Goal: Task Accomplishment & Management: Complete application form

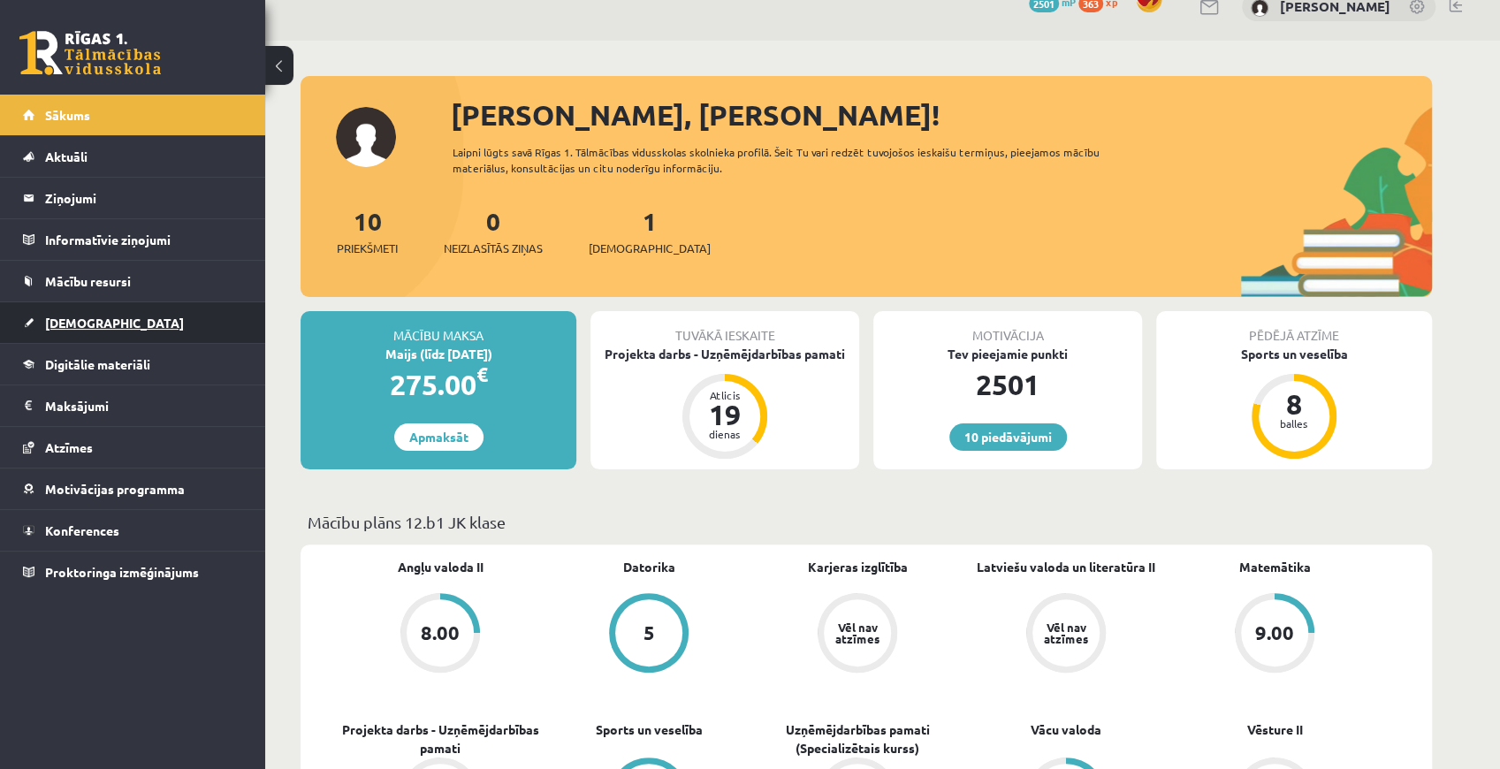
scroll to position [58, 0]
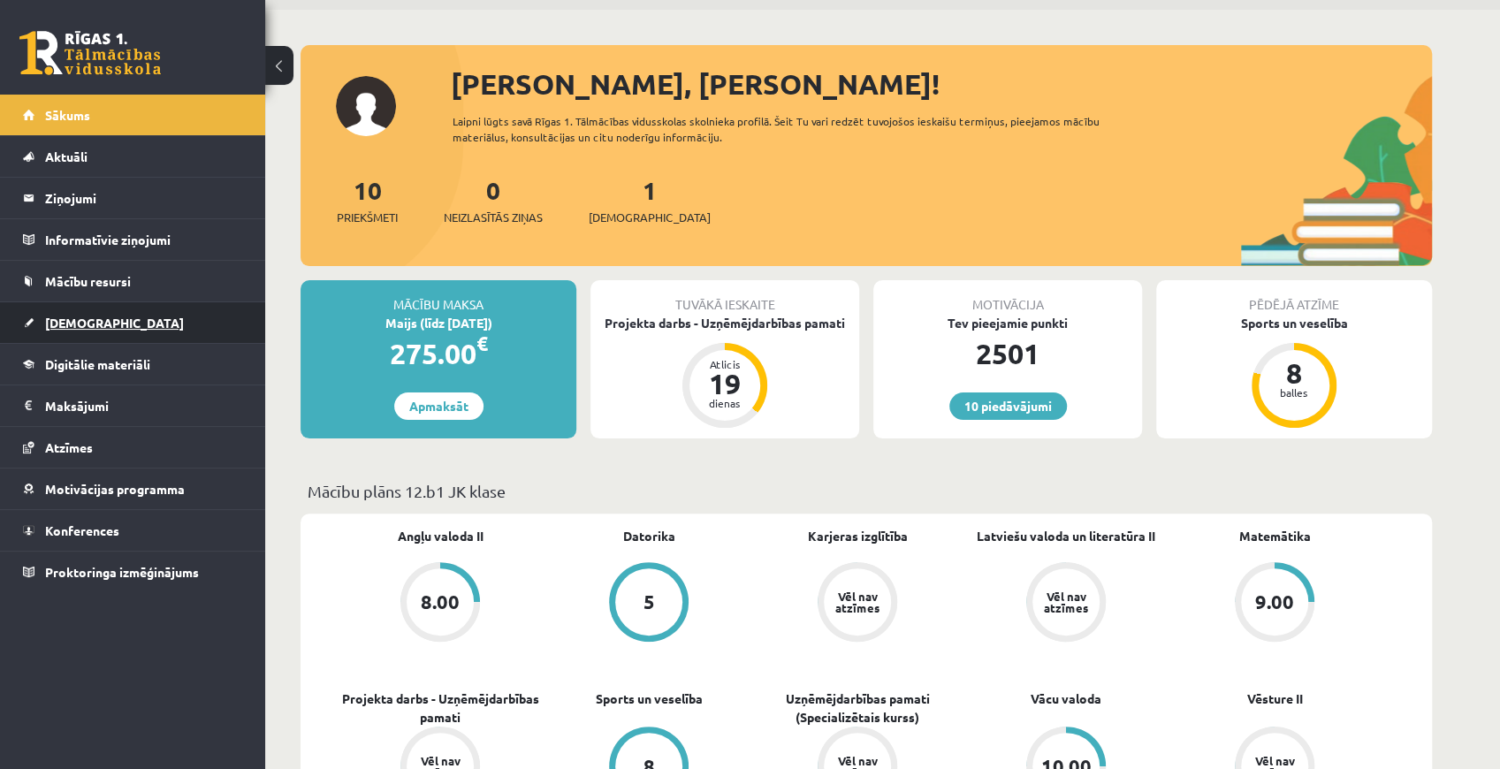
click at [118, 311] on link "[DEMOGRAPHIC_DATA]" at bounding box center [133, 322] width 220 height 41
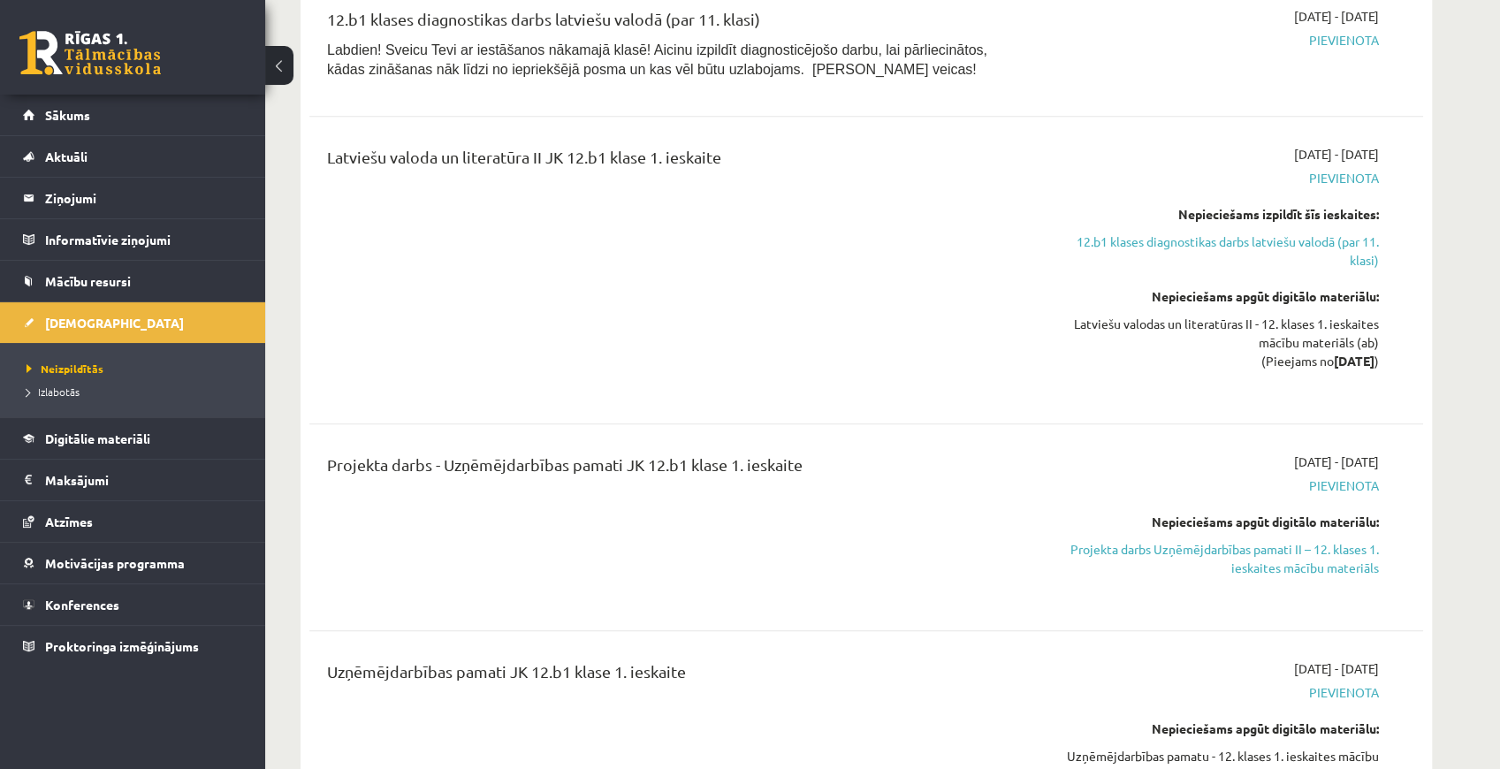
scroll to position [707, 0]
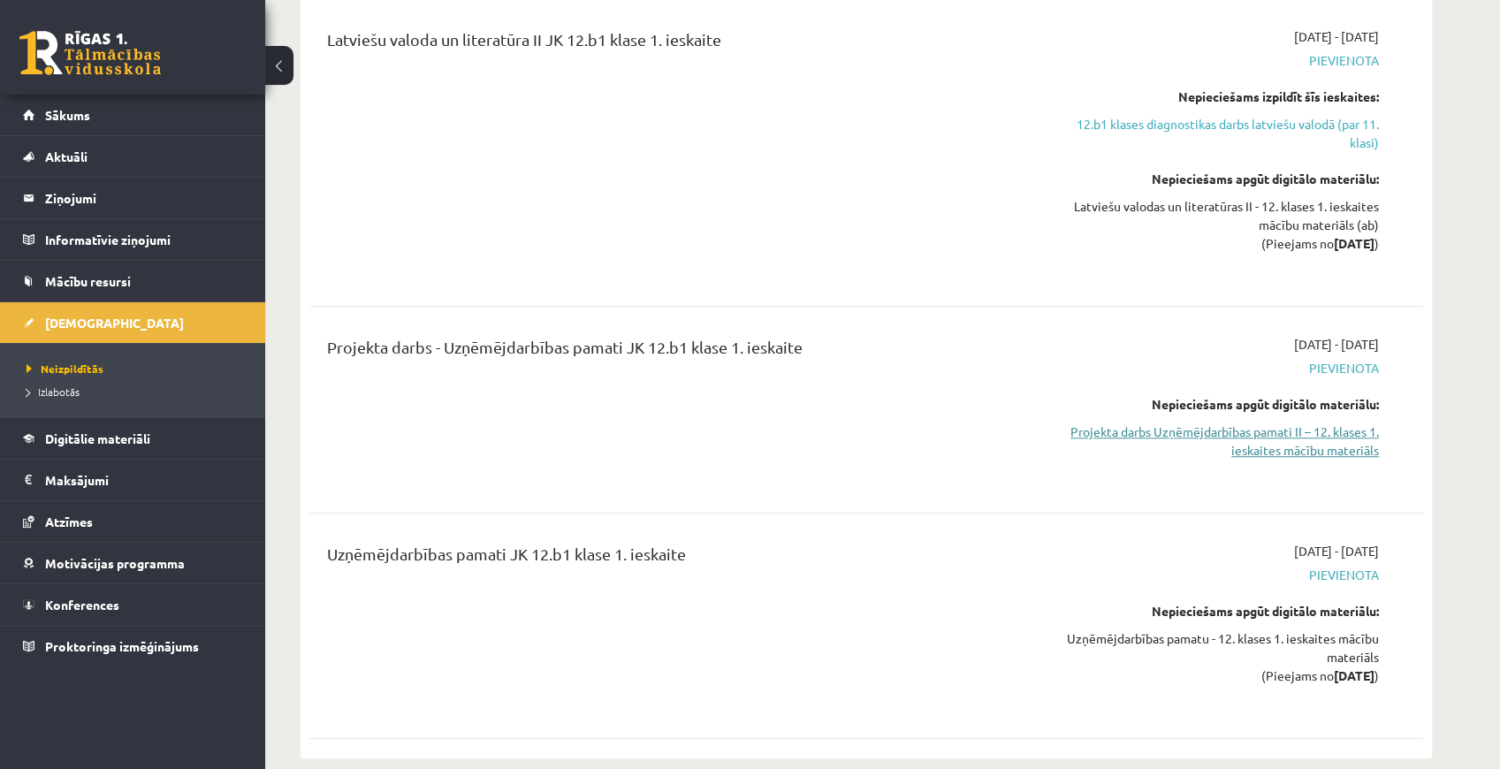
click at [1303, 435] on link "Projekta darbs Uzņēmējdarbības pamati II – 12. klases 1. ieskaites mācību mater…" at bounding box center [1212, 441] width 333 height 37
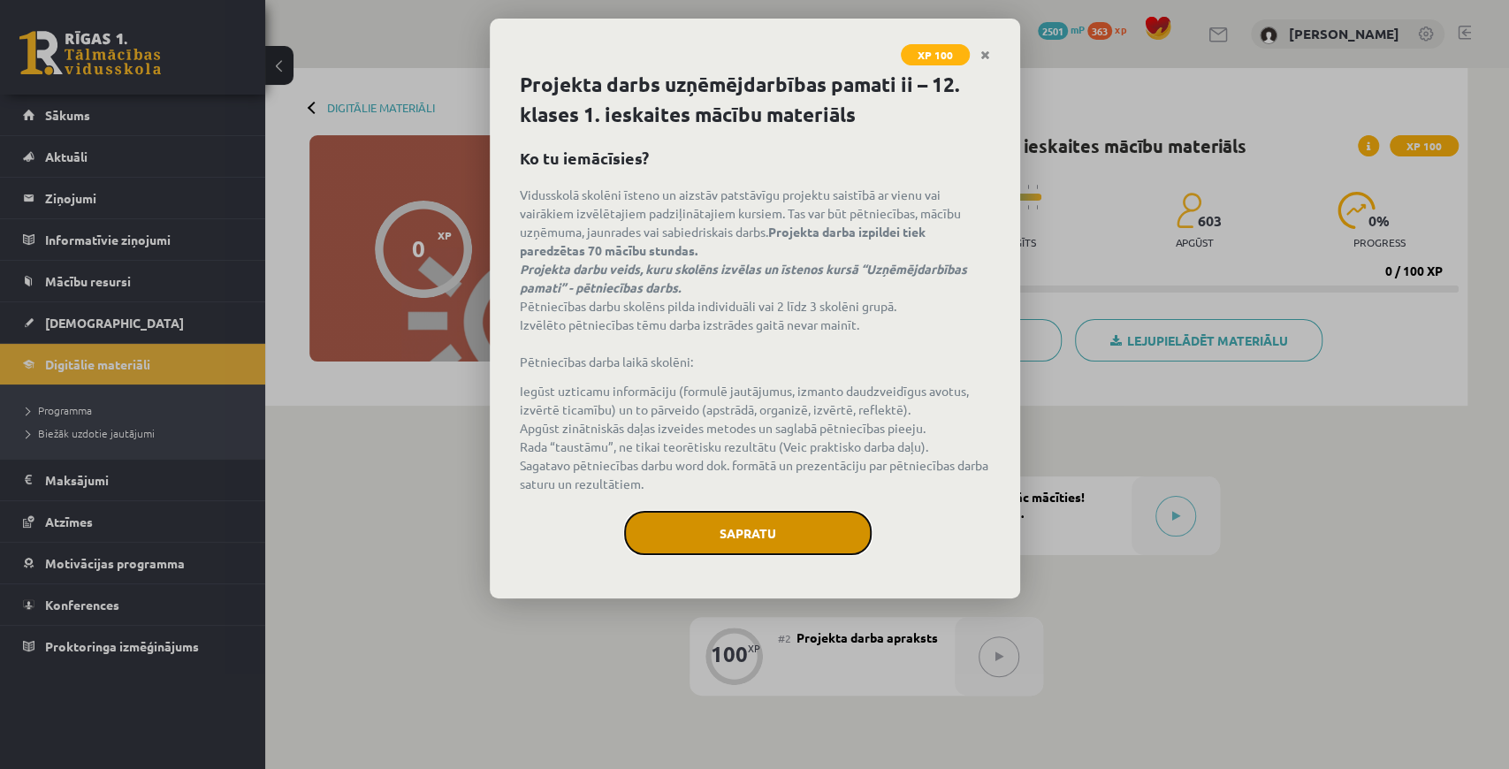
click at [805, 521] on button "Sapratu" at bounding box center [748, 533] width 248 height 44
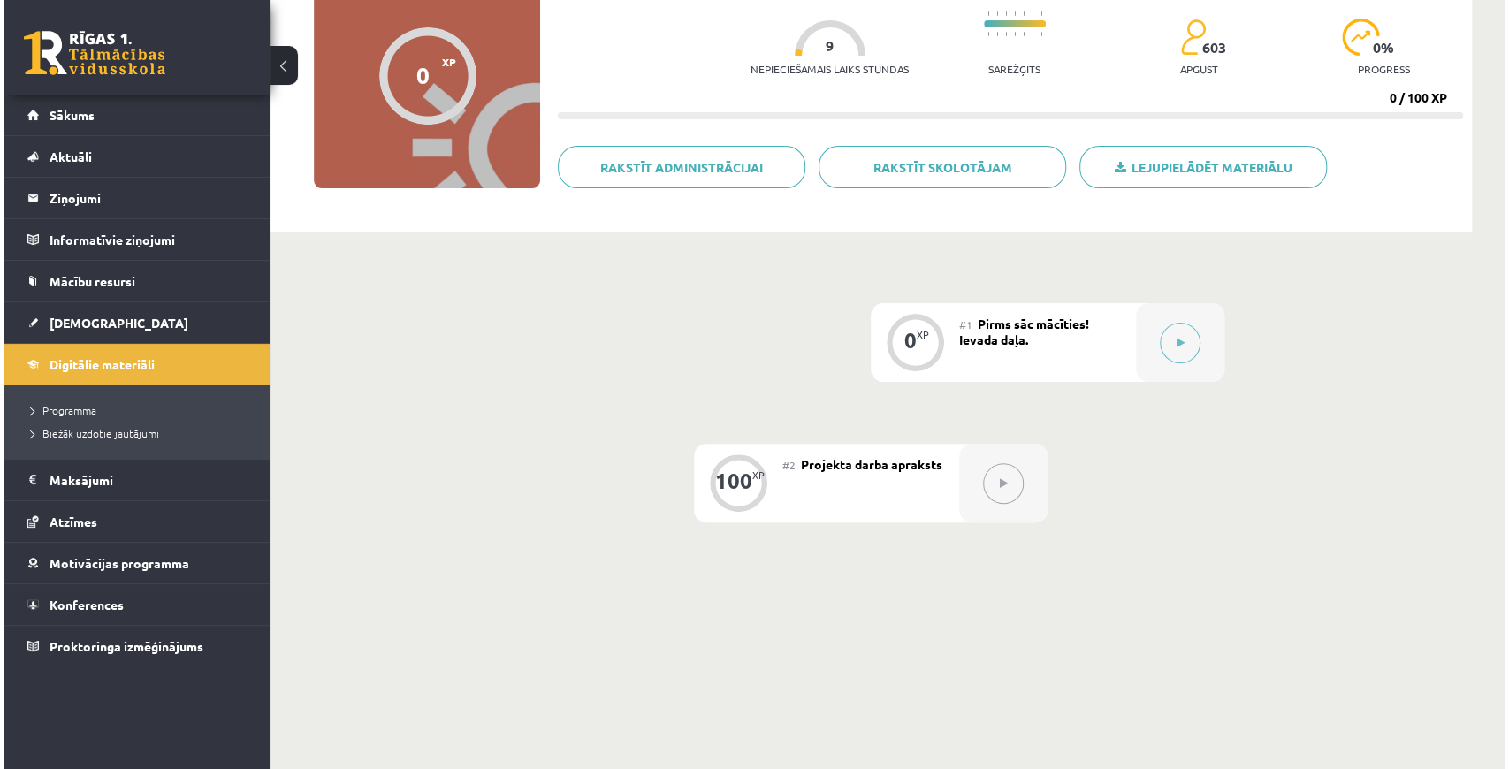
scroll to position [177, 0]
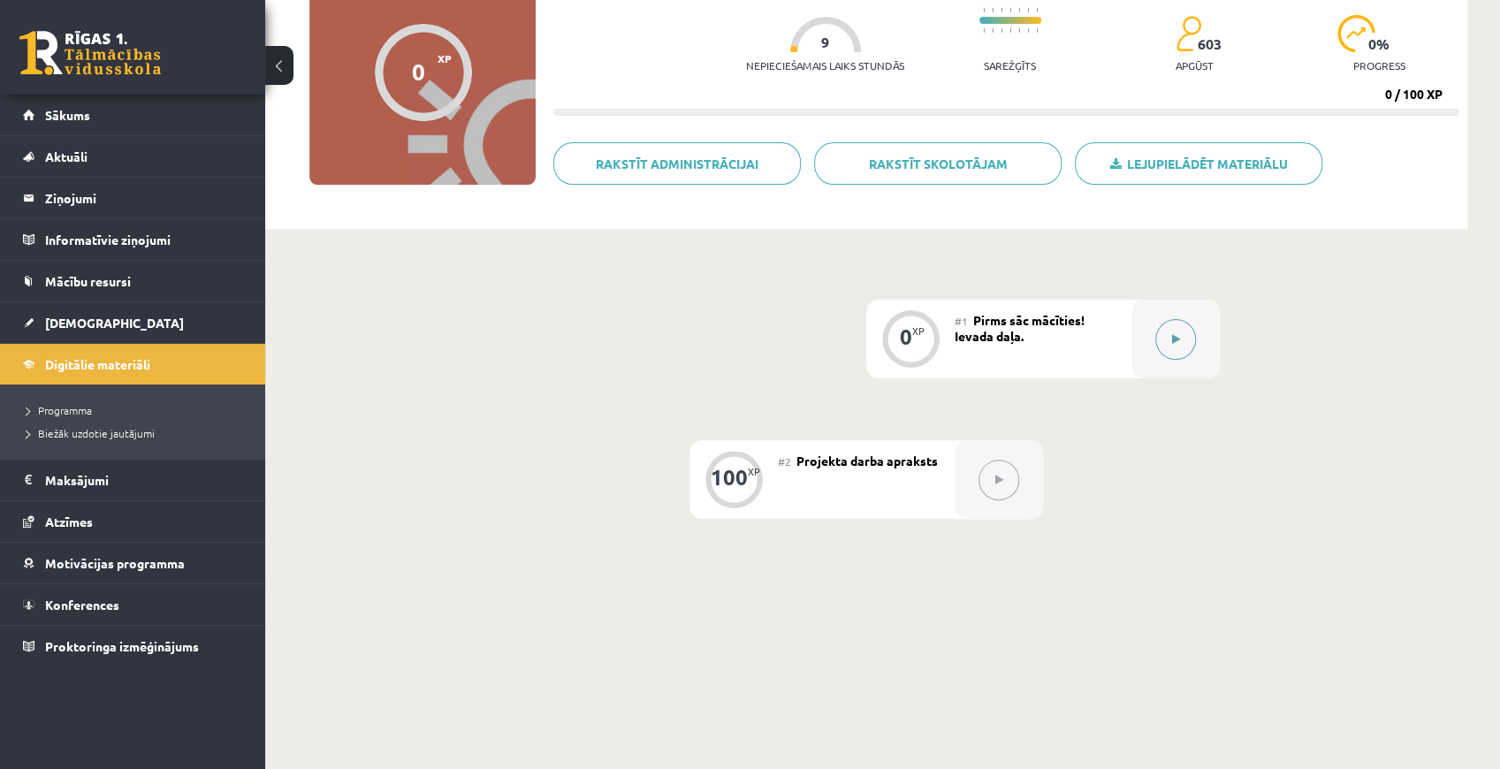
click at [1182, 353] on button at bounding box center [1176, 339] width 41 height 41
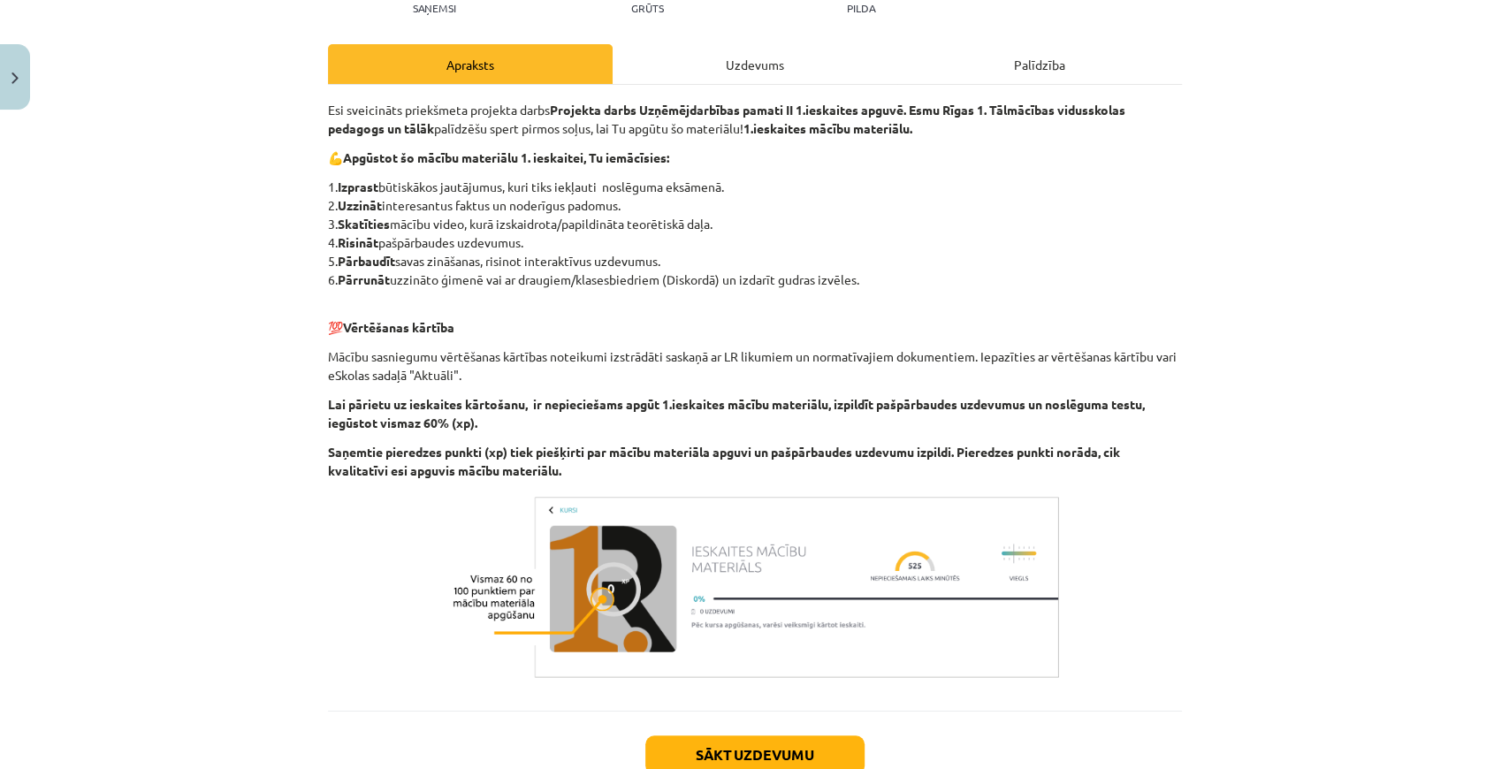
scroll to position [335, 0]
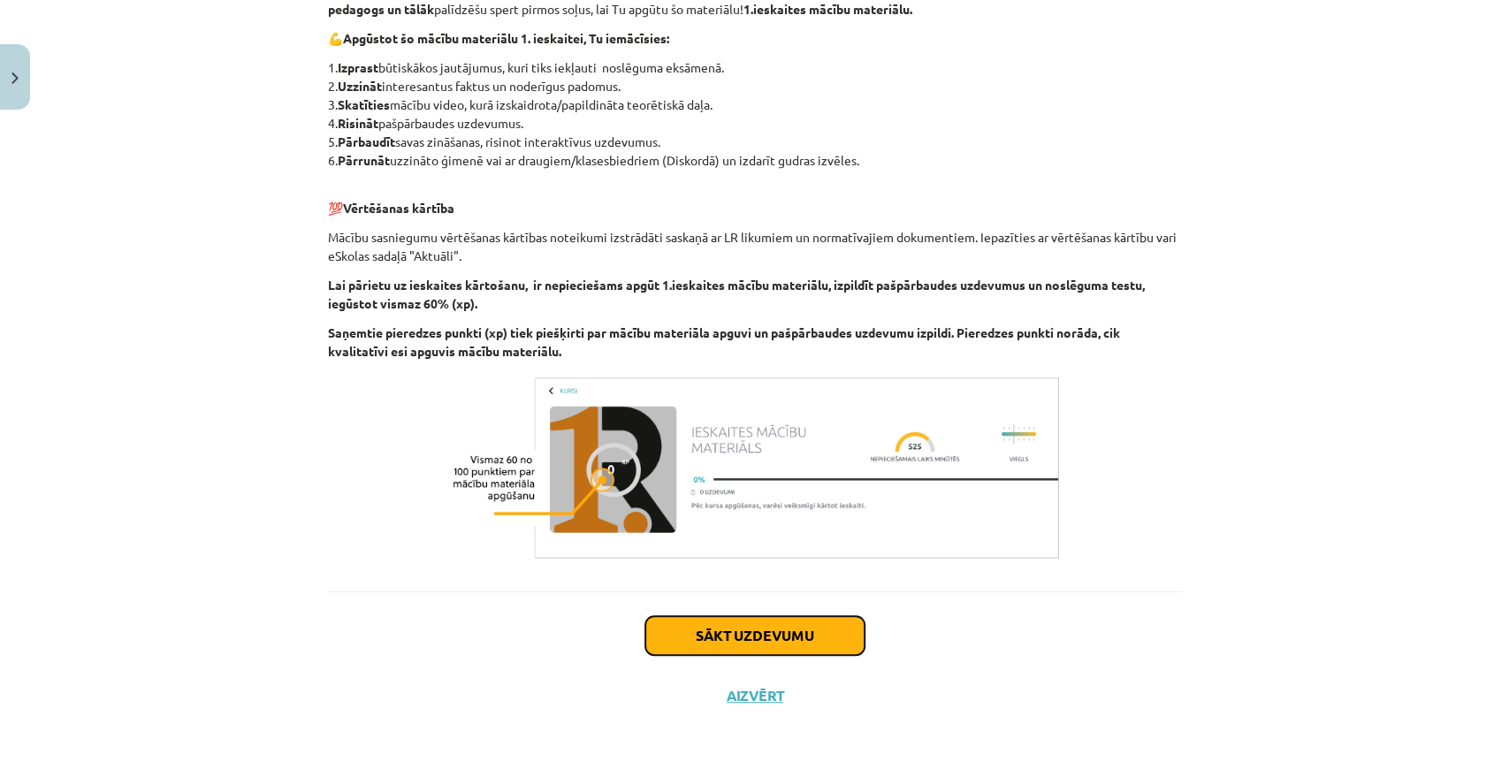
click at [712, 639] on button "Sākt uzdevumu" at bounding box center [754, 635] width 219 height 39
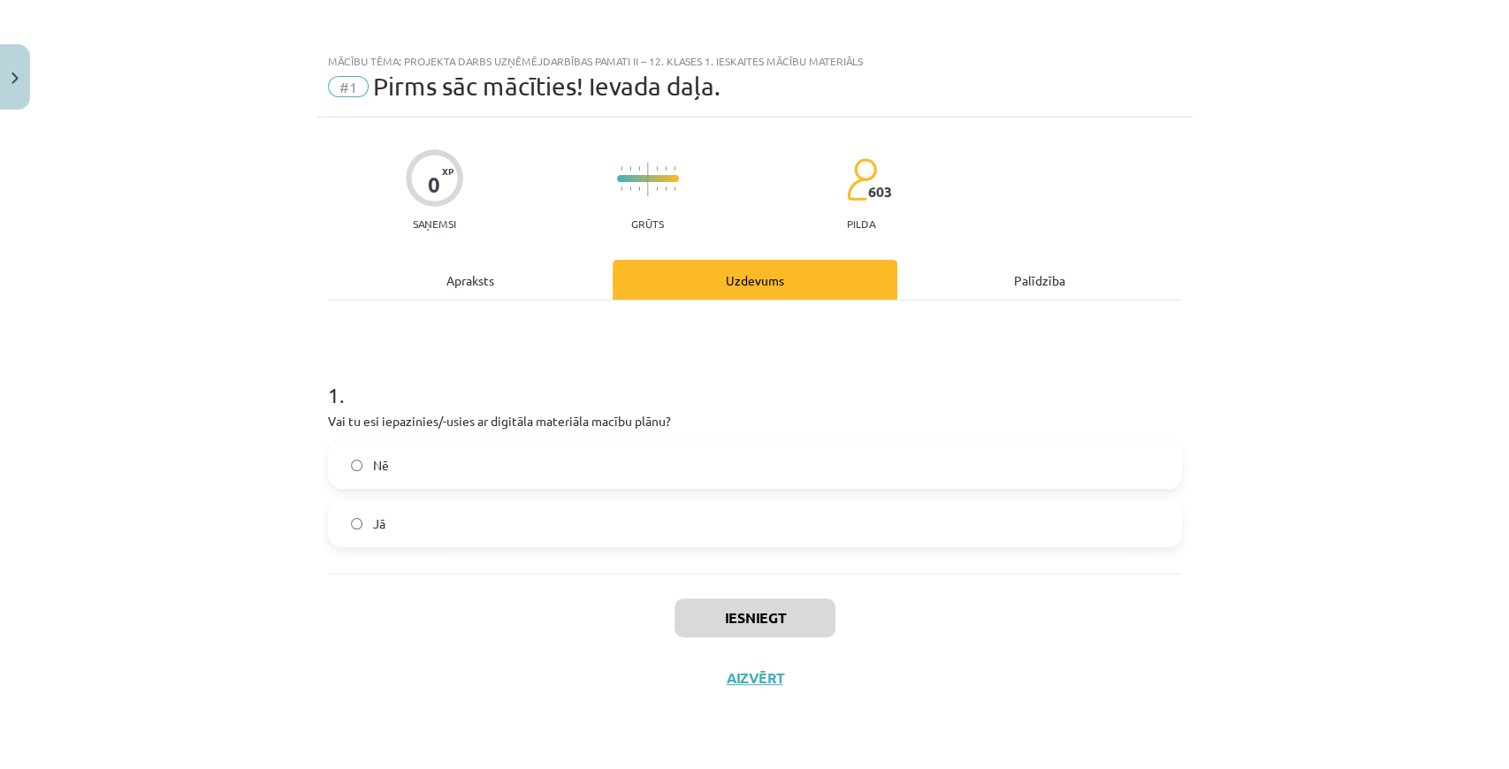
scroll to position [0, 0]
click at [537, 475] on label "Nē" at bounding box center [755, 465] width 850 height 44
click at [524, 516] on label "Jā" at bounding box center [755, 523] width 850 height 44
click at [784, 610] on button "Iesniegt" at bounding box center [755, 618] width 161 height 39
click at [760, 681] on button "Nākamā nodarbība" at bounding box center [754, 689] width 173 height 41
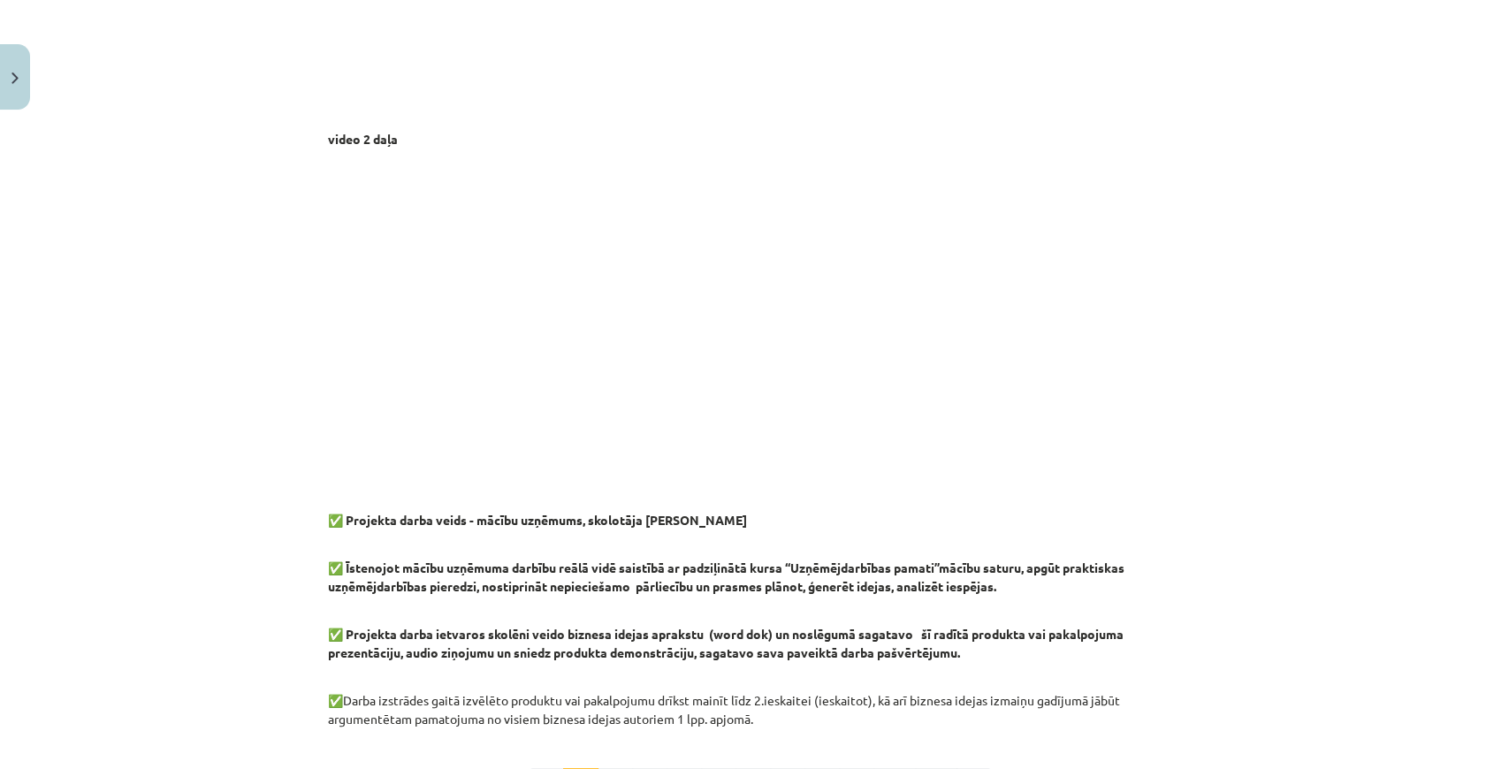
scroll to position [1310, 0]
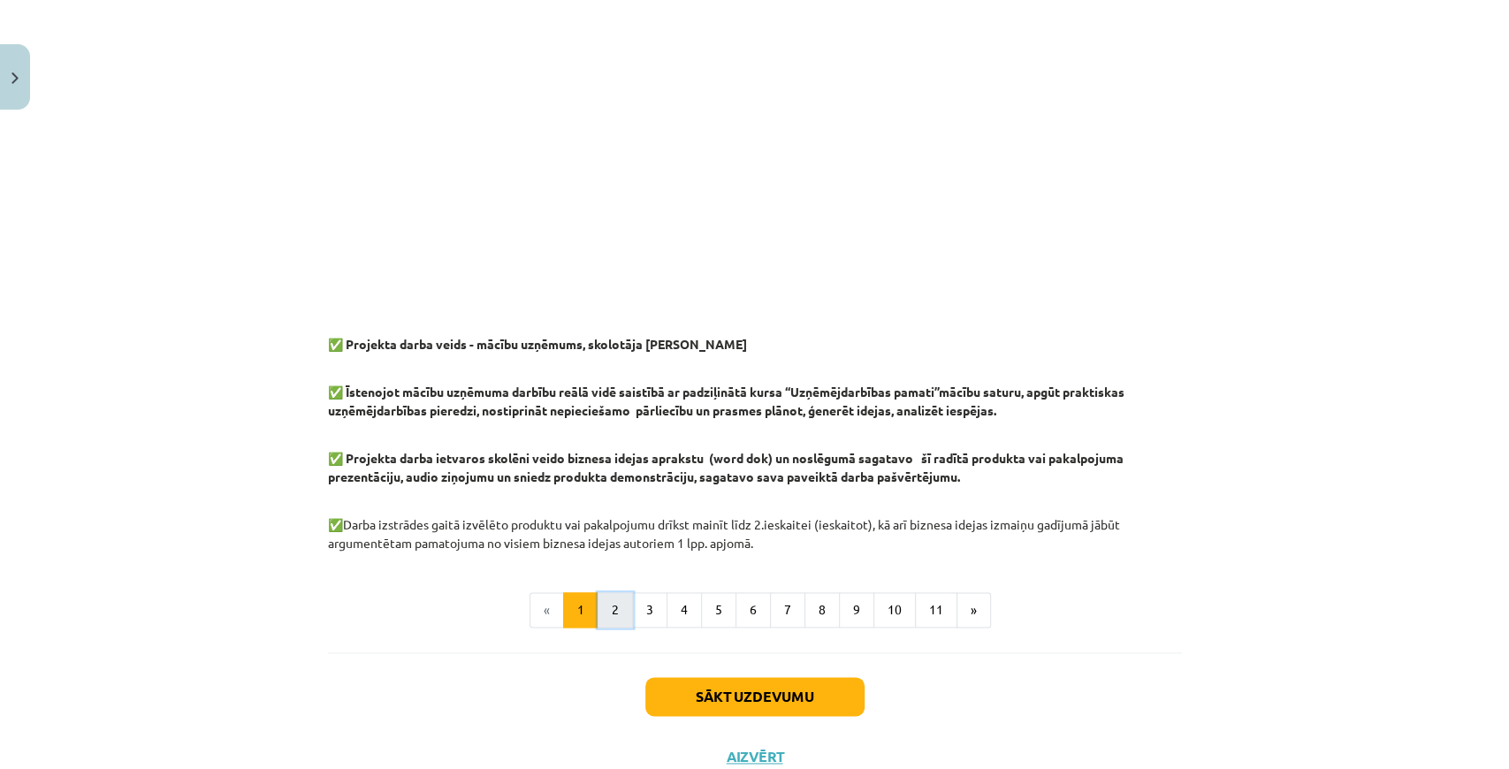
click at [605, 615] on button "2" at bounding box center [615, 609] width 35 height 35
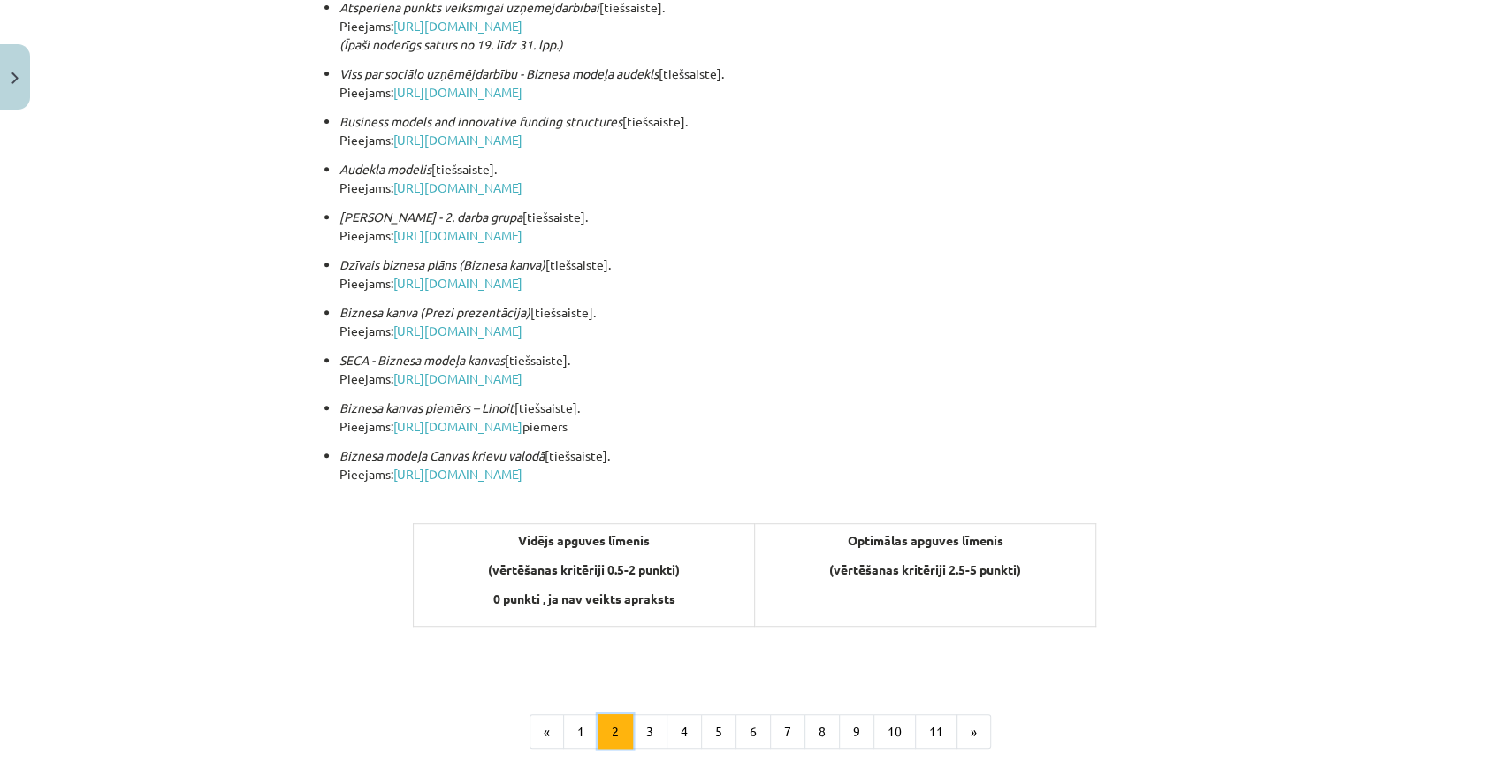
scroll to position [433, 0]
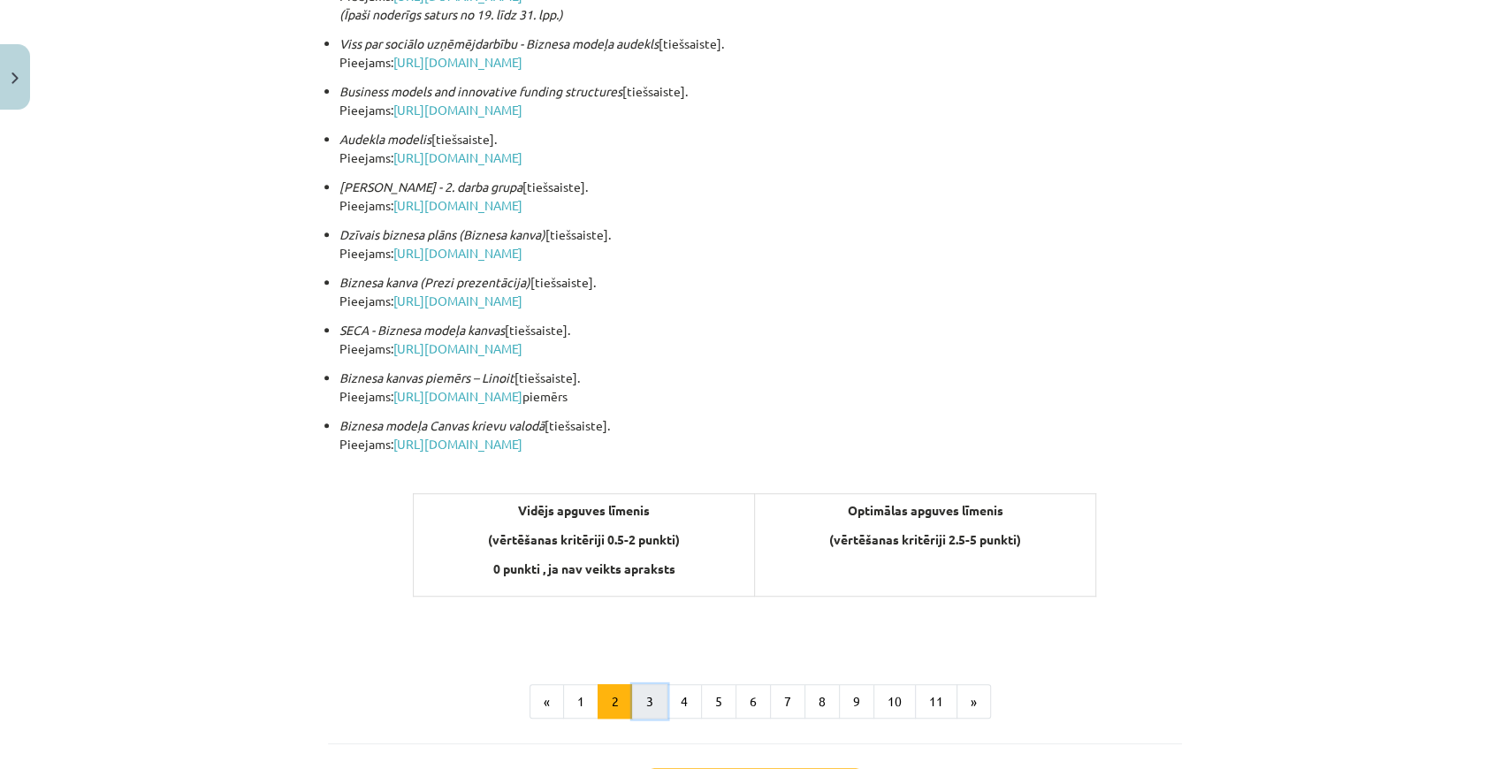
click at [642, 693] on button "3" at bounding box center [649, 701] width 35 height 35
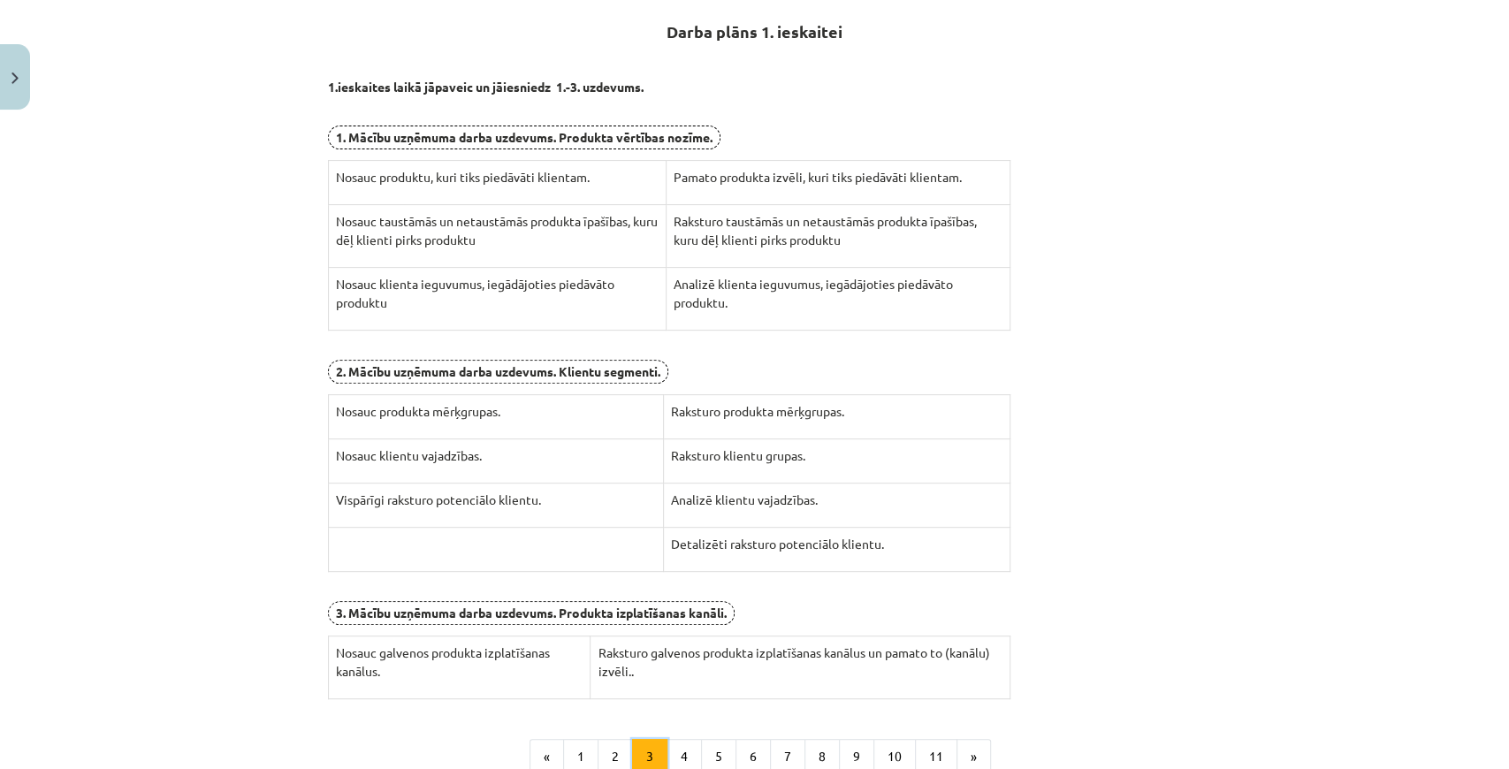
scroll to position [316, 0]
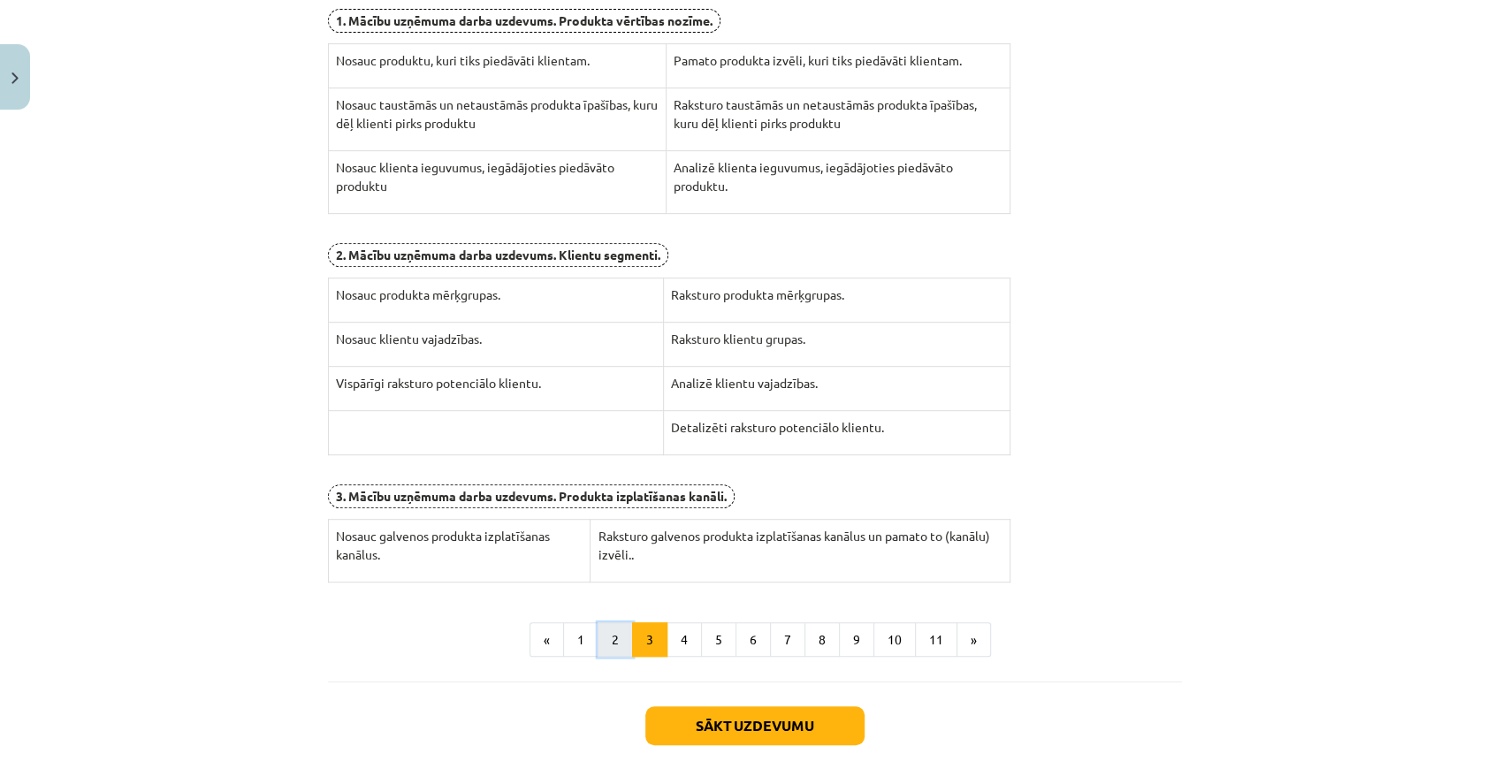
click at [603, 633] on button "2" at bounding box center [615, 639] width 35 height 35
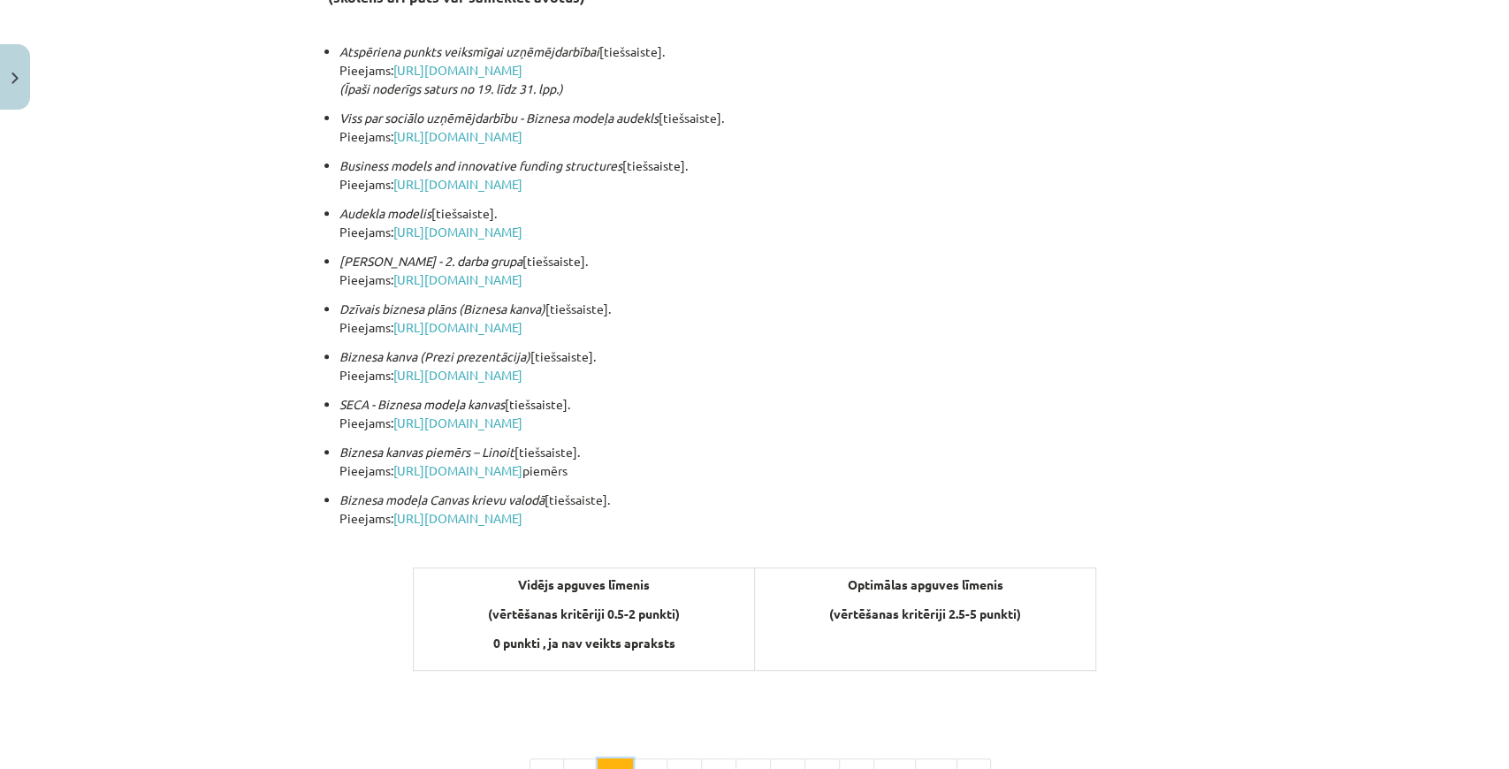
scroll to position [433, 0]
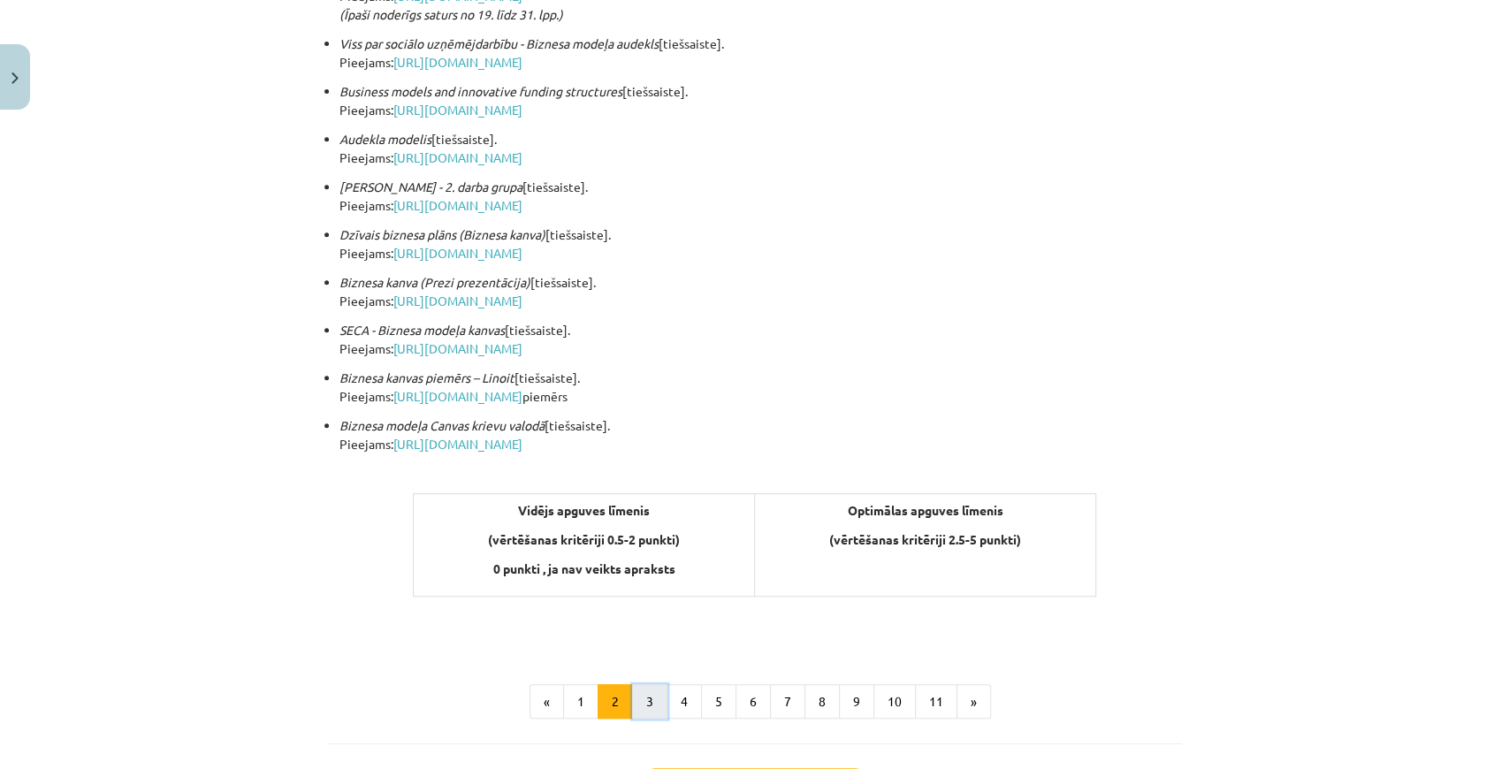
click at [653, 698] on button "3" at bounding box center [649, 701] width 35 height 35
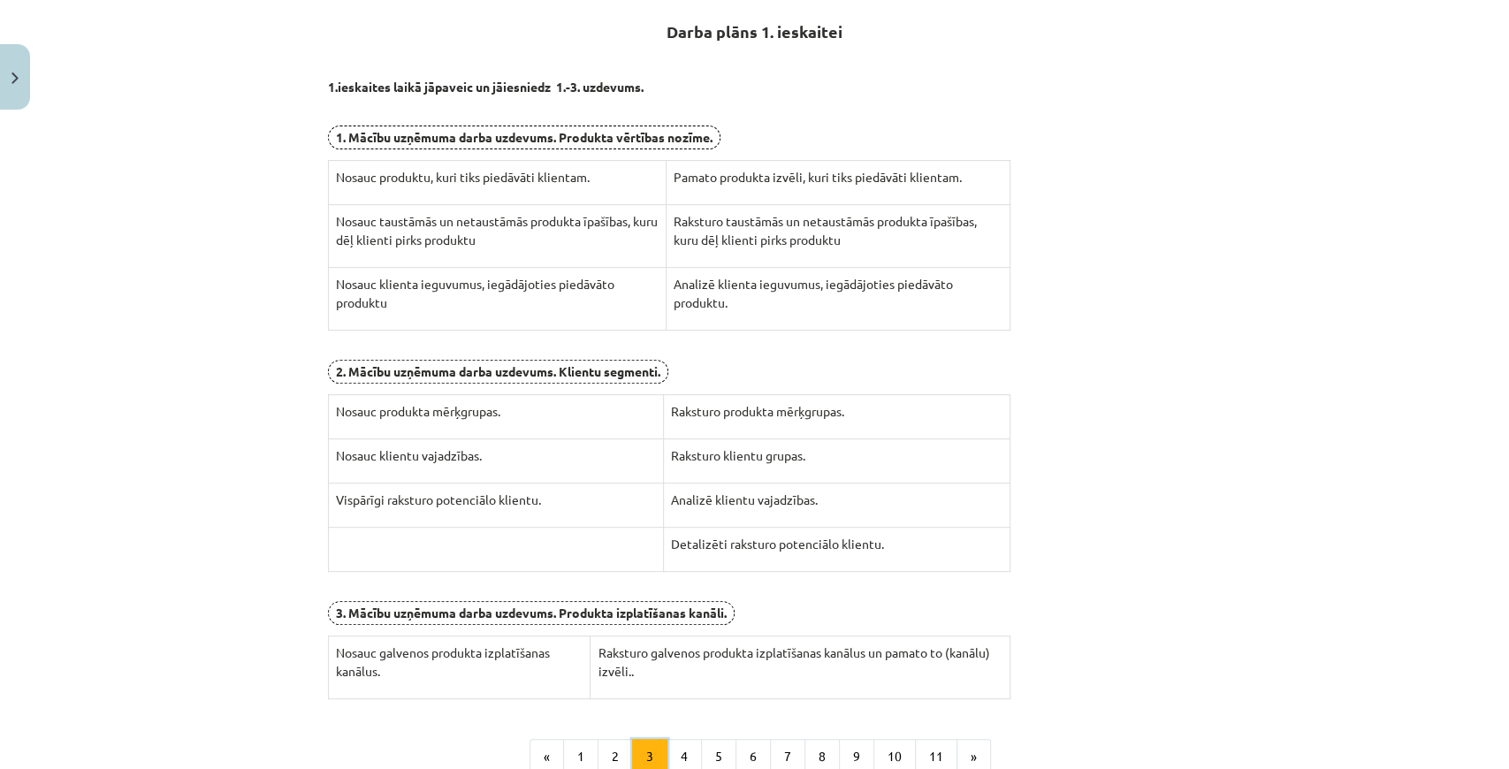
scroll to position [316, 0]
click at [692, 741] on button "4" at bounding box center [684, 757] width 35 height 35
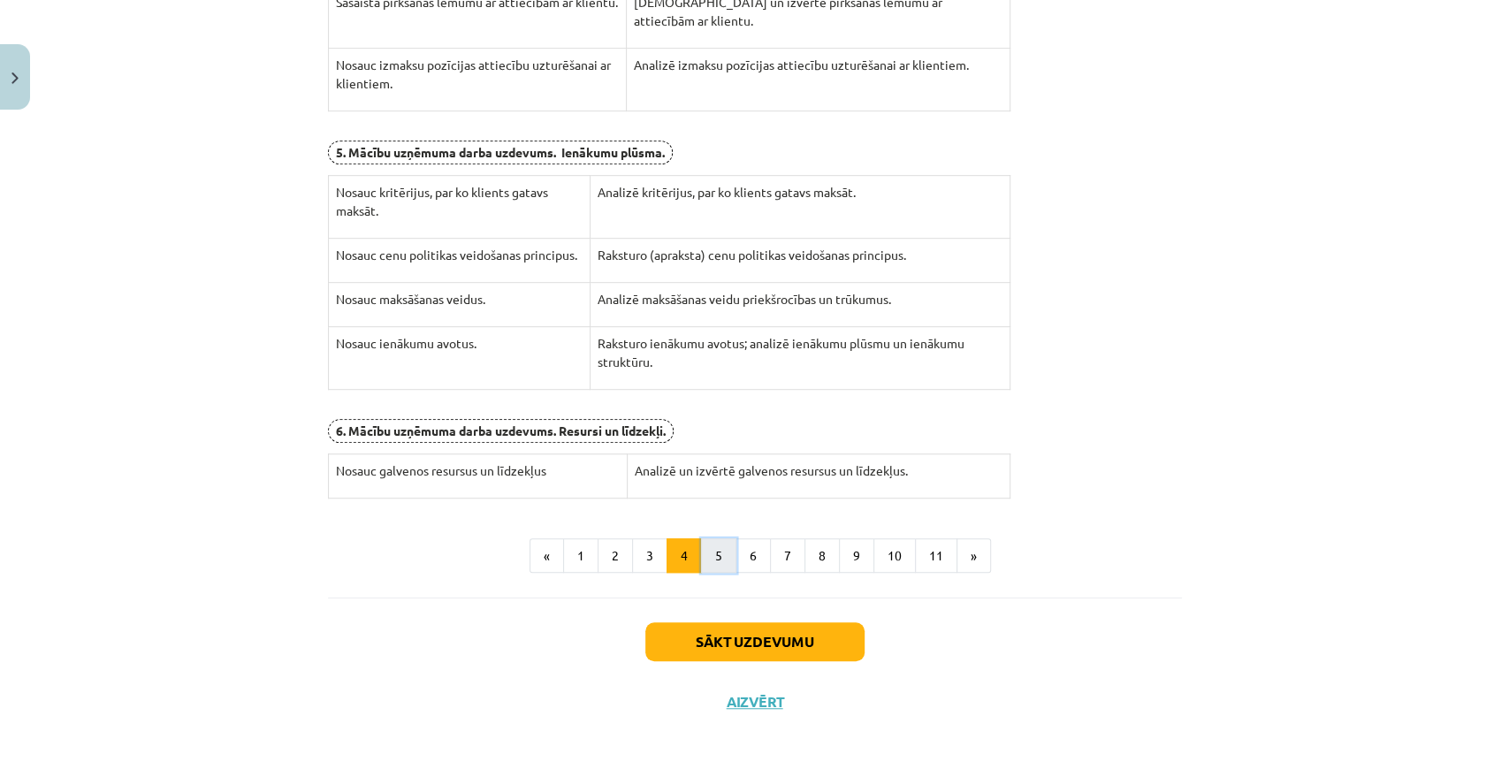
click at [707, 552] on button "5" at bounding box center [718, 555] width 35 height 35
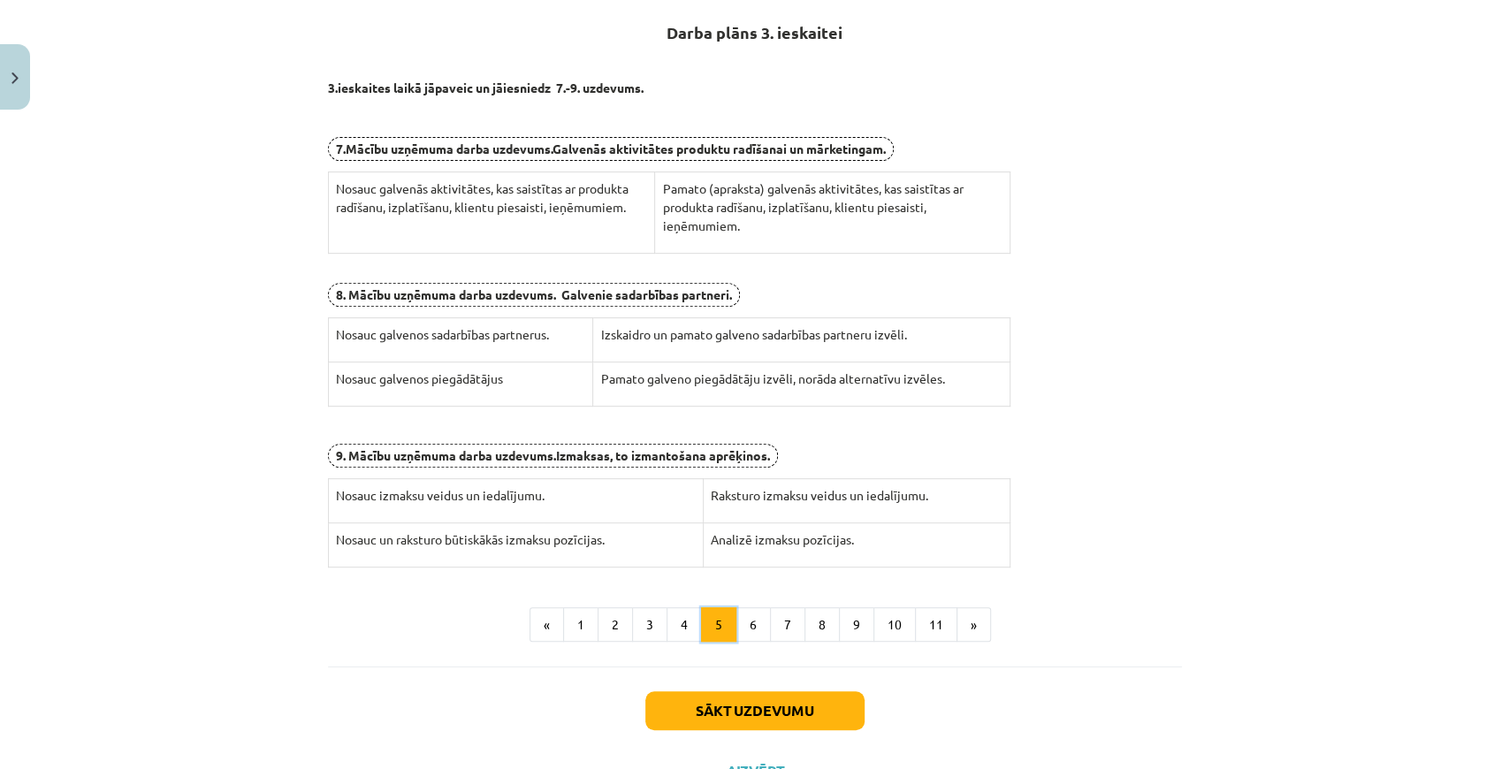
scroll to position [256, 0]
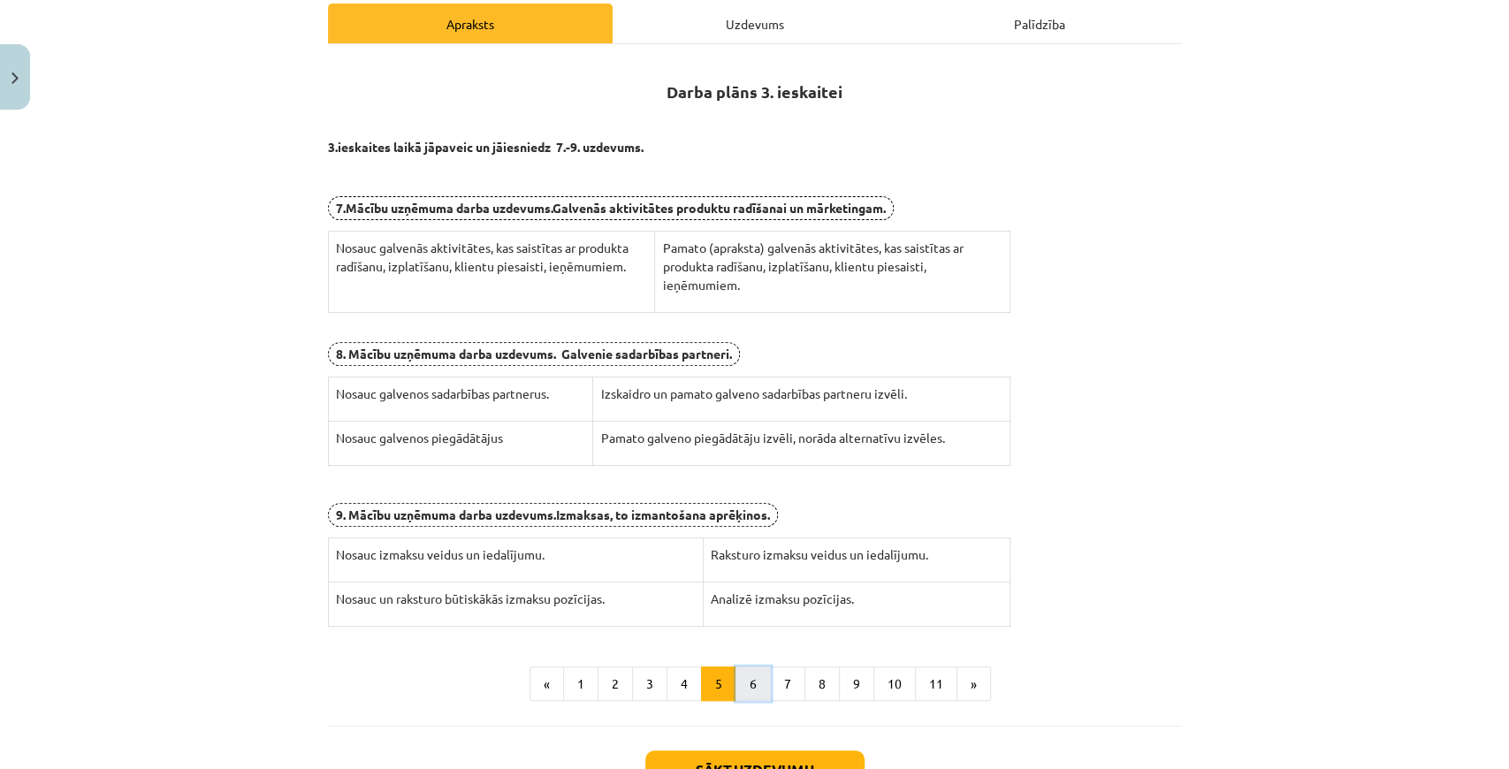
click at [737, 675] on button "6" at bounding box center [753, 684] width 35 height 35
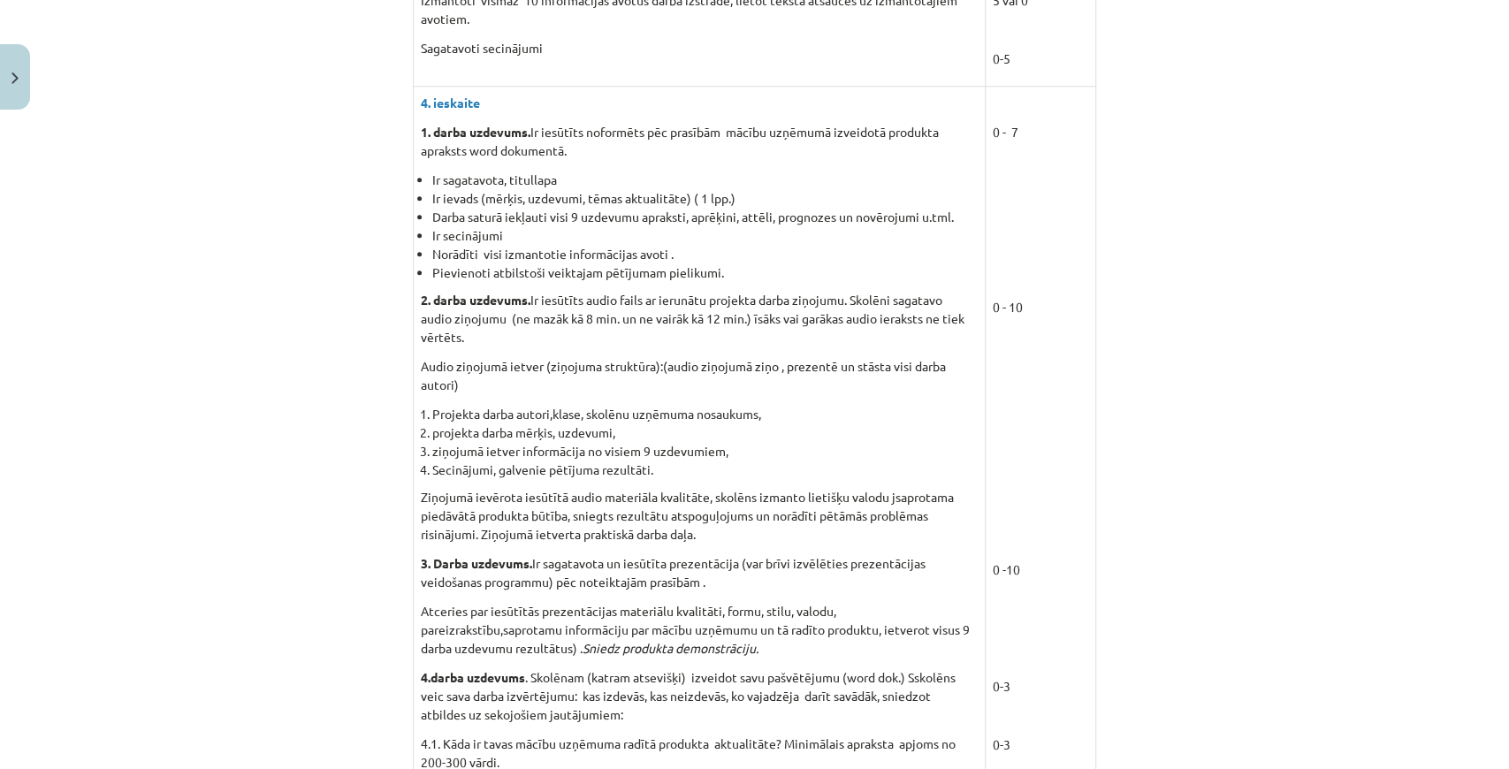
scroll to position [1082, 0]
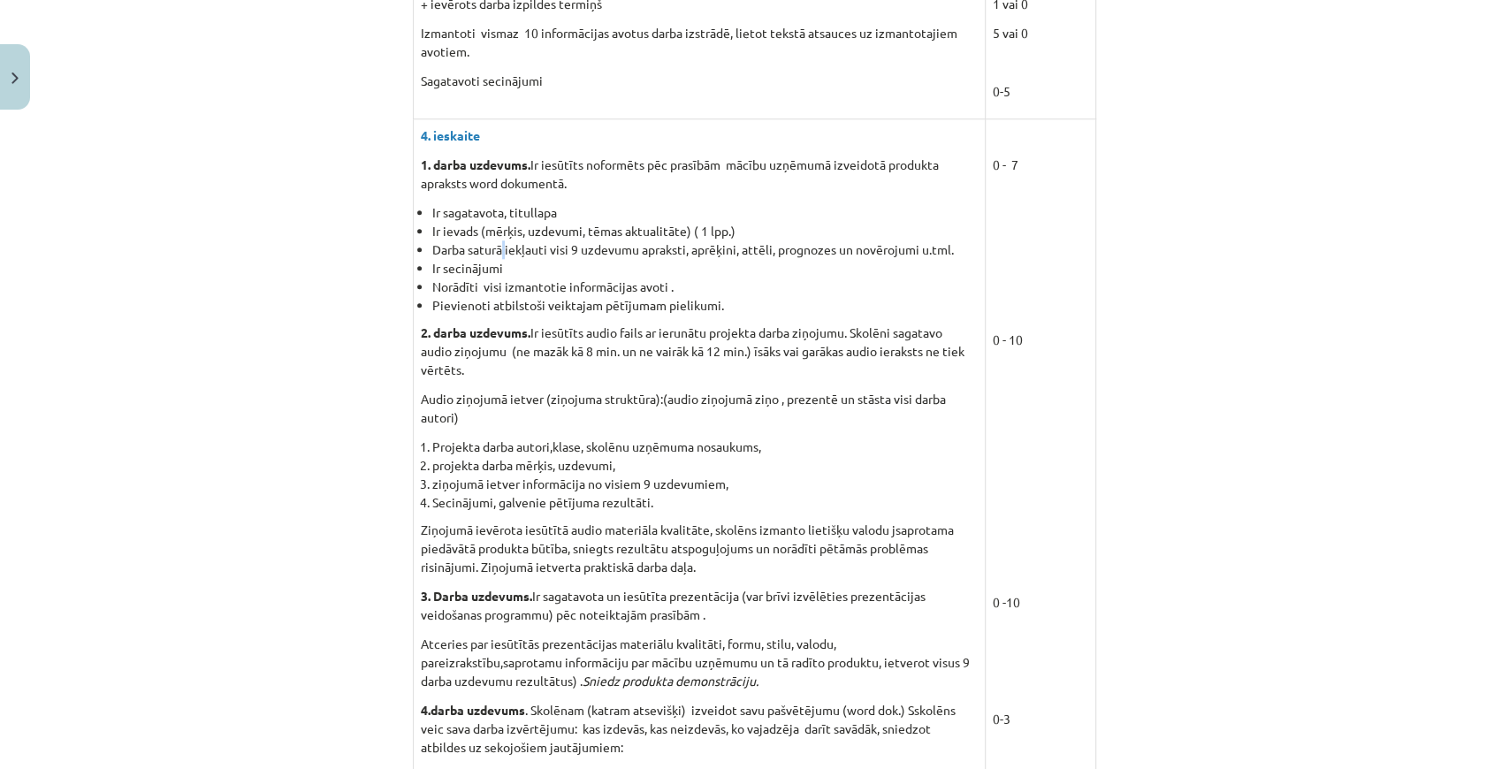
click at [500, 246] on li "Darba saturā iekļauti visi 9 uzdevumu apraksti, aprēķini, attēli, prognozes un …" at bounding box center [704, 249] width 545 height 19
click at [546, 246] on li "Darba saturā iekļauti visi 9 uzdevumu apraksti, aprēķini, attēli, prognozes un …" at bounding box center [704, 249] width 545 height 19
click at [543, 246] on li "Darba saturā iekļauti visi 9 uzdevumu apraksti, aprēķini, attēli, prognozes un …" at bounding box center [704, 249] width 545 height 19
click at [546, 248] on li "Darba saturā iekļauti visi 9 uzdevumu apraksti, aprēķini, attēli, prognozes un …" at bounding box center [704, 249] width 545 height 19
click at [567, 248] on li "Darba saturā iekļauti visi 9 uzdevumu apraksti, aprēķini, attēli, prognozes un …" at bounding box center [704, 249] width 545 height 19
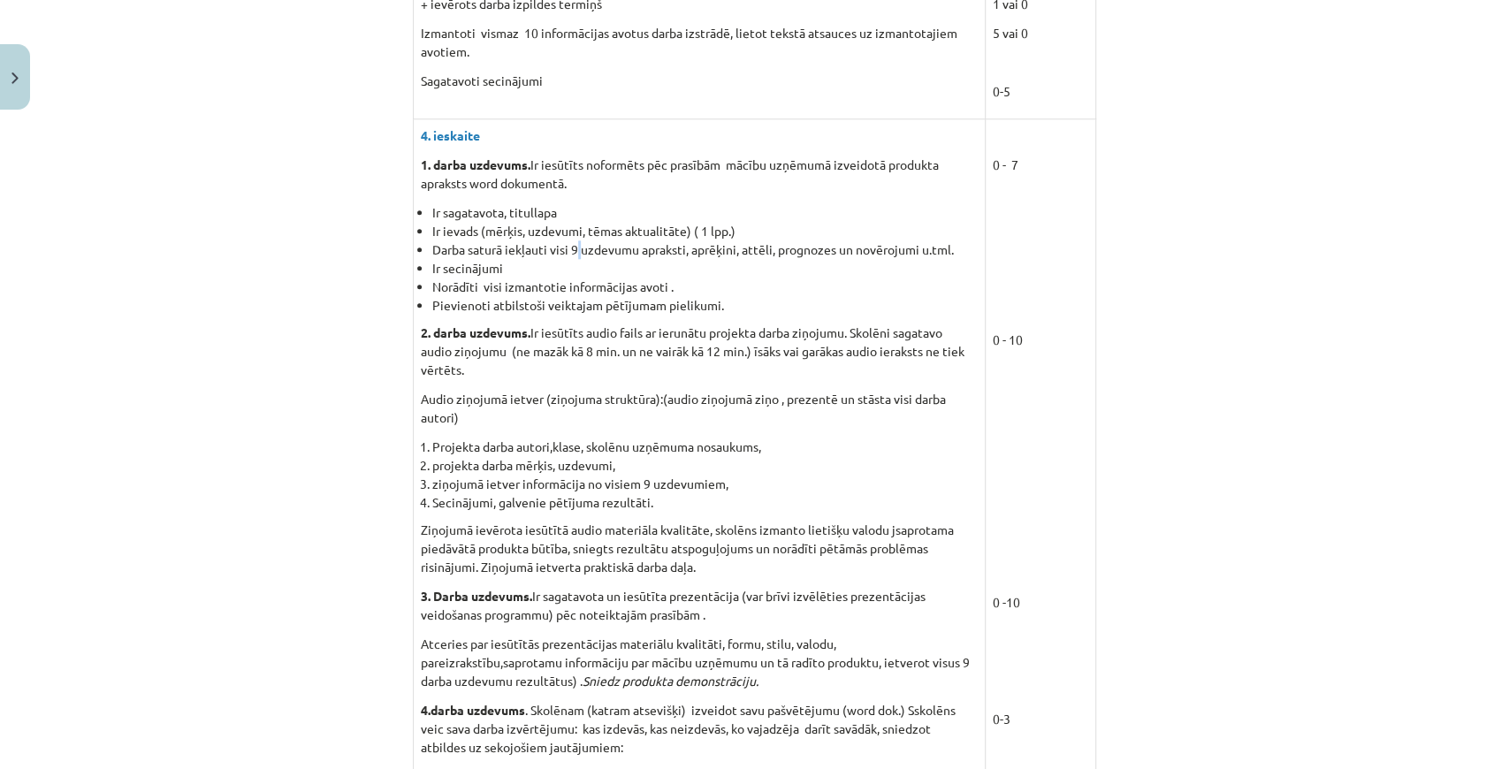
click at [576, 248] on li "Darba saturā iekļauti visi 9 uzdevumu apraksti, aprēķini, attēli, prognozes un …" at bounding box center [704, 249] width 545 height 19
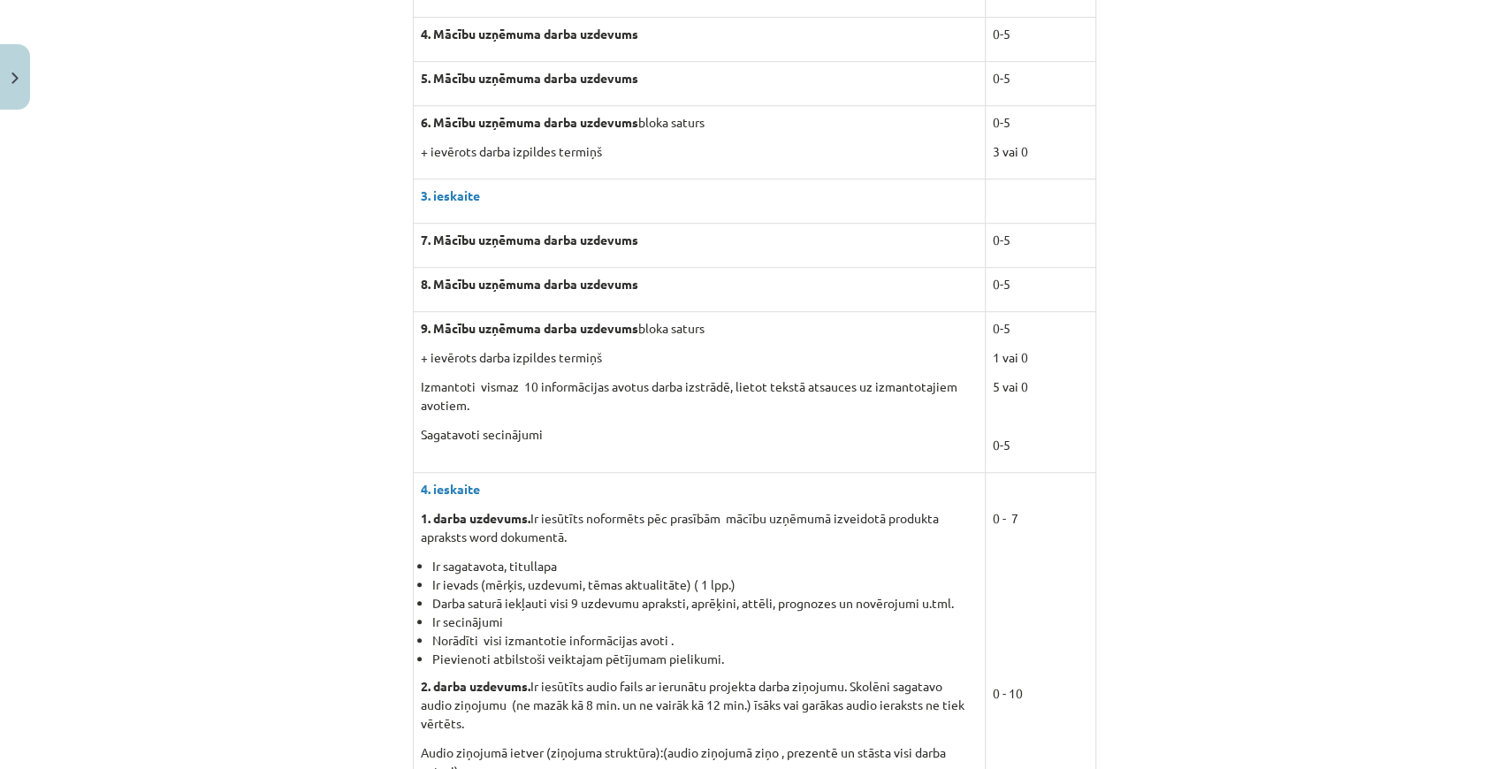
click at [930, 301] on td "8. Mācību uzņēmuma darba uzdevums" at bounding box center [700, 289] width 572 height 44
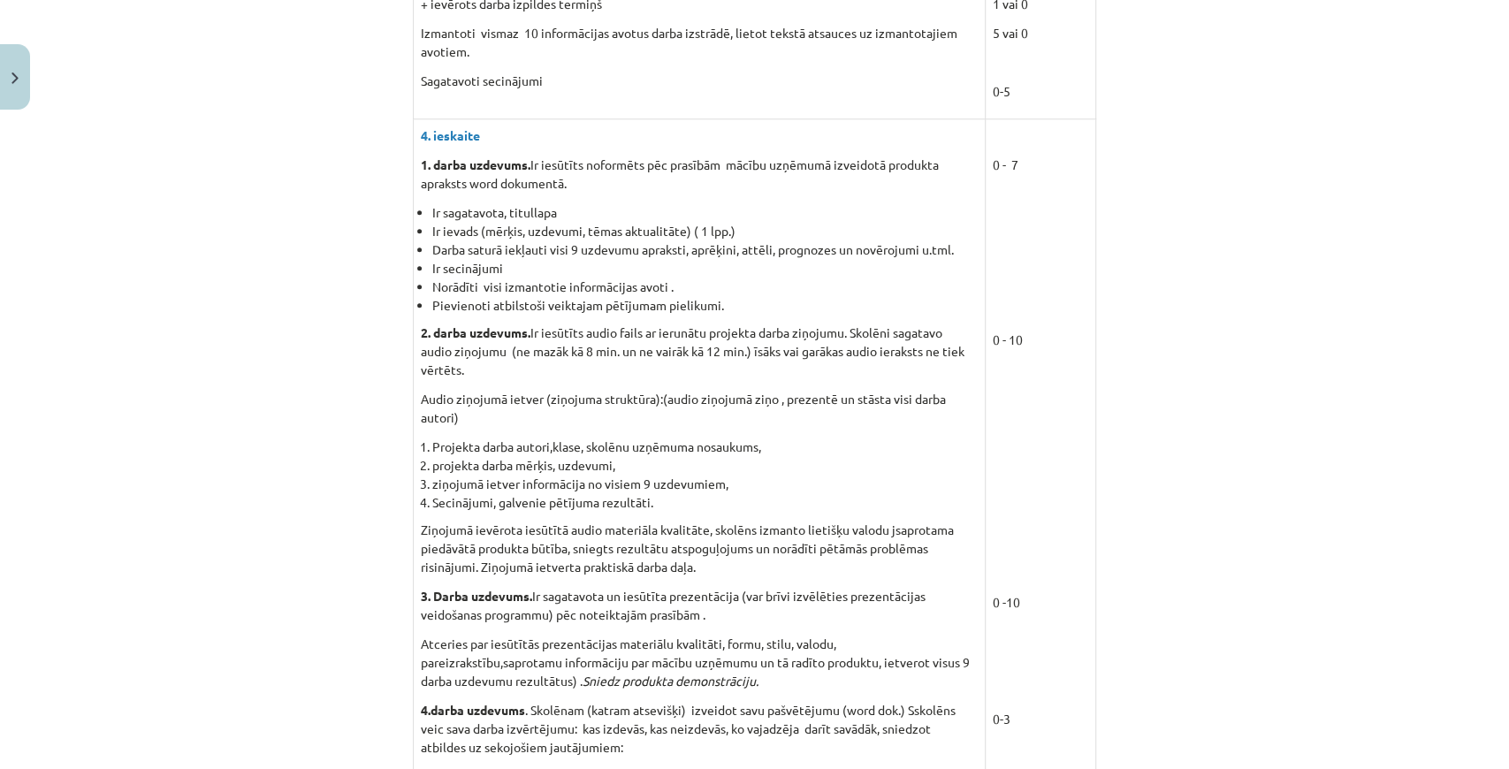
scroll to position [1532, 0]
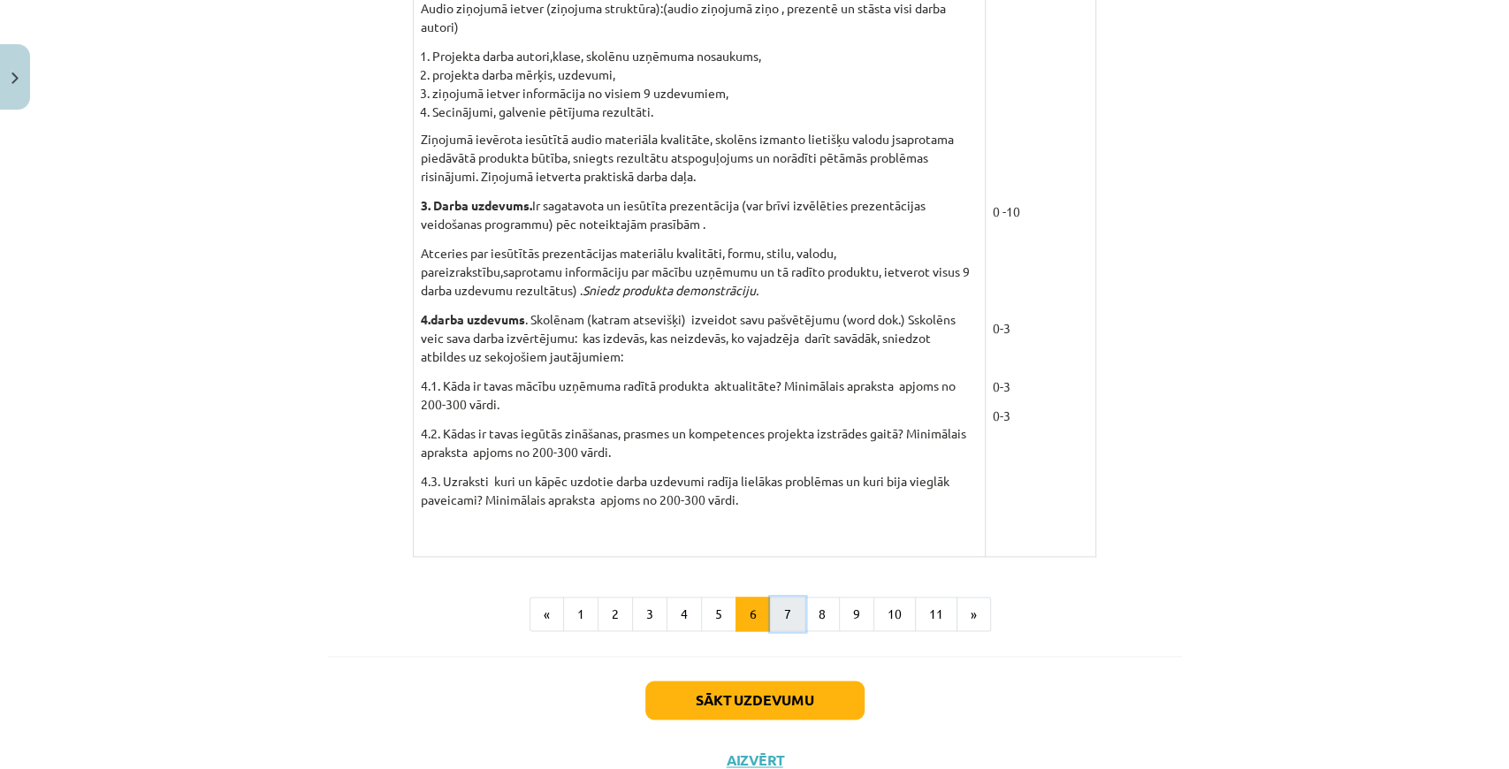
click at [771, 601] on button "7" at bounding box center [787, 614] width 35 height 35
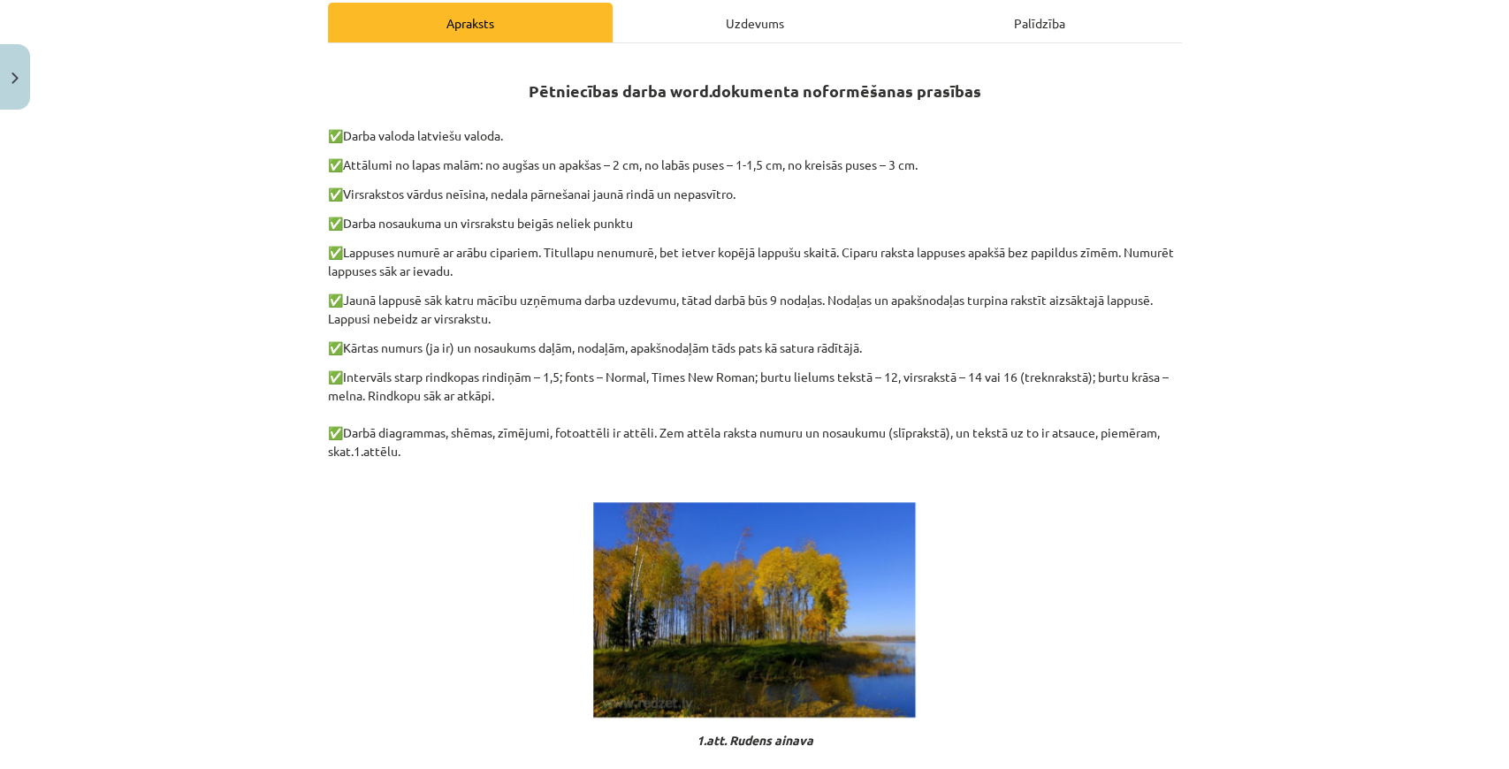
scroll to position [256, 0]
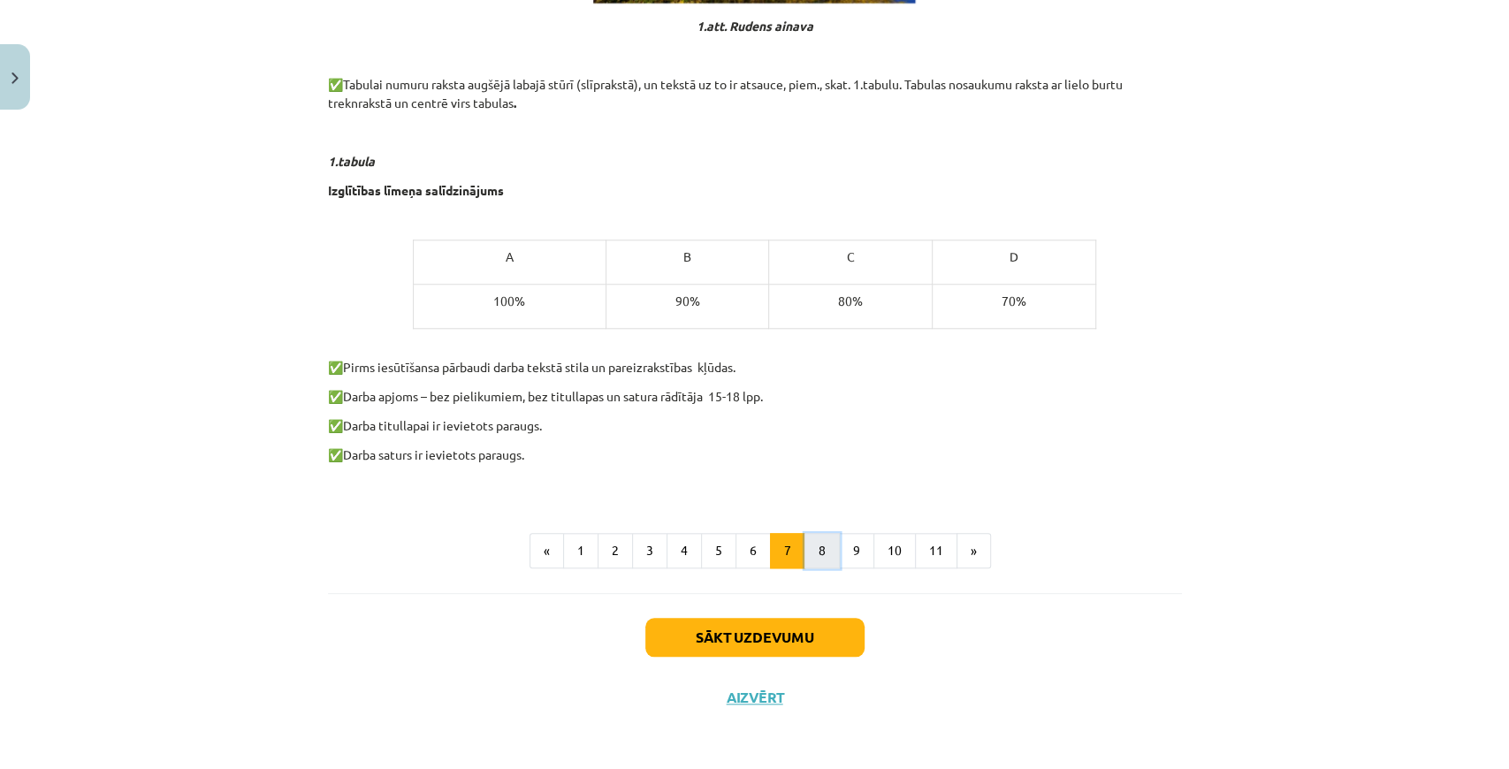
click at [829, 551] on button "8" at bounding box center [822, 550] width 35 height 35
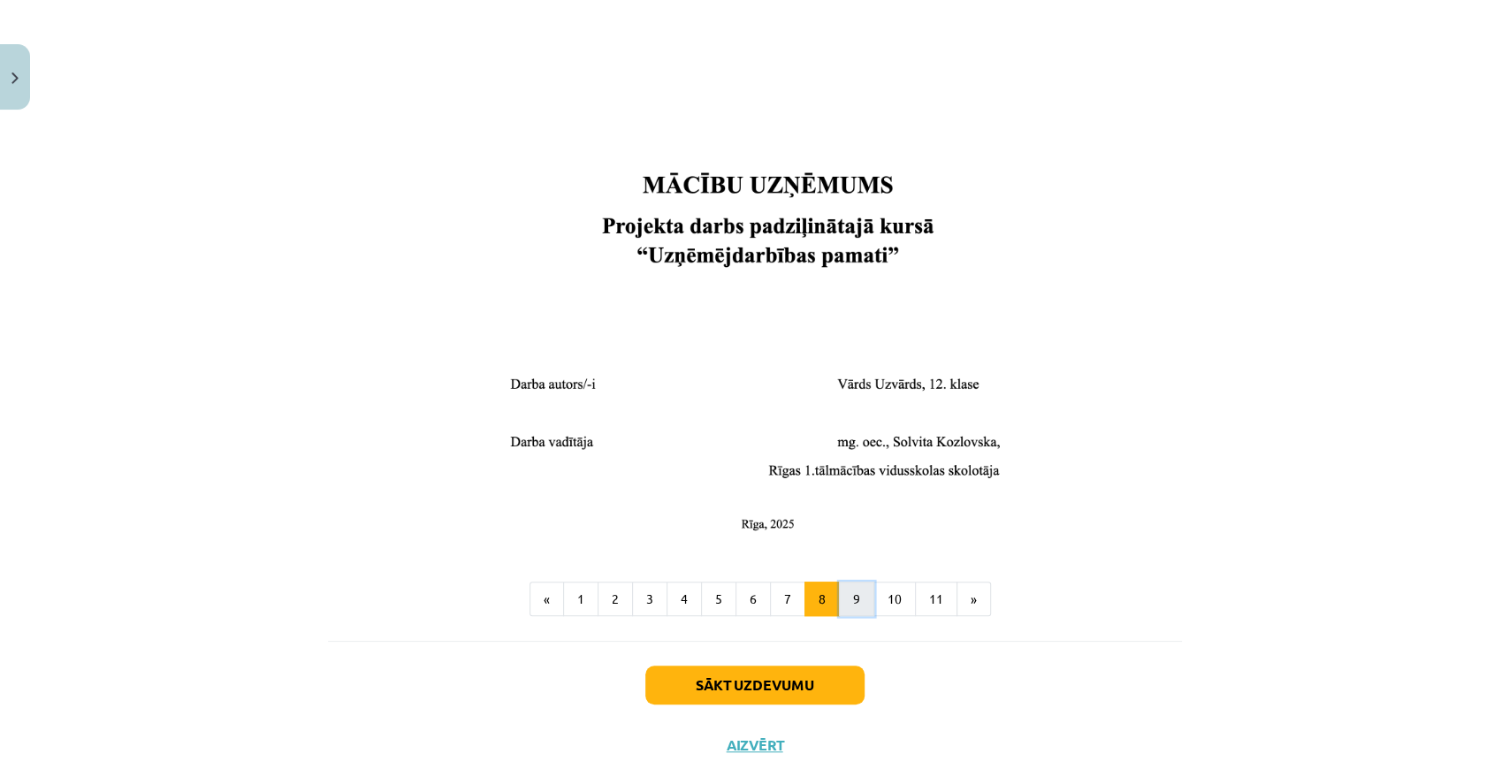
click at [840, 589] on button "9" at bounding box center [856, 599] width 35 height 35
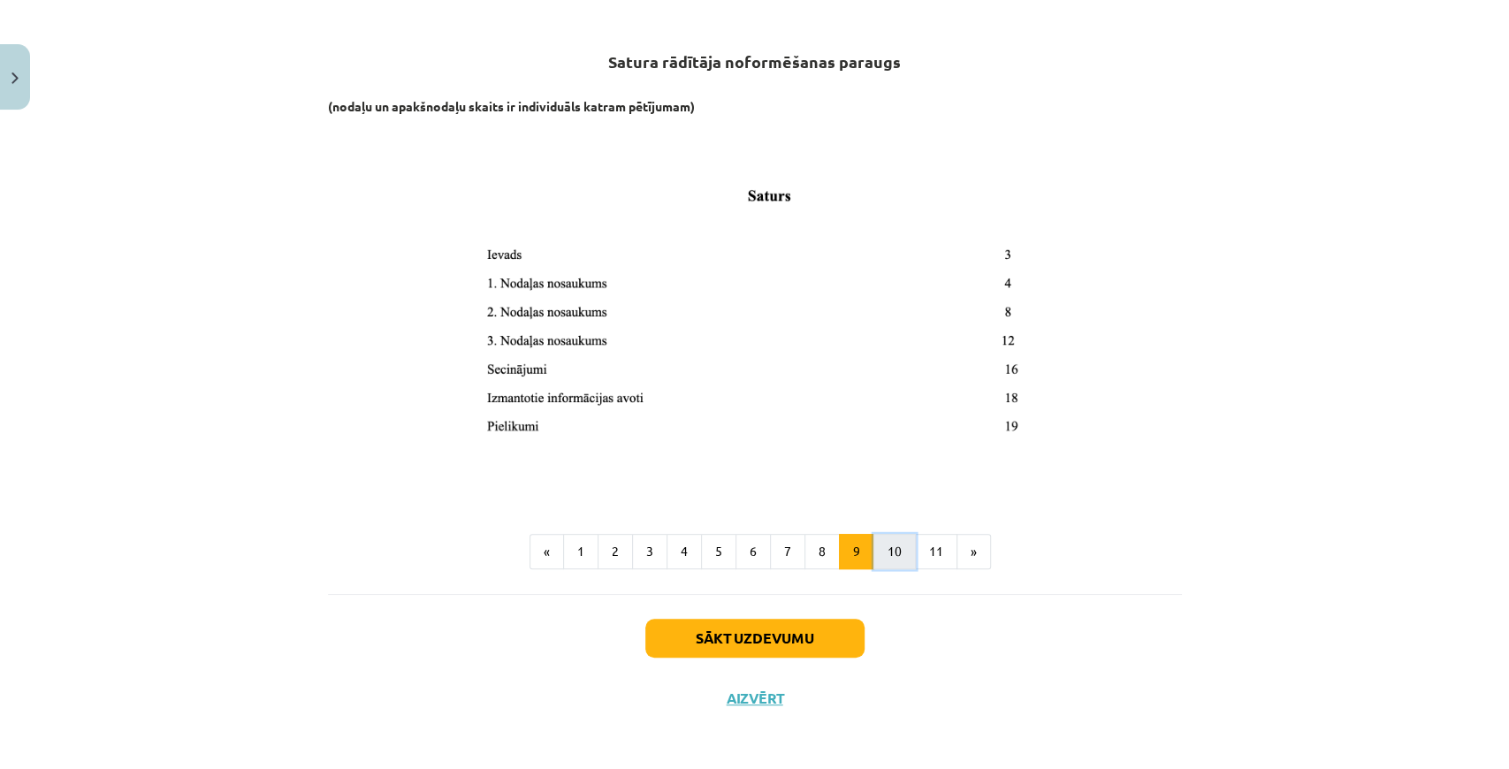
click at [896, 561] on button "10" at bounding box center [894, 551] width 42 height 35
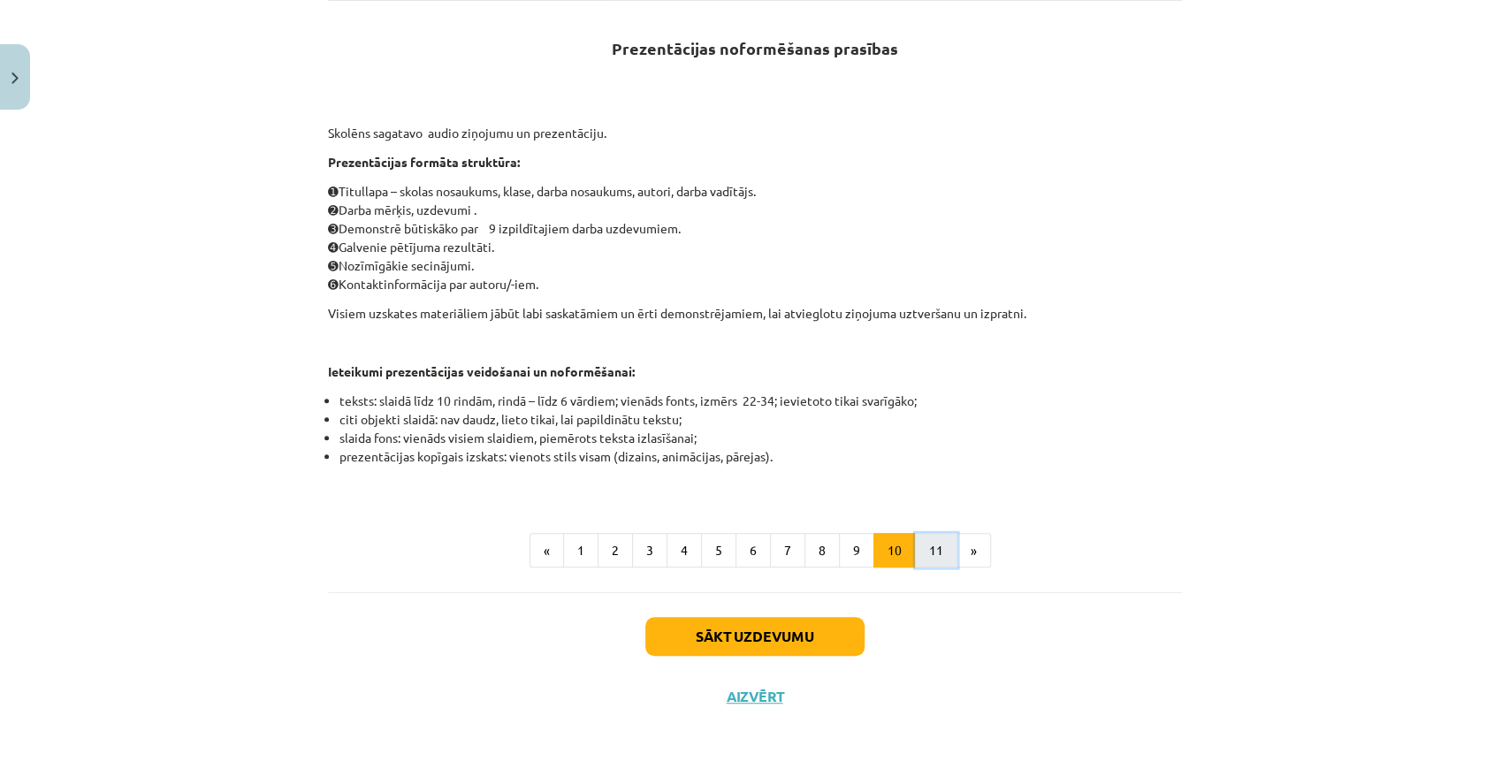
click at [923, 552] on button "11" at bounding box center [936, 550] width 42 height 35
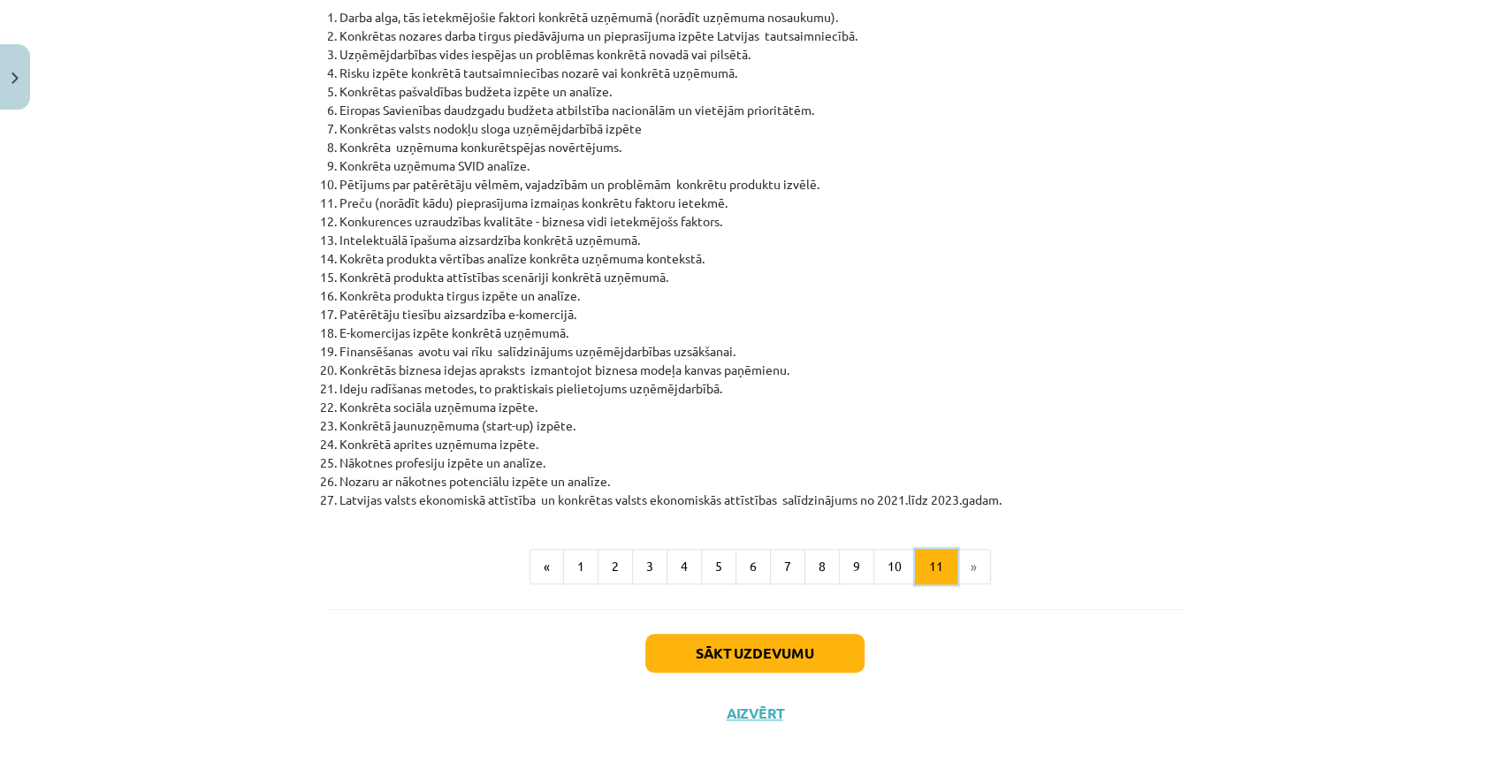
scroll to position [692, 0]
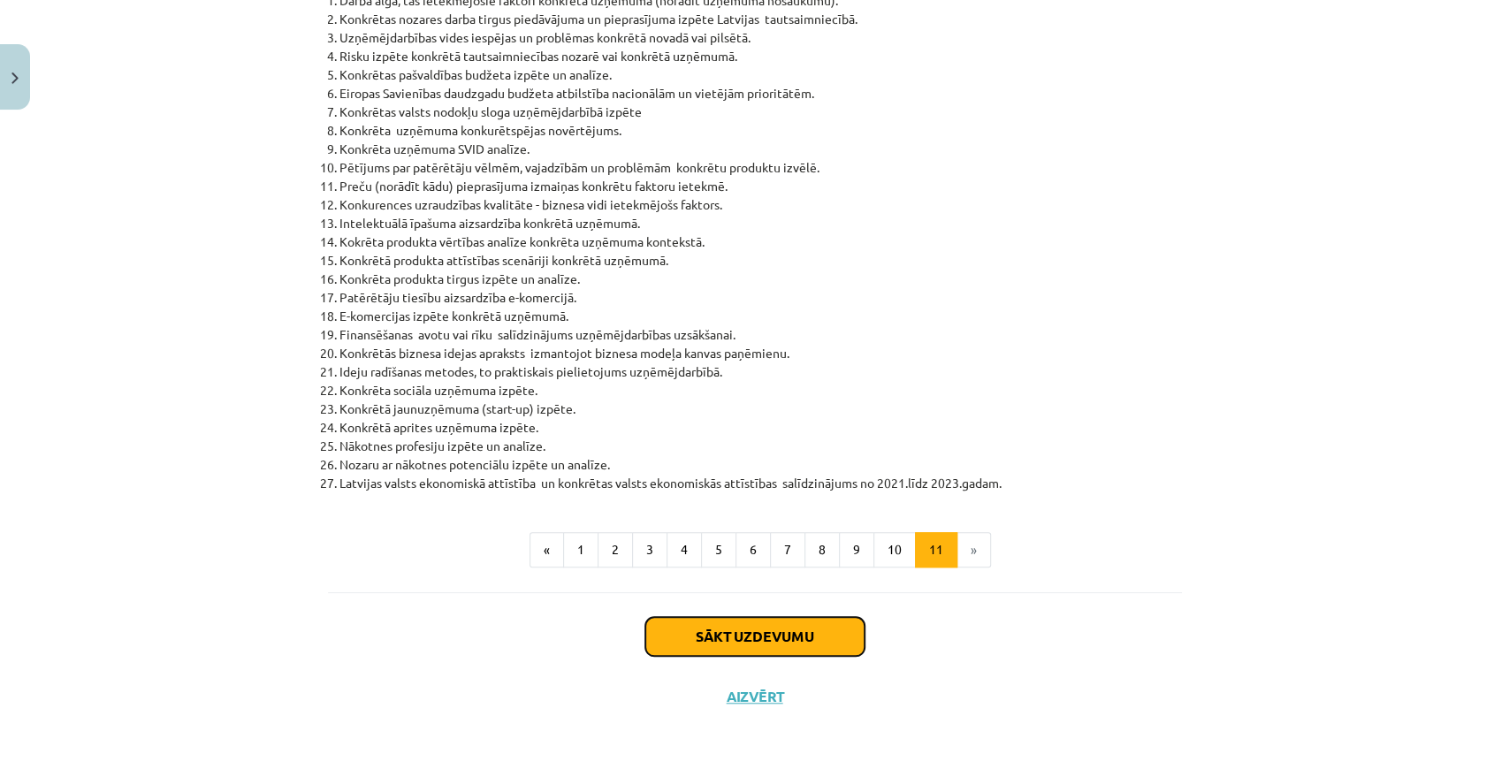
click at [837, 622] on button "Sākt uzdevumu" at bounding box center [754, 636] width 219 height 39
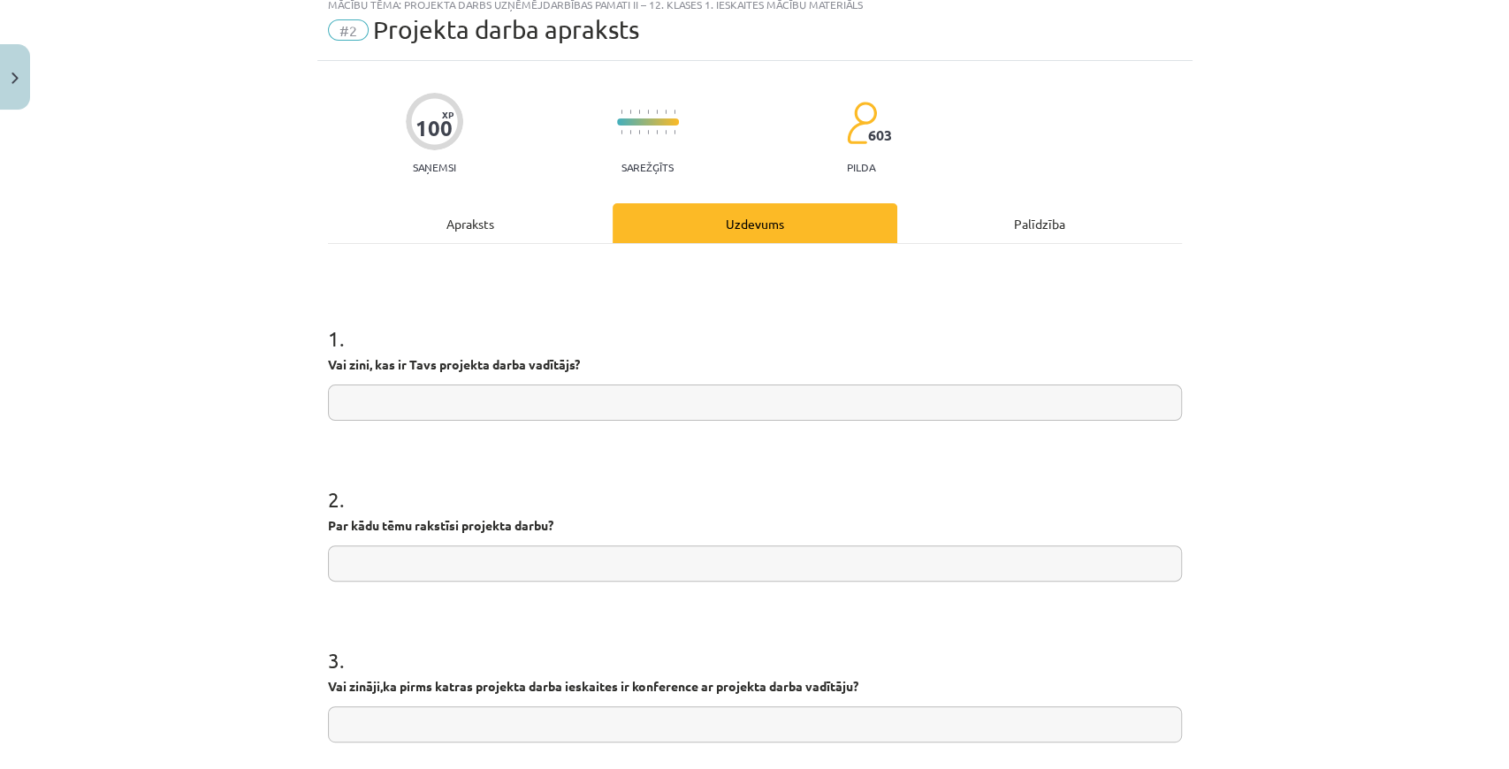
scroll to position [44, 0]
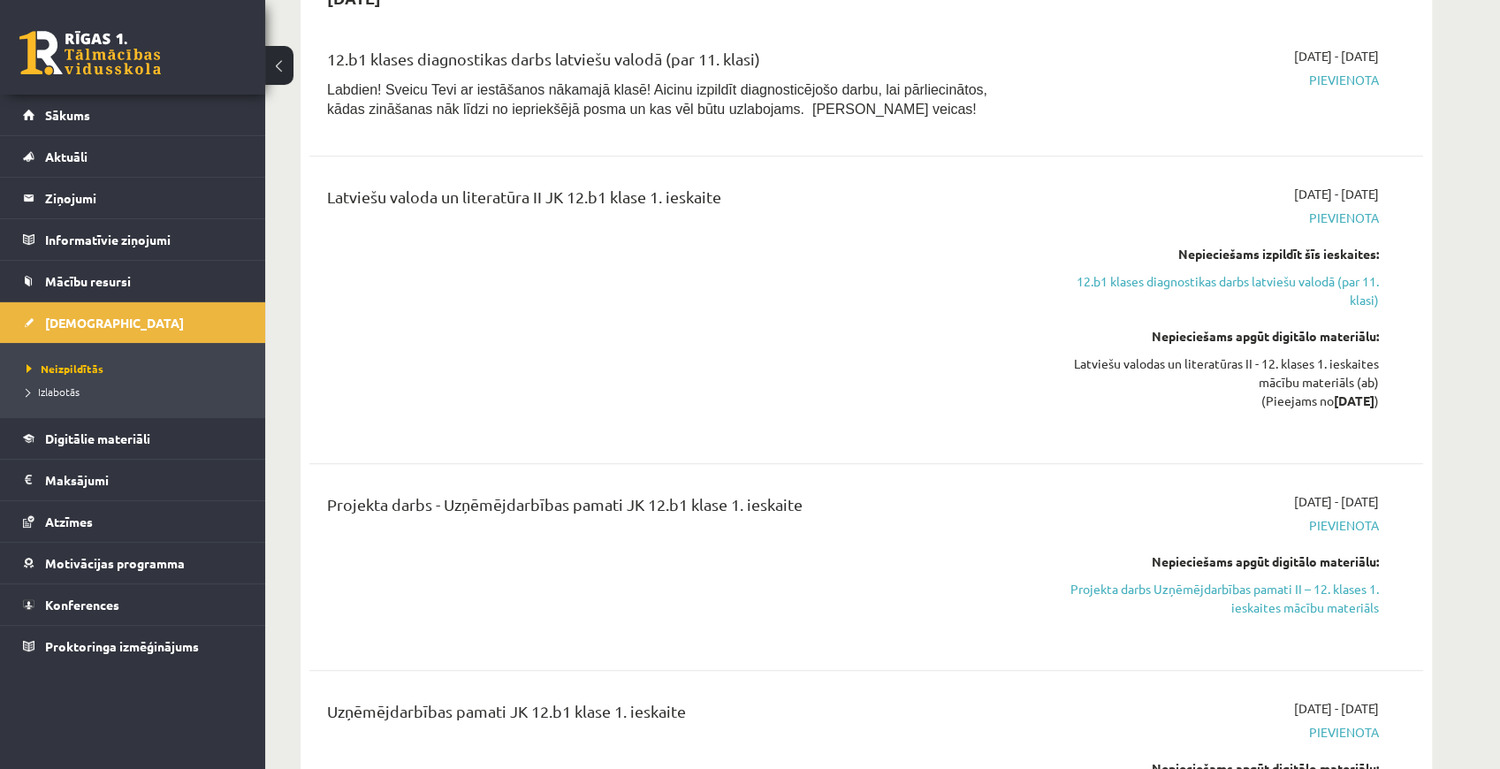
scroll to position [648, 0]
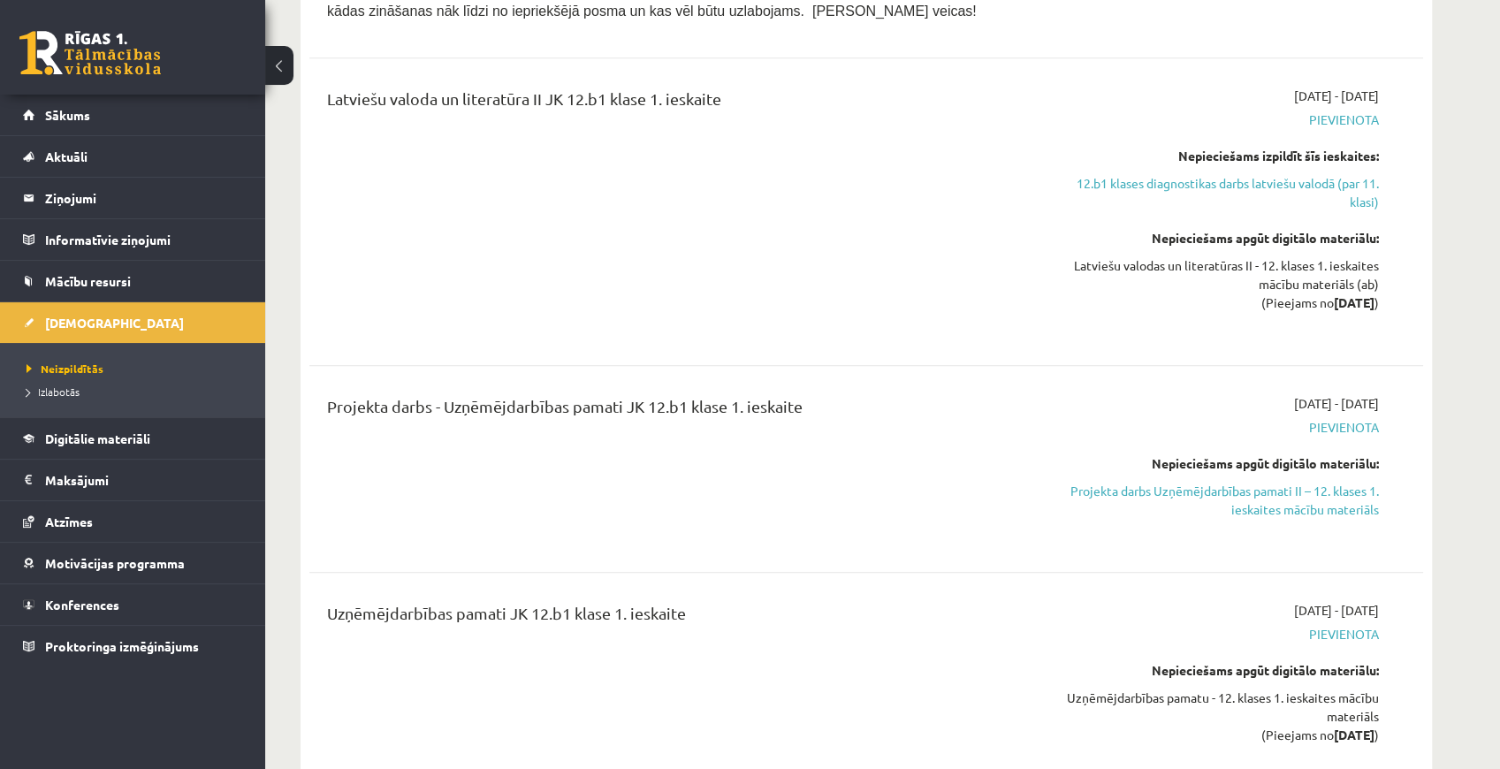
drag, startPoint x: 1206, startPoint y: 497, endPoint x: 800, endPoint y: 61, distance: 595.5
click at [1206, 497] on link "Projekta darbs Uzņēmējdarbības pamati II – 12. klases 1. ieskaites mācību mater…" at bounding box center [1212, 500] width 333 height 37
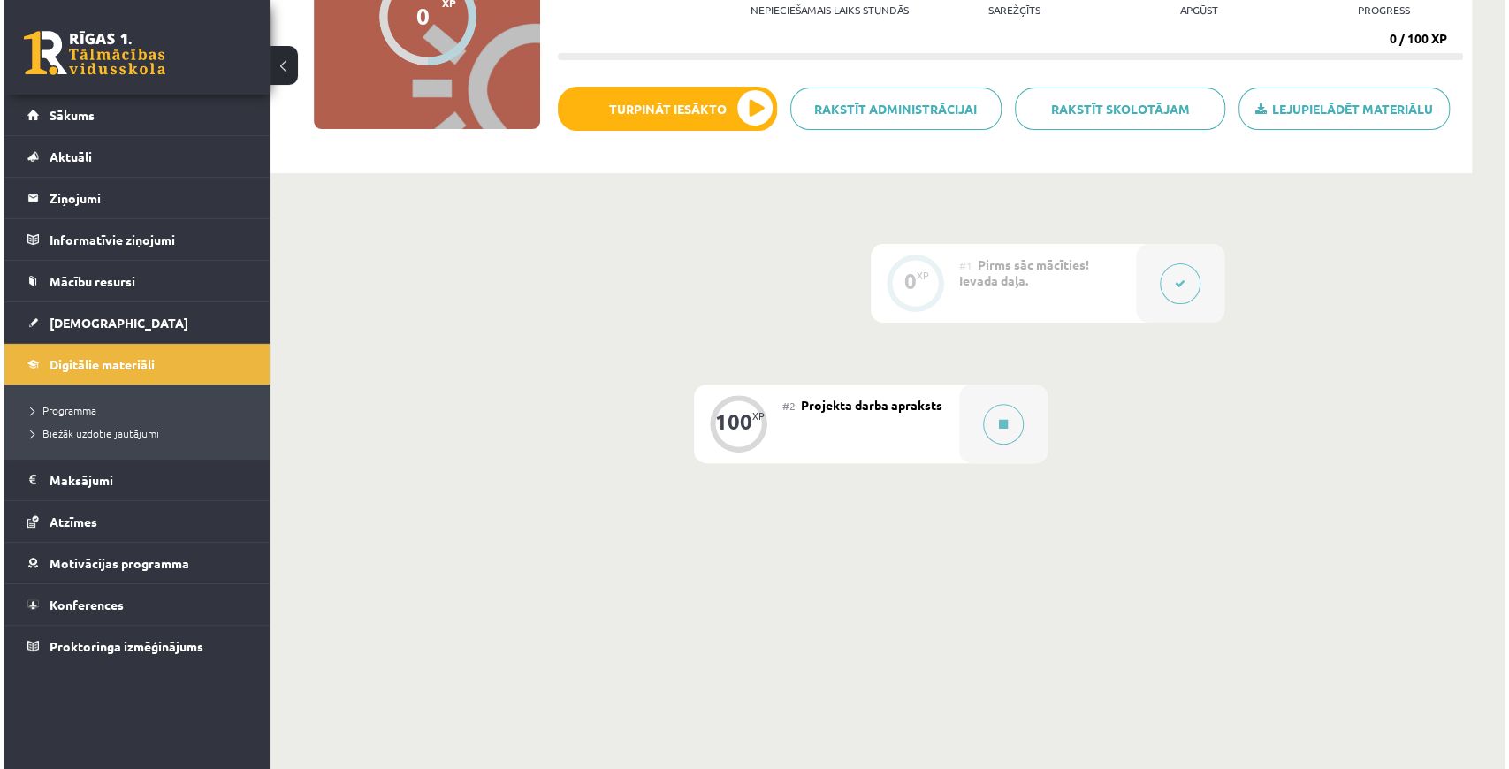
scroll to position [235, 0]
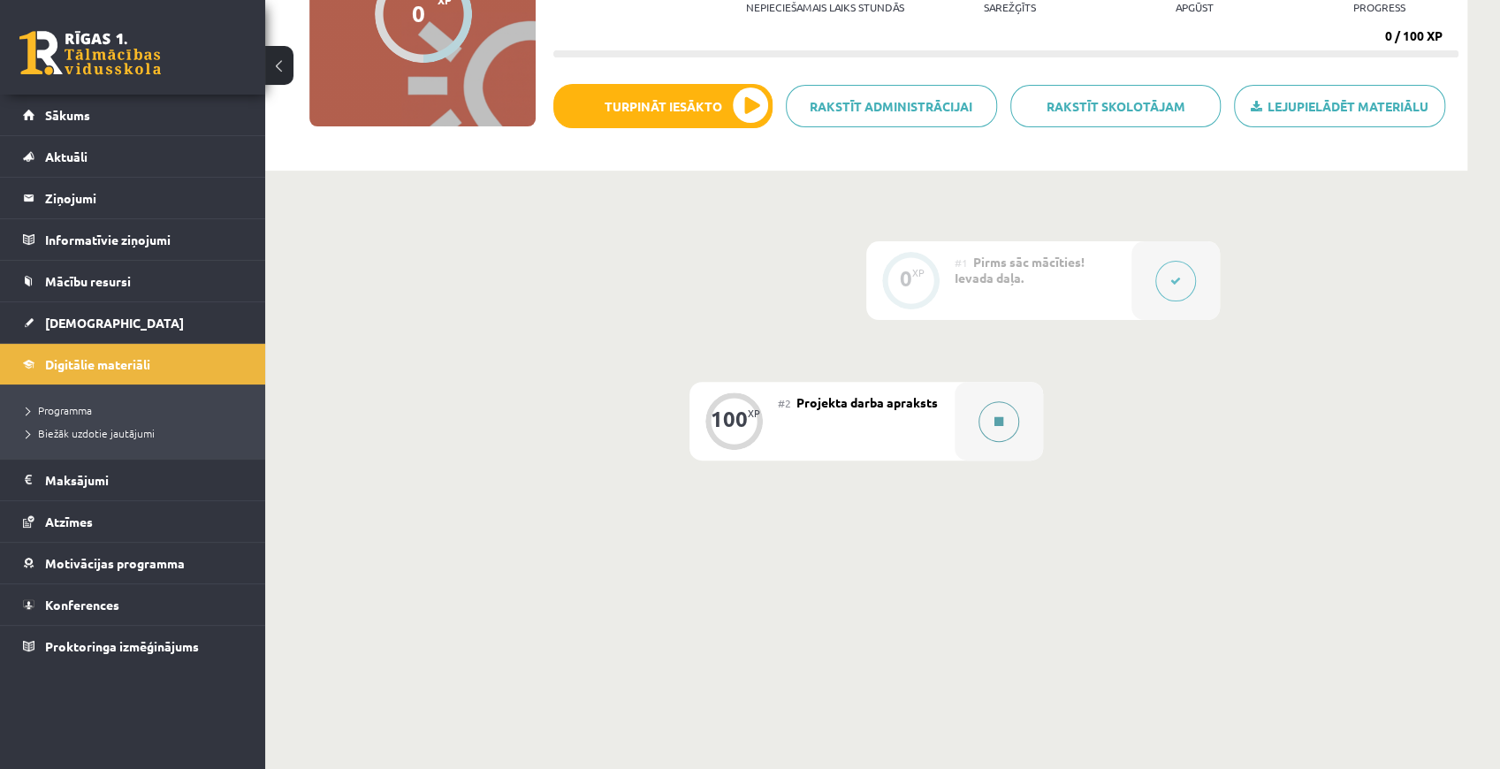
click at [985, 426] on button at bounding box center [999, 421] width 41 height 41
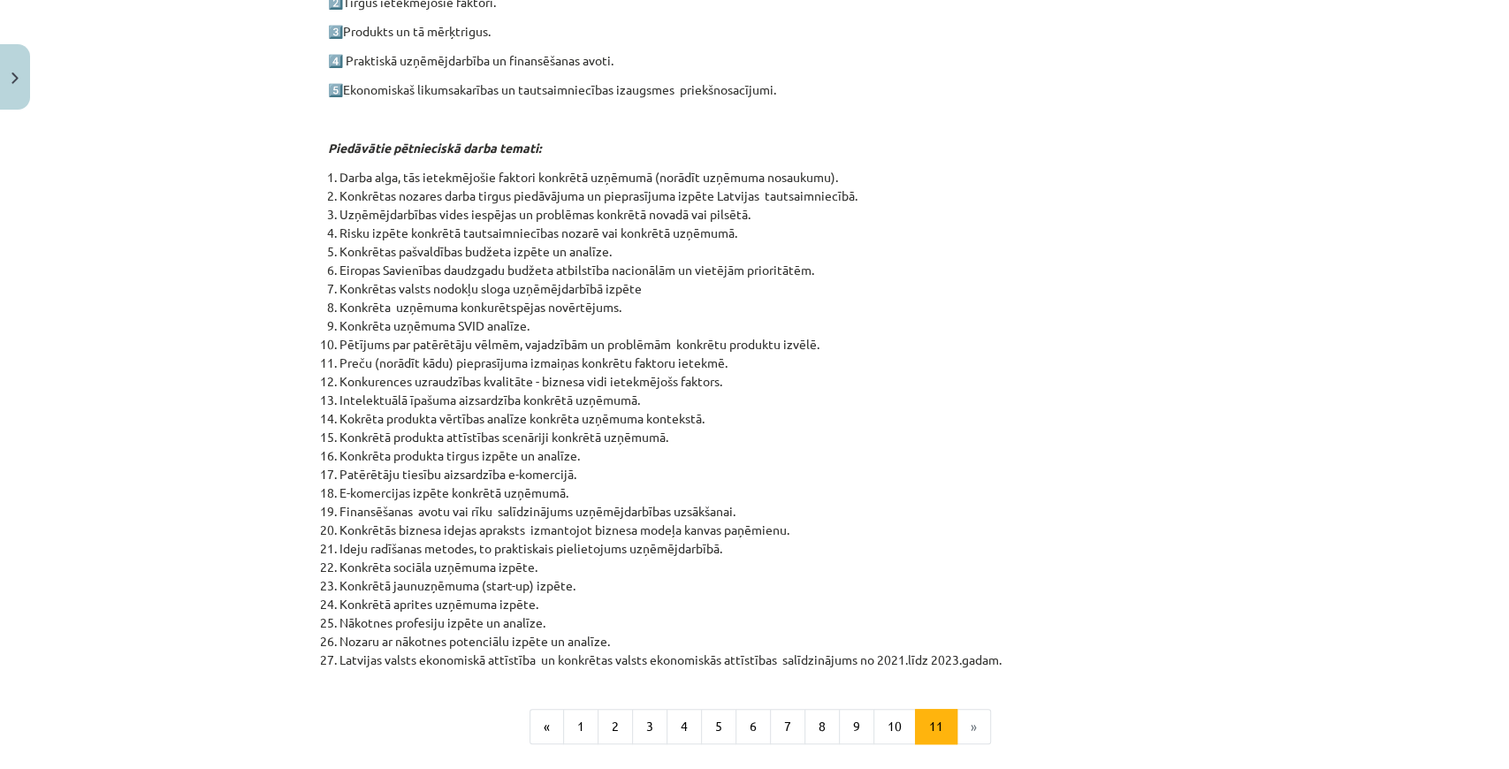
scroll to position [692, 0]
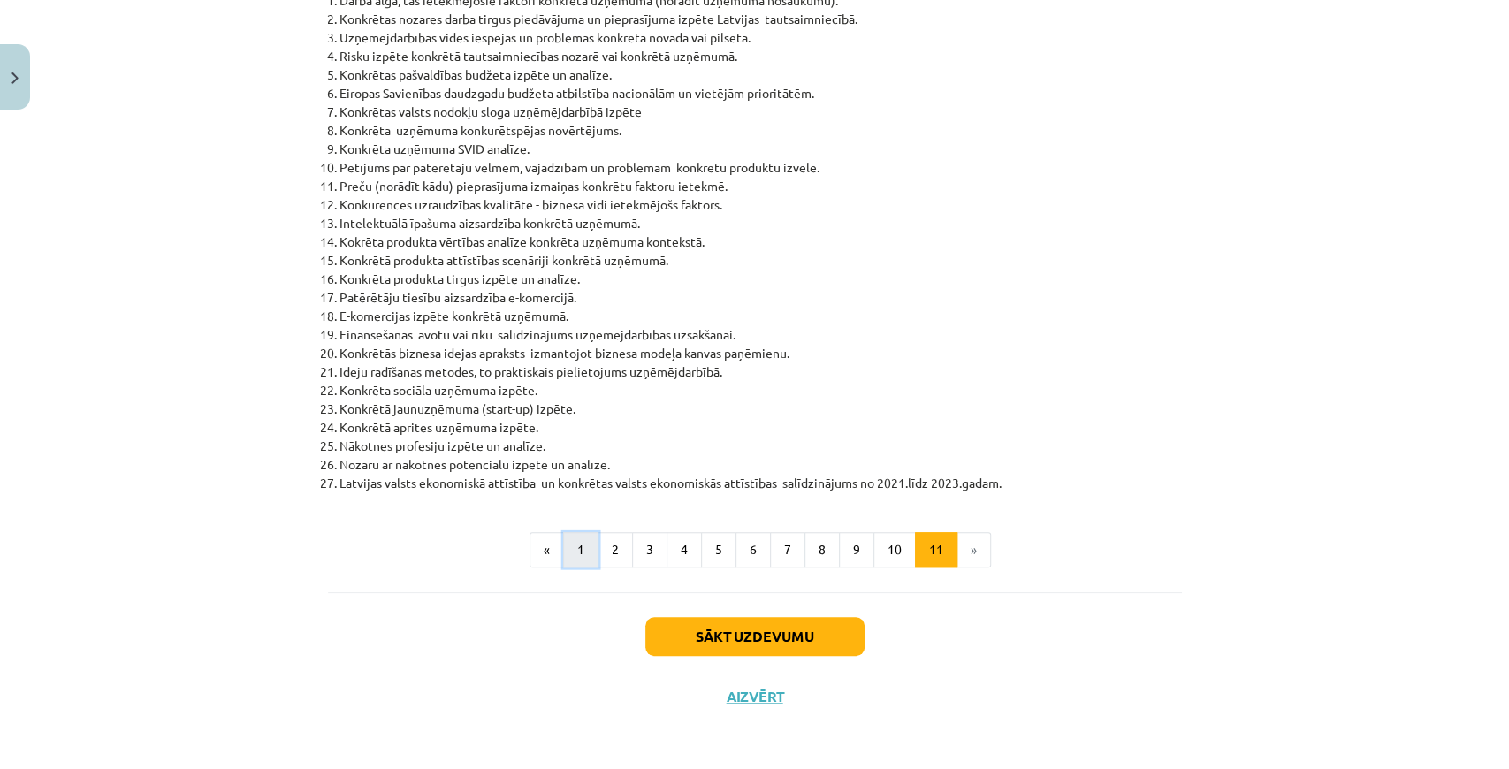
click at [574, 566] on button "1" at bounding box center [580, 549] width 35 height 35
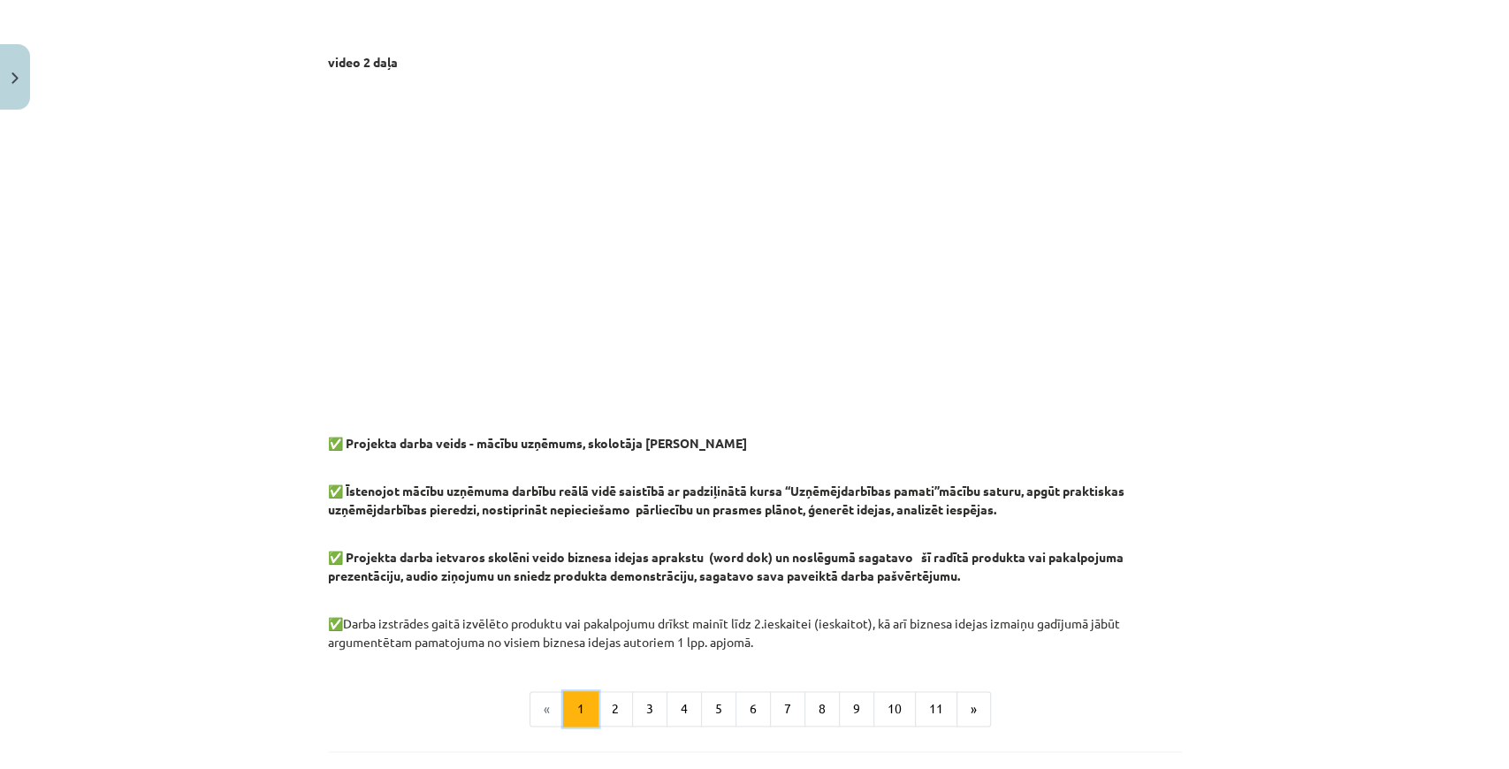
scroll to position [1369, 0]
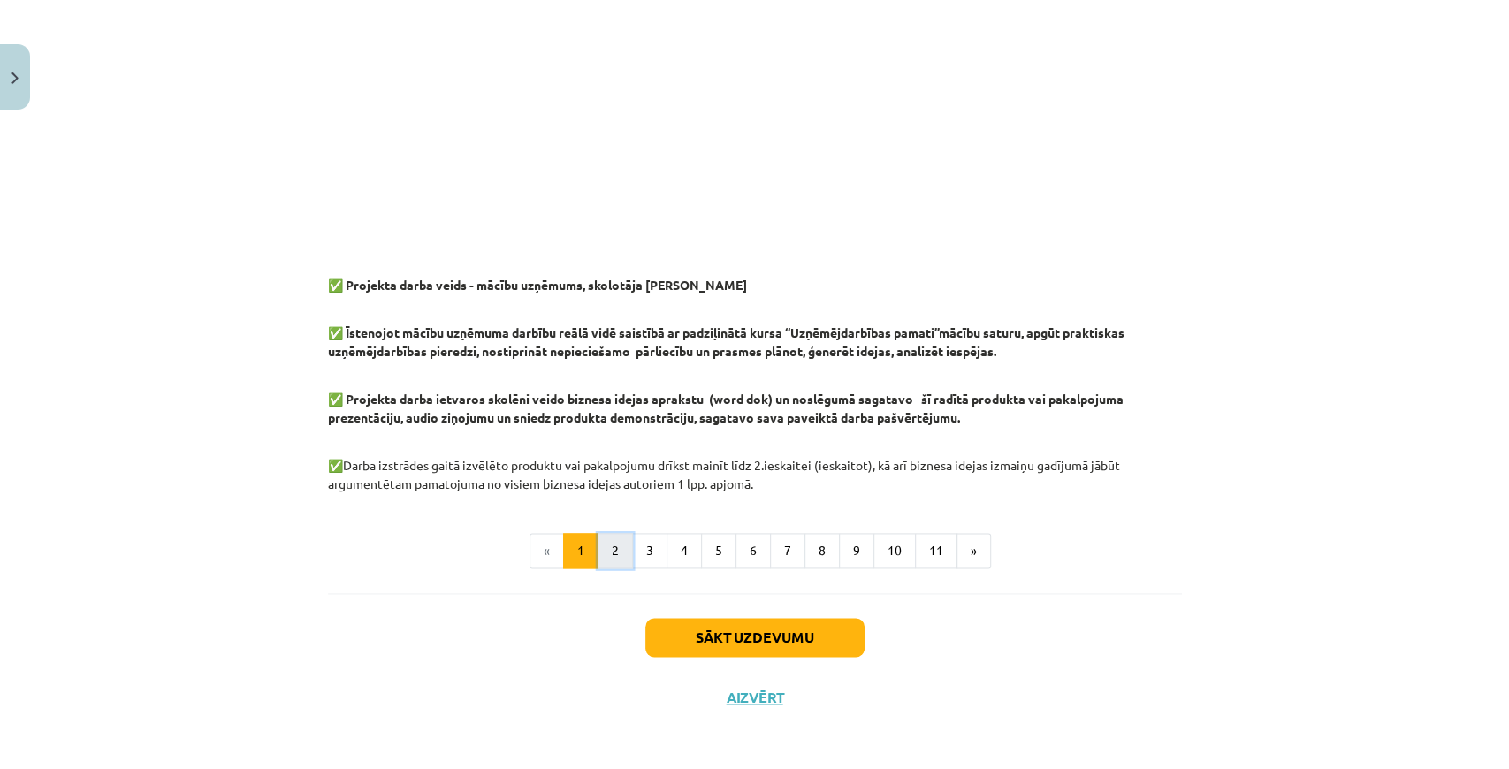
click at [618, 541] on button "2" at bounding box center [615, 550] width 35 height 35
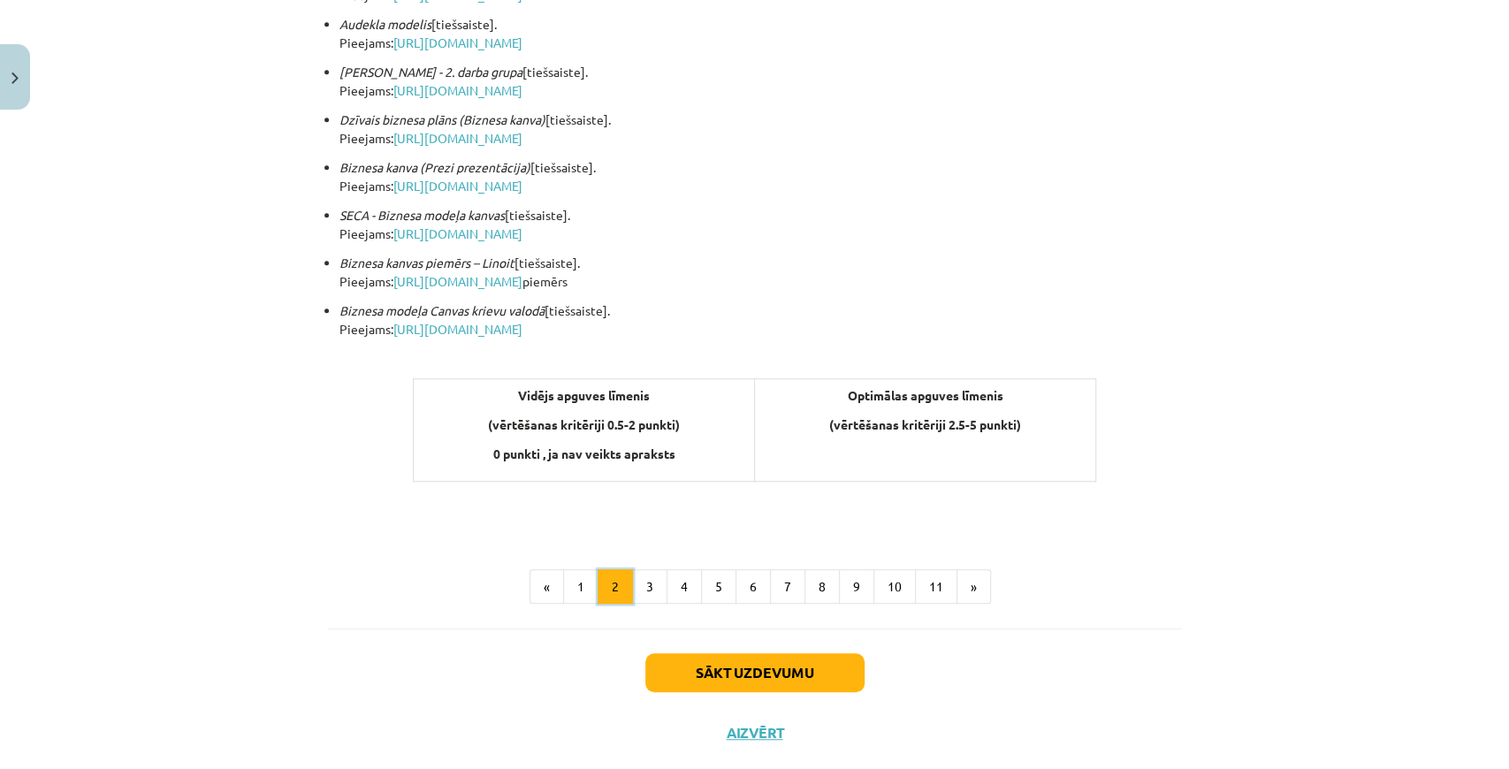
scroll to position [552, 0]
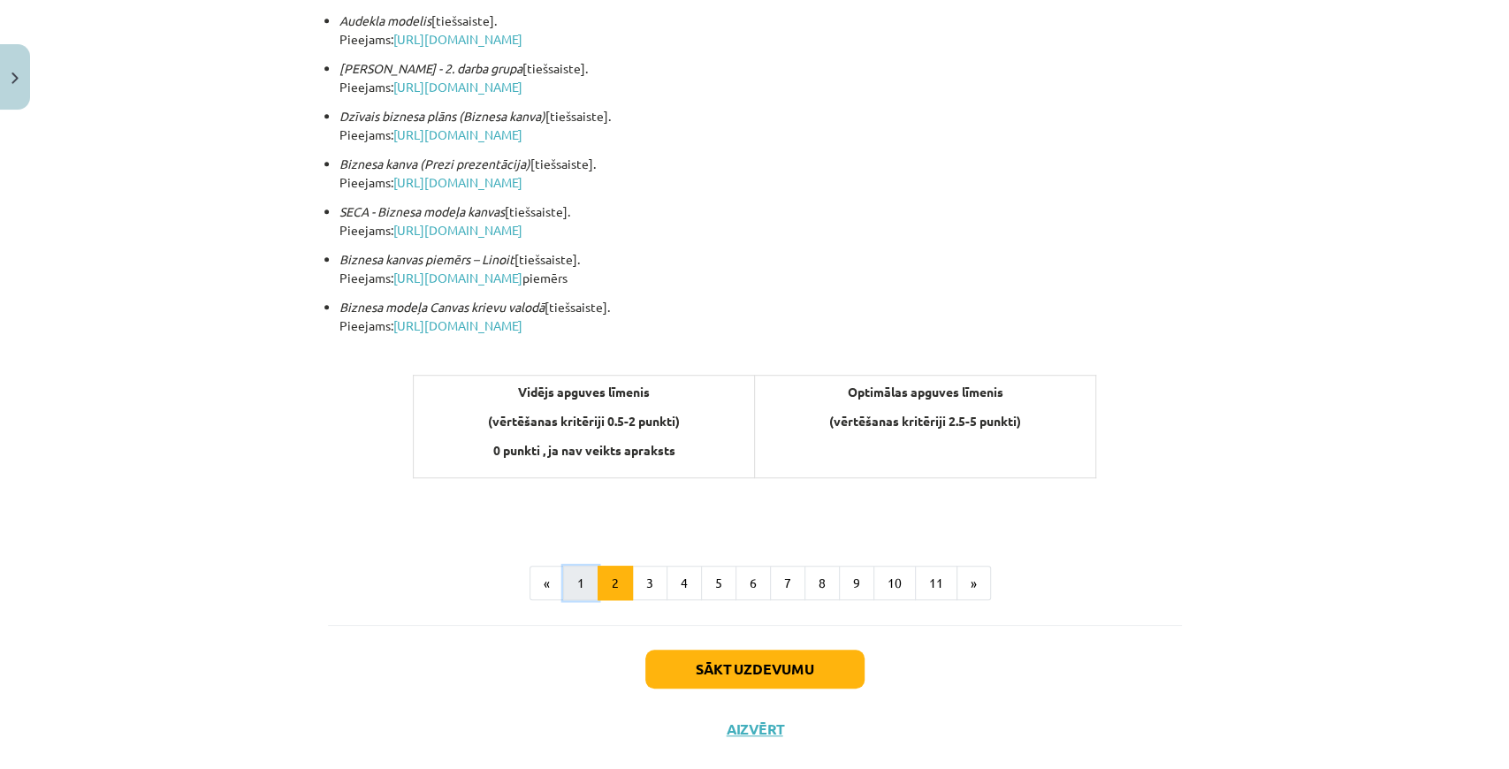
click at [590, 573] on button "1" at bounding box center [580, 583] width 35 height 35
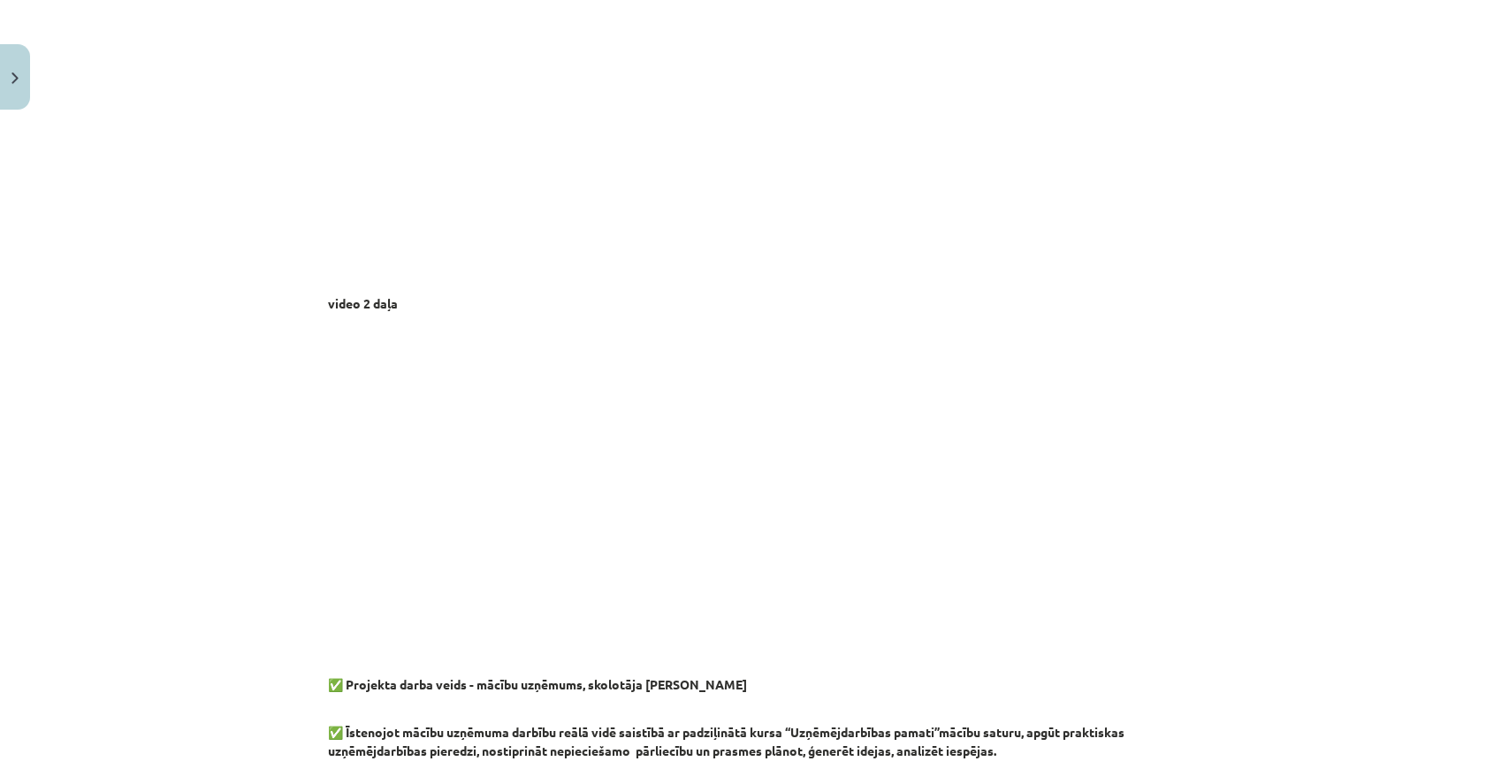
scroll to position [1140, 0]
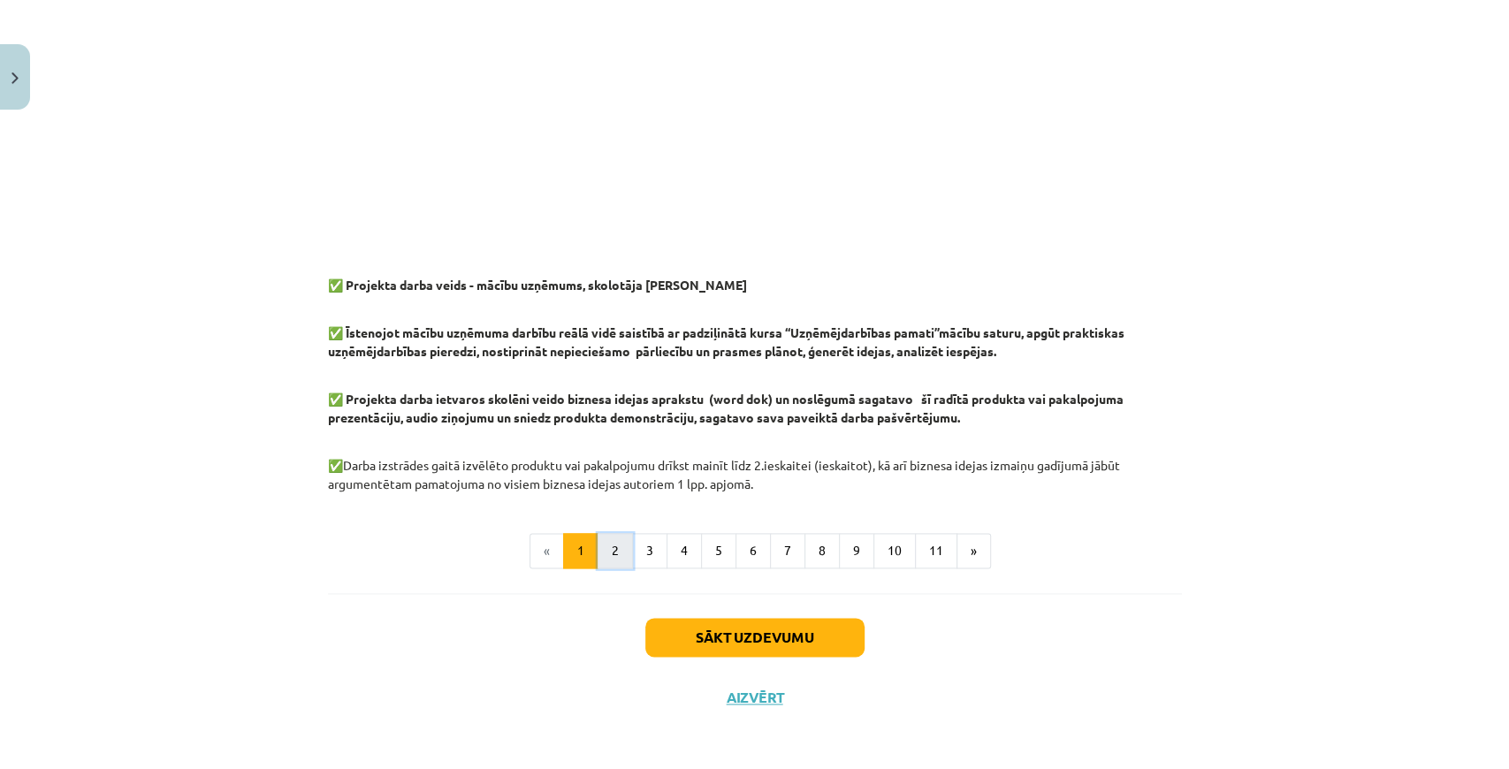
click at [618, 543] on button "2" at bounding box center [615, 550] width 35 height 35
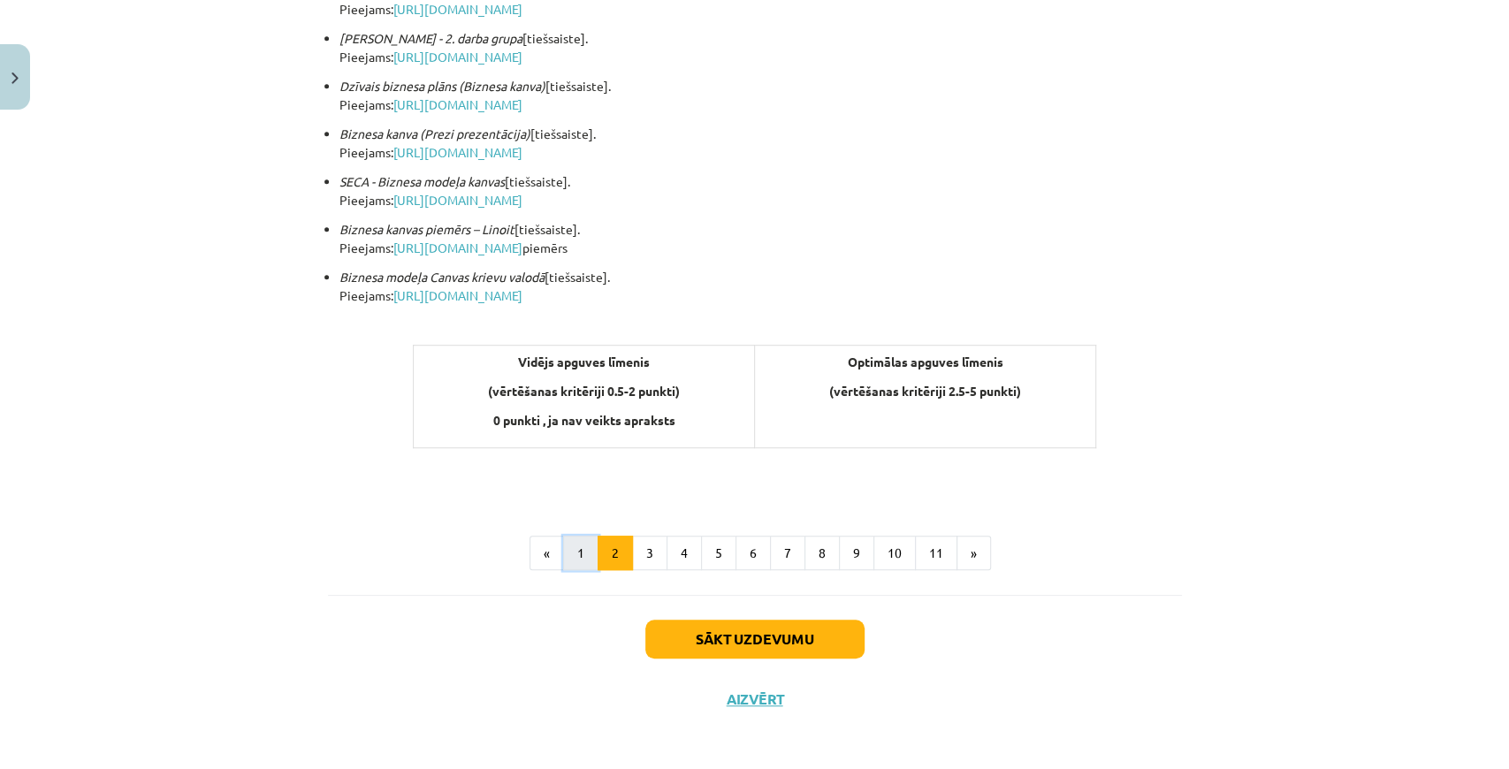
click at [582, 550] on button "1" at bounding box center [580, 553] width 35 height 35
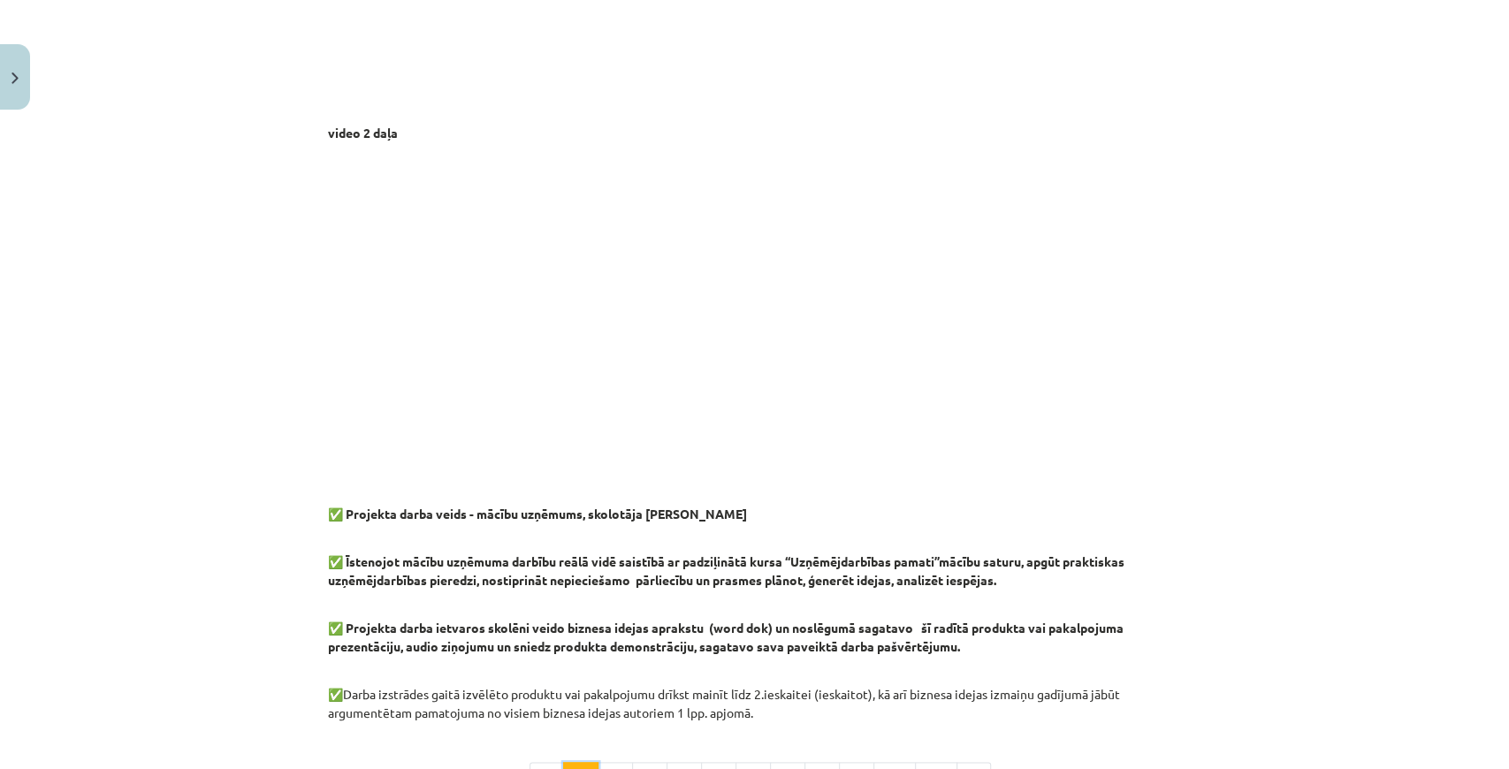
scroll to position [1369, 0]
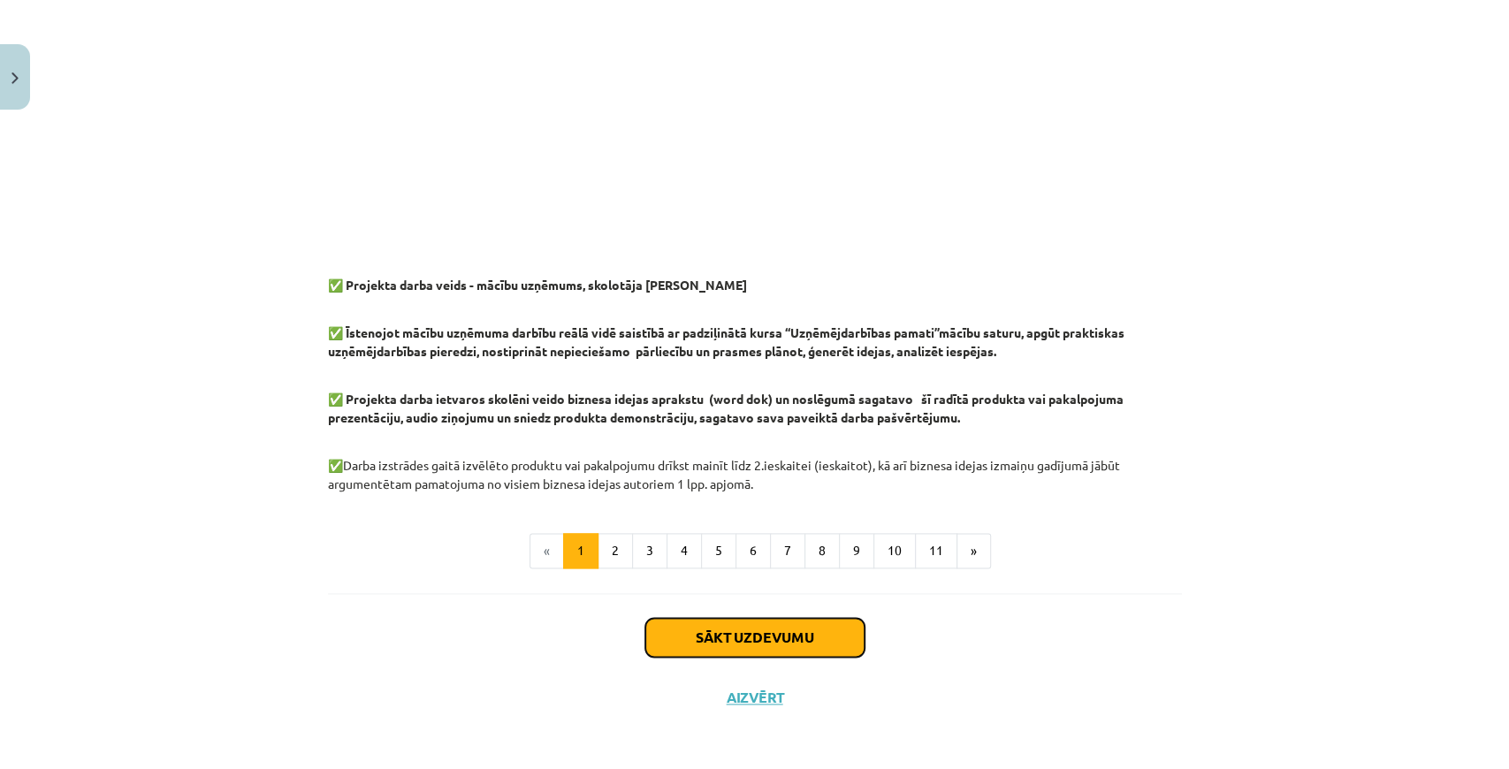
click at [792, 622] on button "Sākt uzdevumu" at bounding box center [754, 637] width 219 height 39
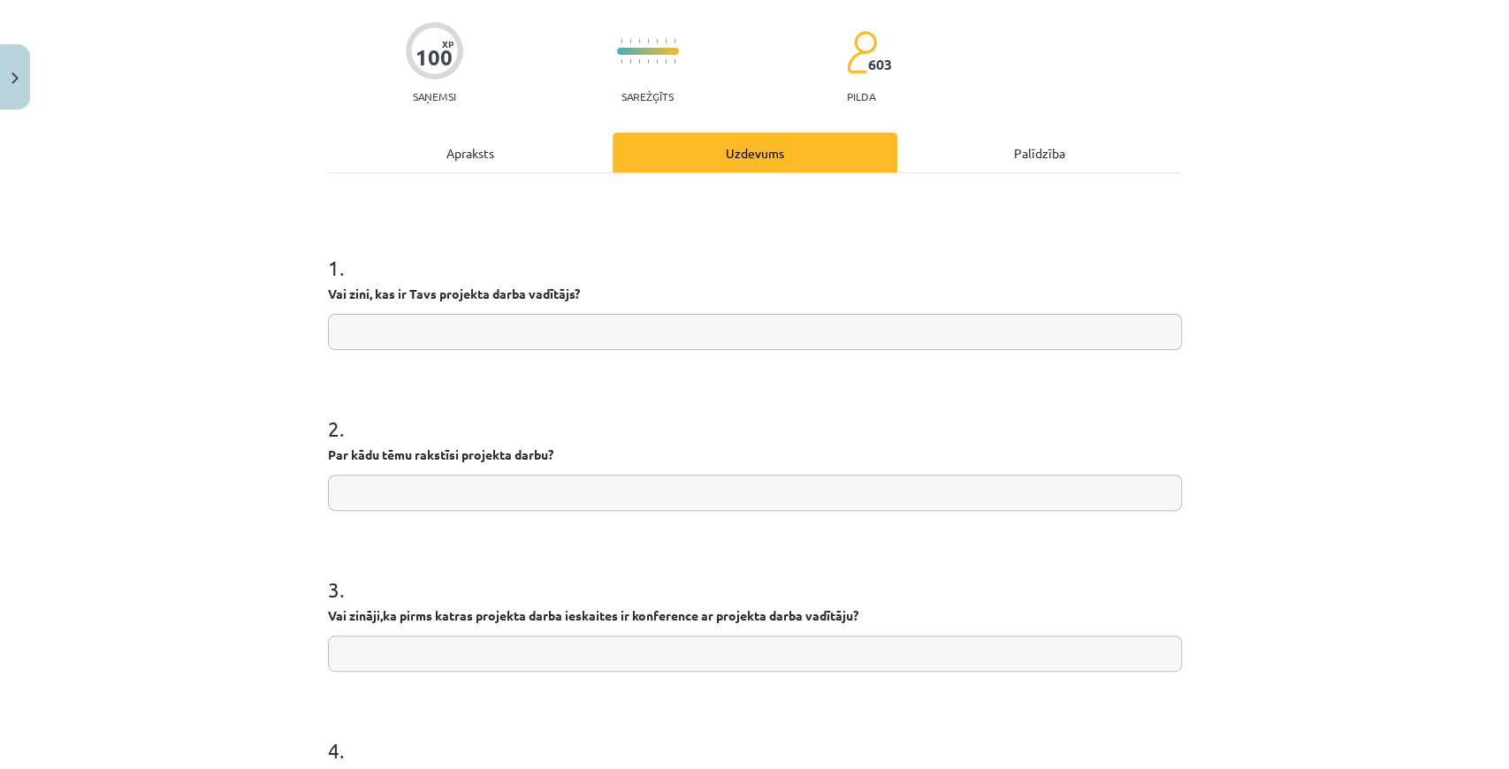
scroll to position [90, 0]
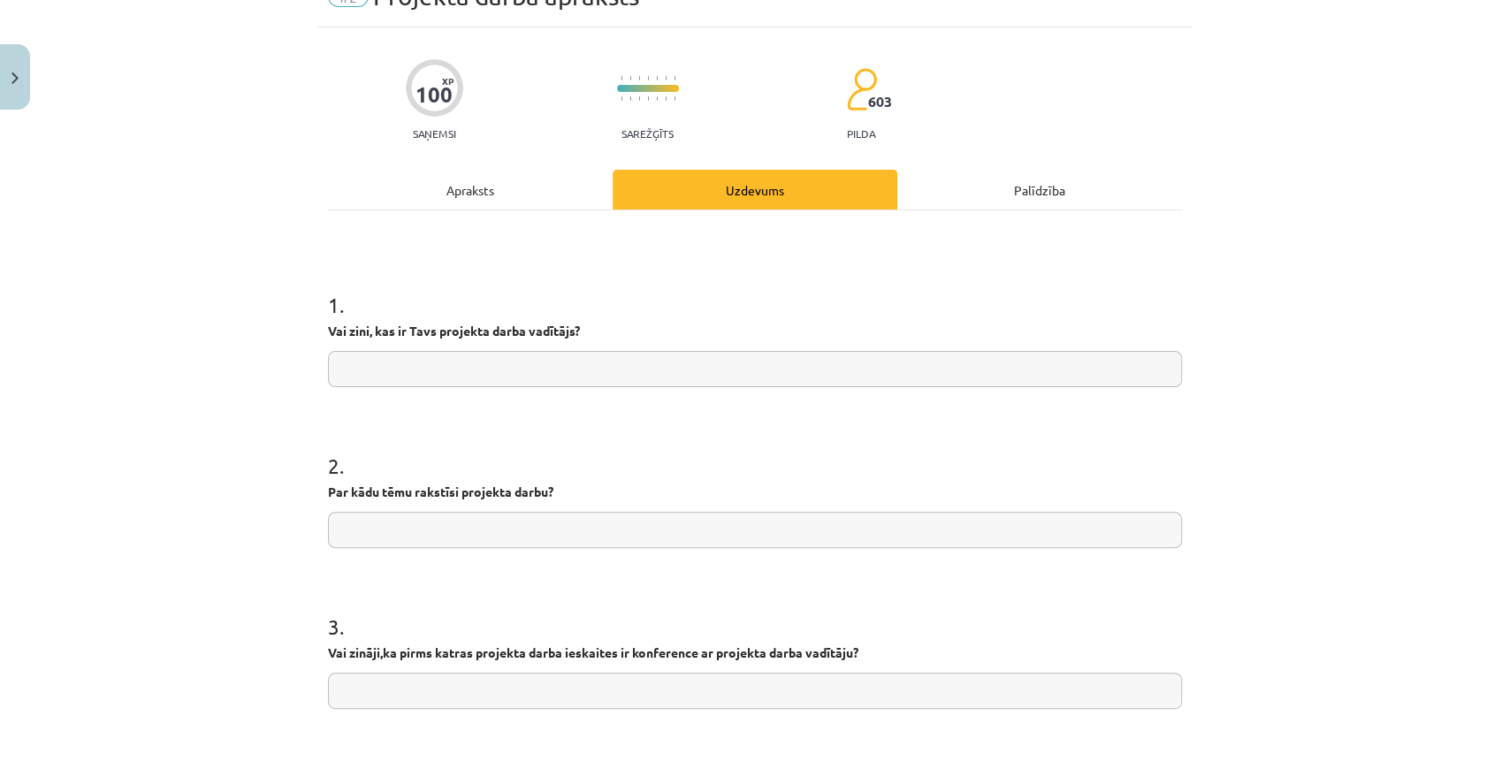
click at [417, 368] on input "text" at bounding box center [755, 369] width 854 height 36
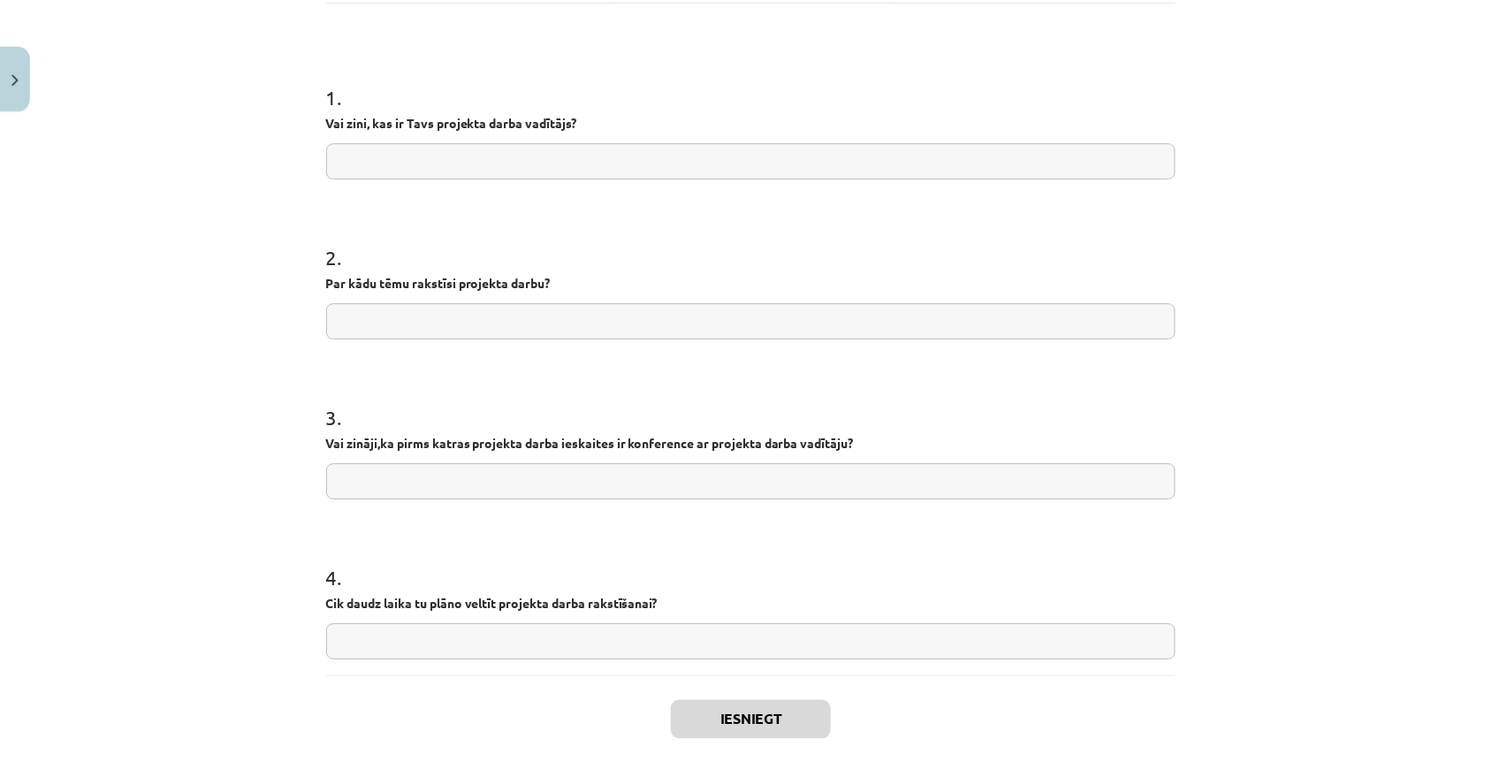
scroll to position [325, 0]
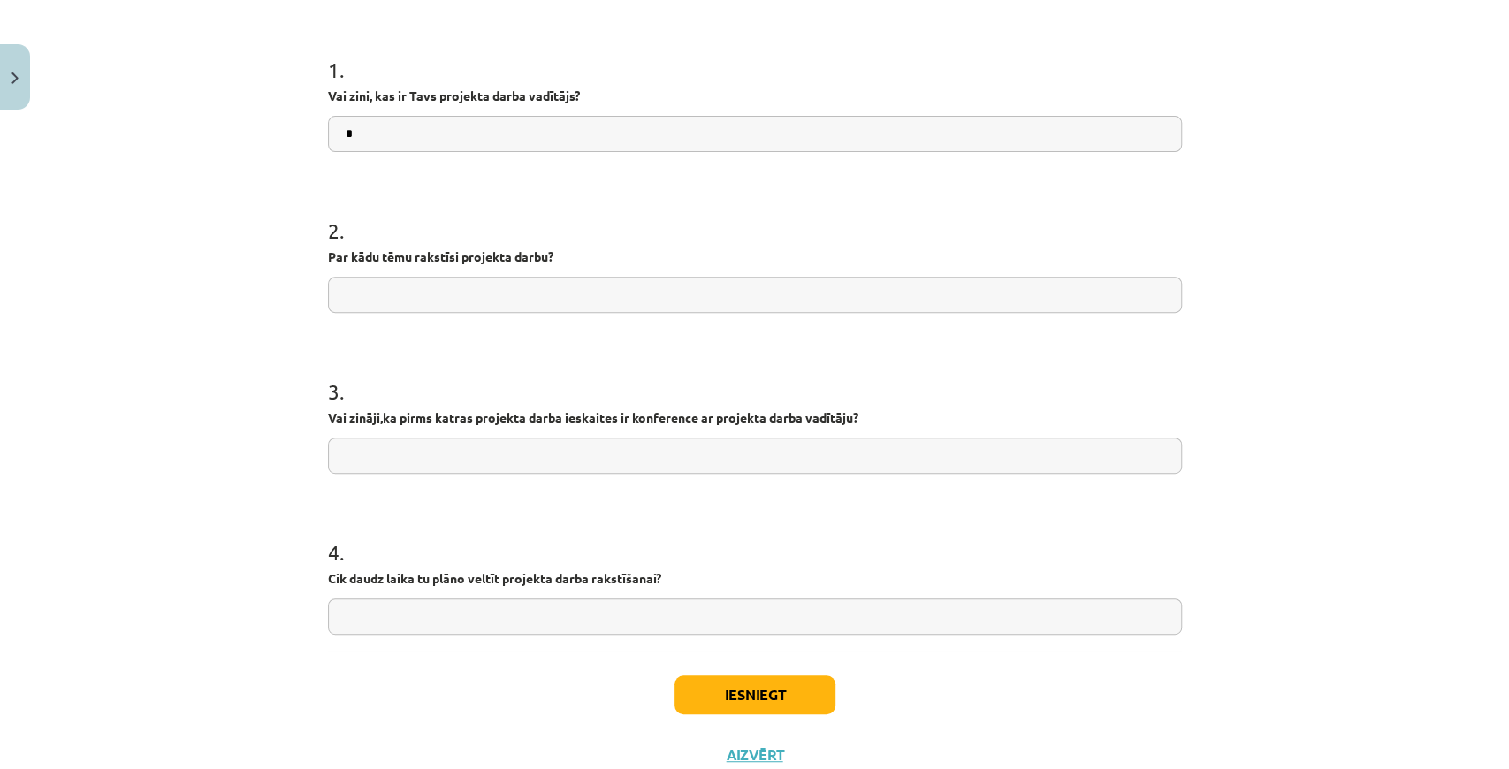
click at [362, 286] on input "text" at bounding box center [755, 295] width 854 height 36
click at [400, 438] on input "text" at bounding box center [755, 456] width 854 height 36
click at [423, 605] on input "text" at bounding box center [755, 617] width 854 height 36
click at [689, 682] on button "Iesniegt" at bounding box center [755, 694] width 161 height 39
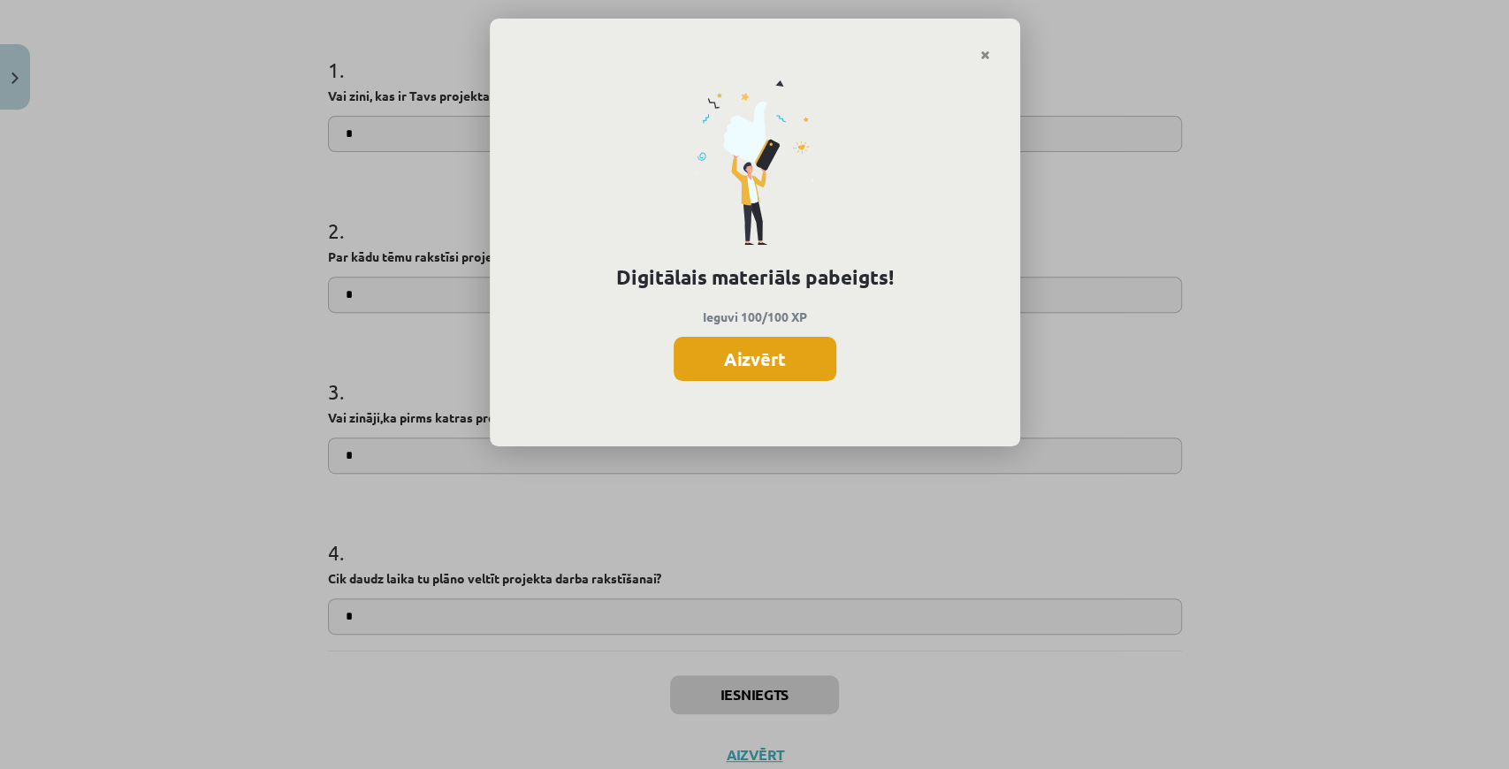
click at [778, 350] on button "Aizvērt" at bounding box center [755, 359] width 163 height 44
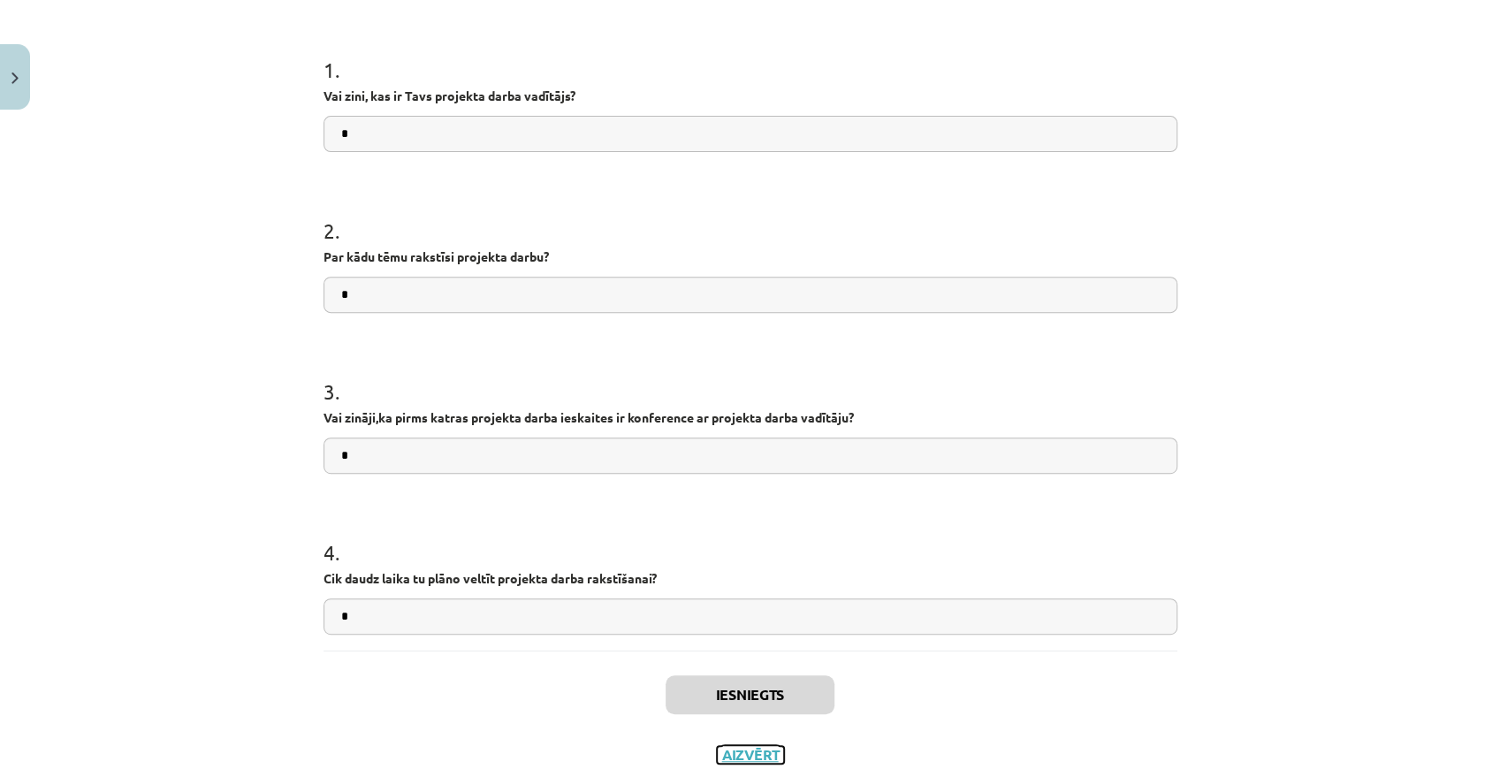
click at [743, 757] on button "Aizvērt" at bounding box center [750, 755] width 67 height 18
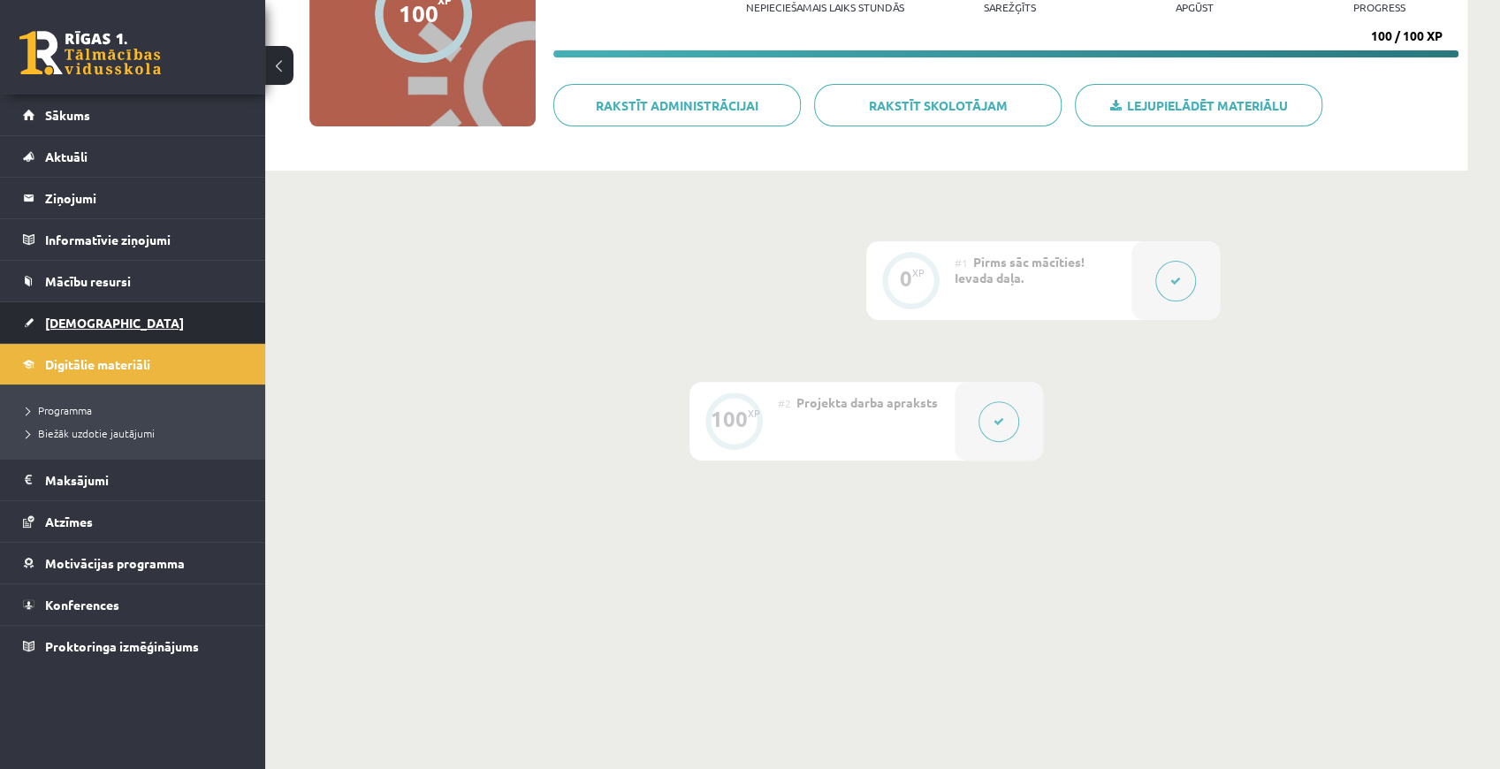
click at [126, 318] on link "[DEMOGRAPHIC_DATA]" at bounding box center [133, 322] width 220 height 41
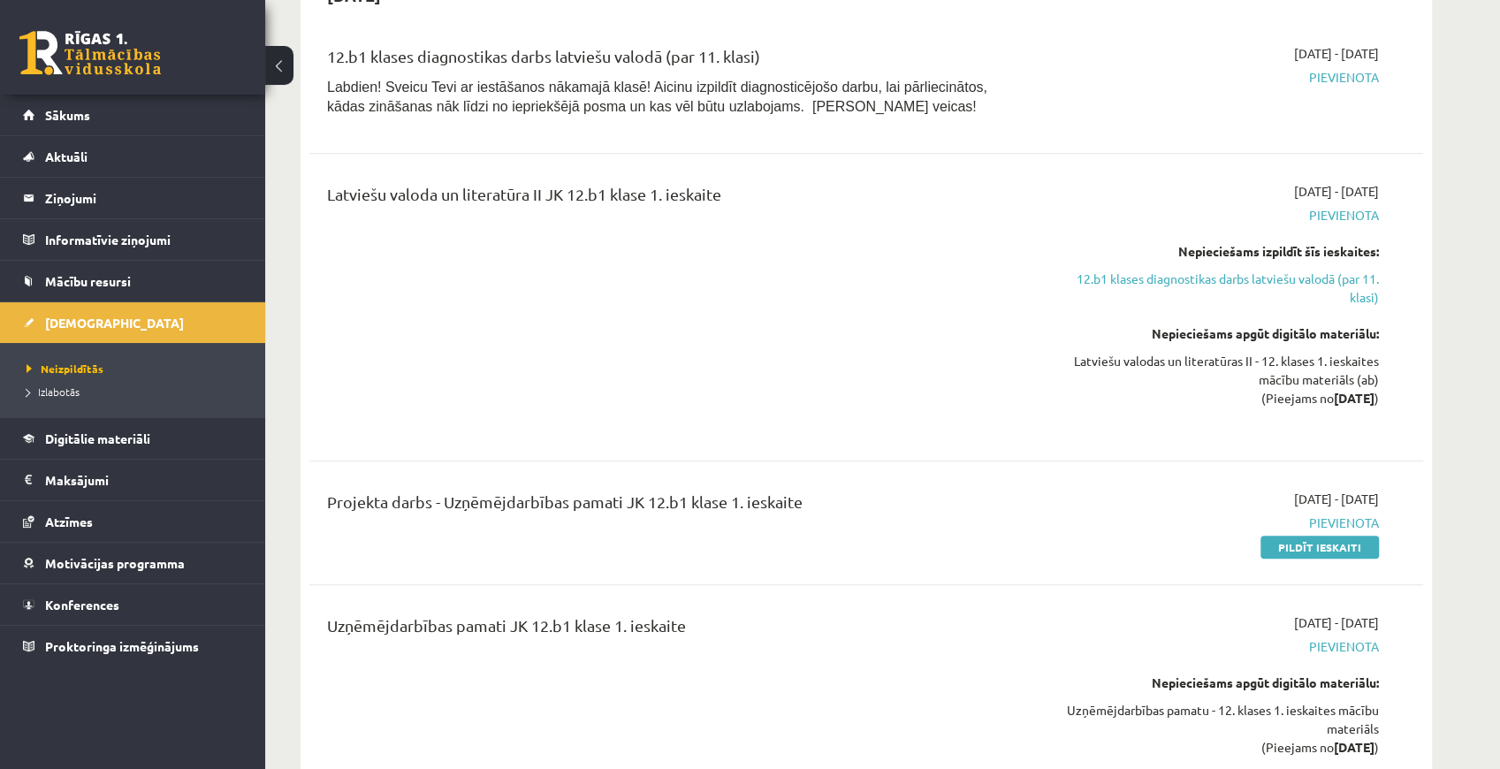
scroll to position [707, 0]
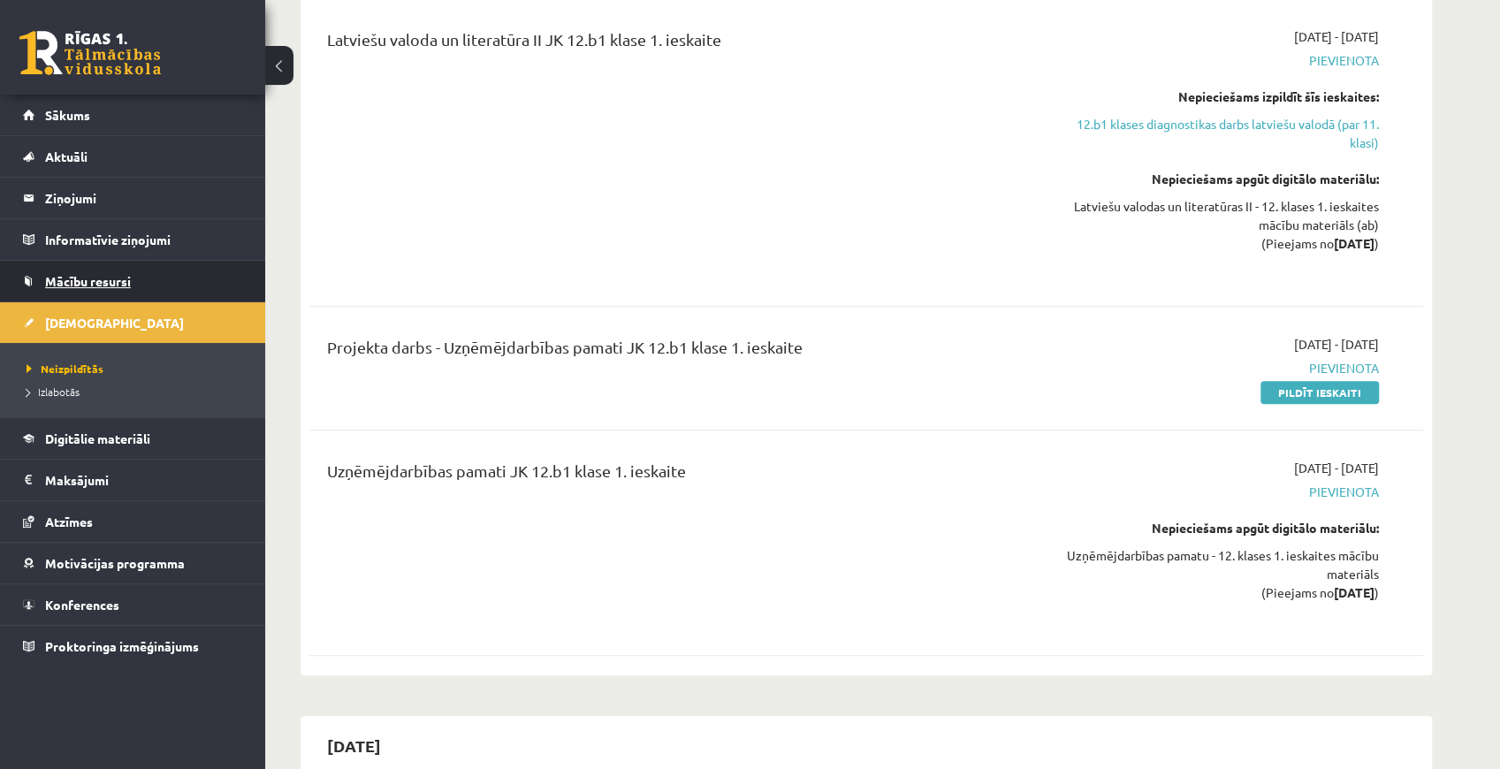
click at [71, 276] on span "Mācību resursi" at bounding box center [88, 281] width 86 height 16
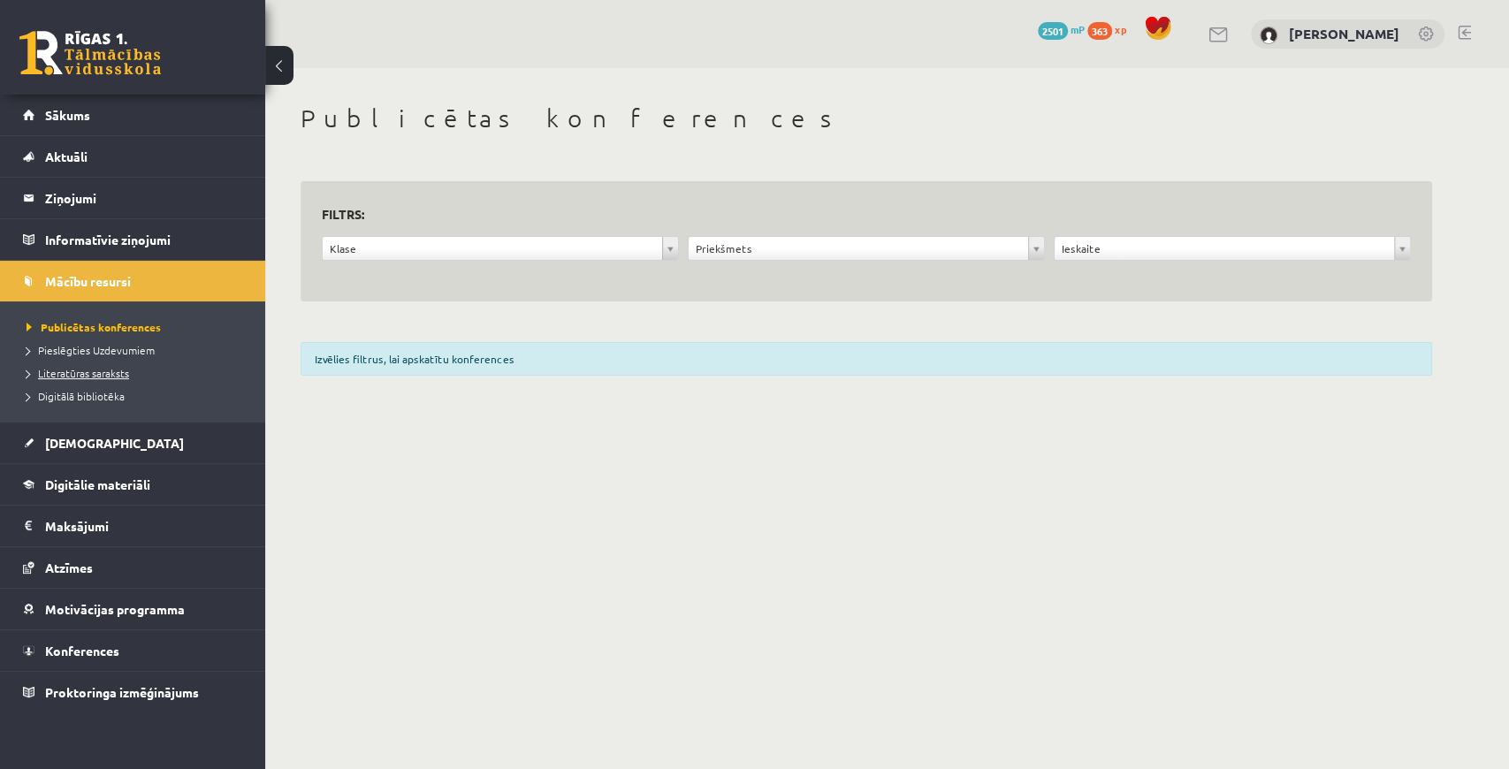
click at [124, 371] on span "Literatūras saraksts" at bounding box center [78, 373] width 103 height 14
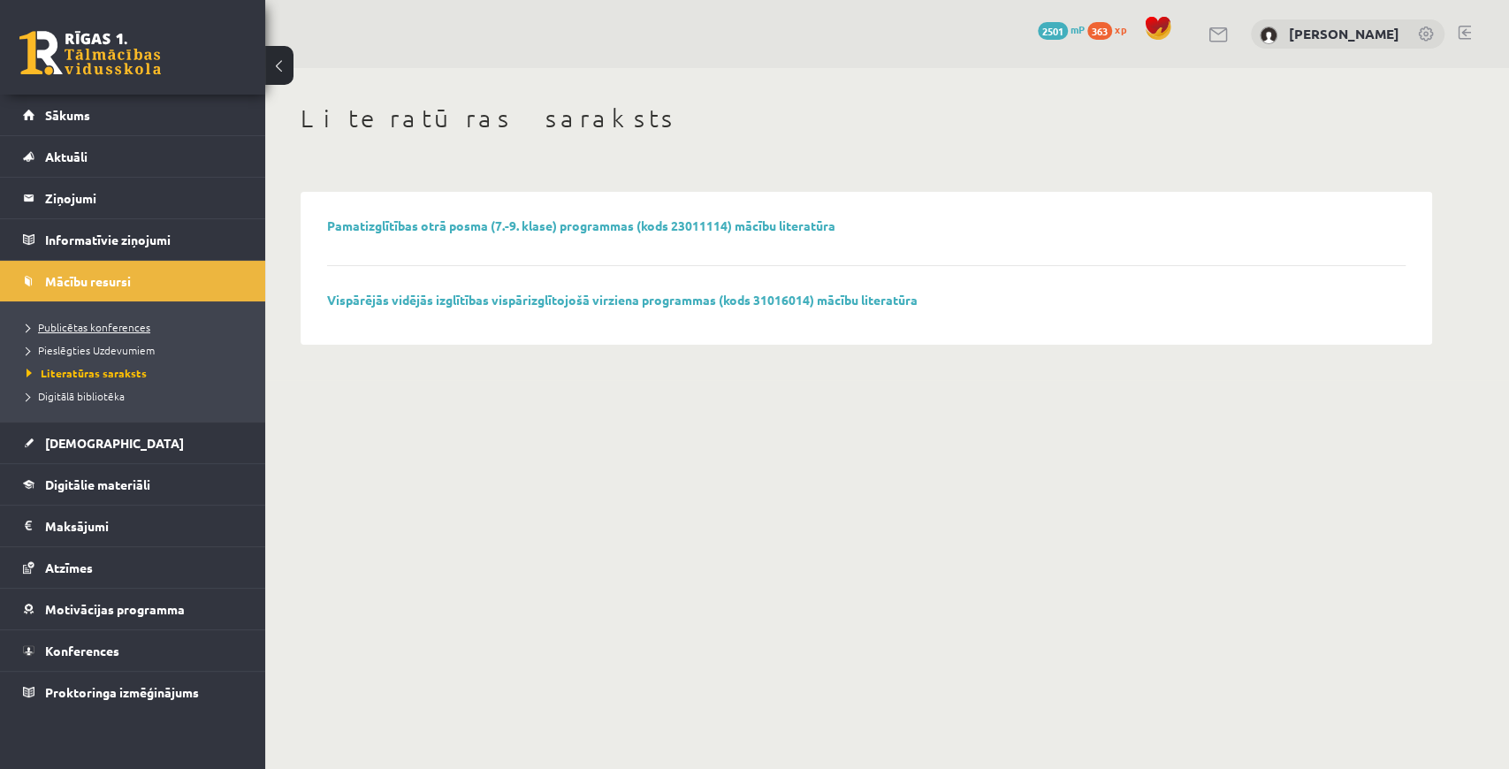
click at [93, 329] on span "Publicētas konferences" at bounding box center [89, 327] width 124 height 14
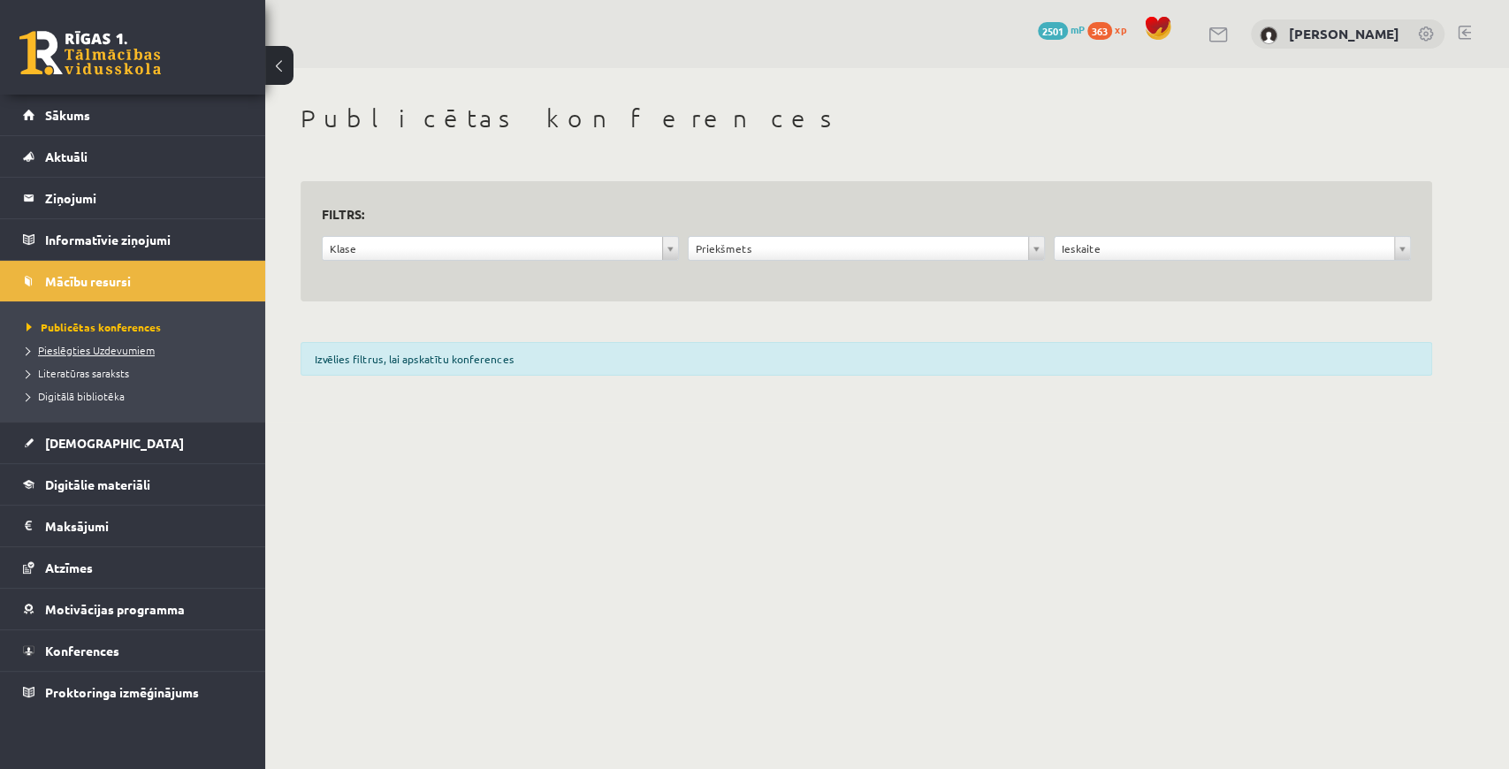
click at [103, 355] on link "Pieslēgties Uzdevumiem" at bounding box center [137, 350] width 221 height 16
click at [122, 394] on span "Digitālā bibliotēka" at bounding box center [76, 396] width 98 height 14
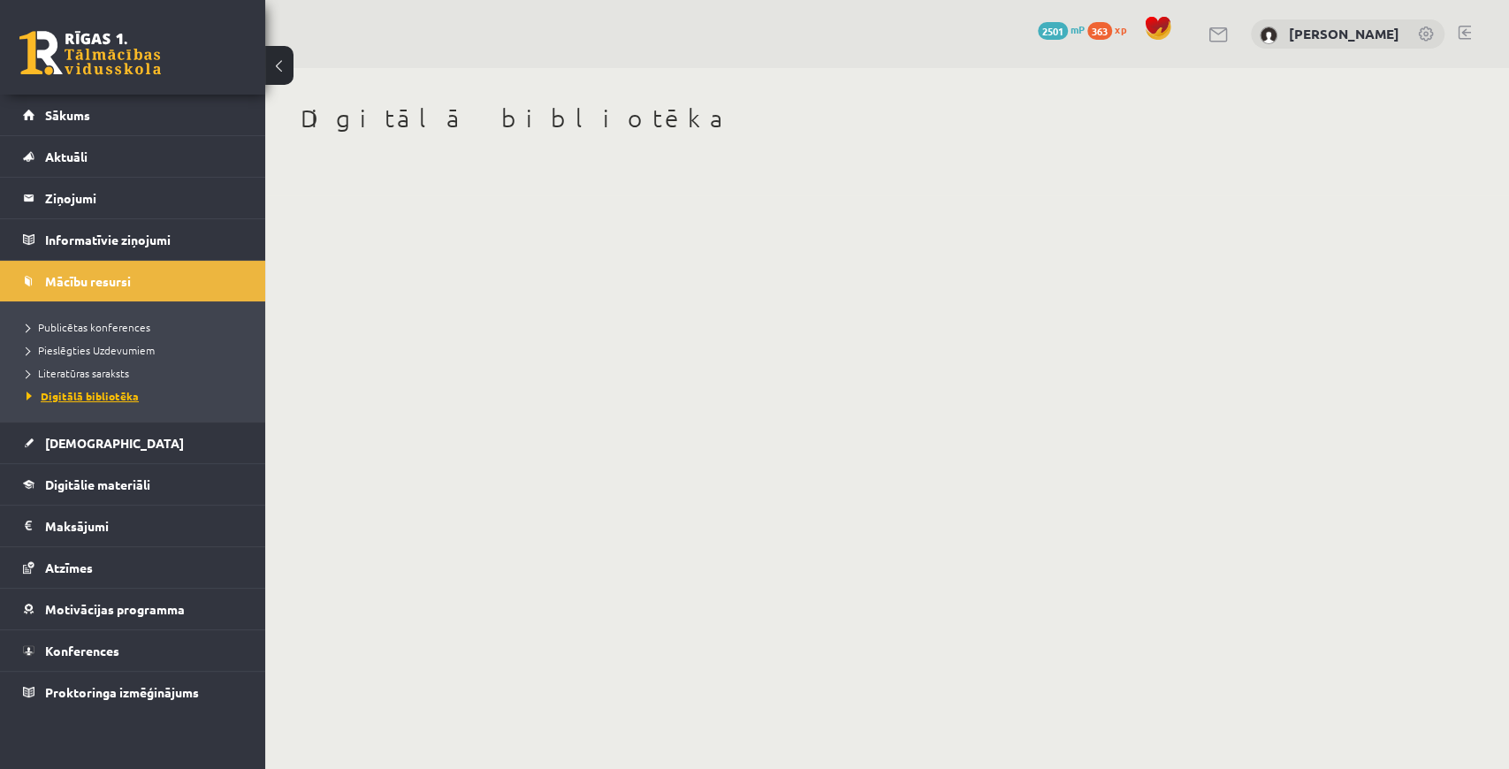
click at [103, 393] on span "Digitālā bibliotēka" at bounding box center [83, 396] width 112 height 14
click at [113, 375] on span "Literatūras saraksts" at bounding box center [78, 373] width 103 height 14
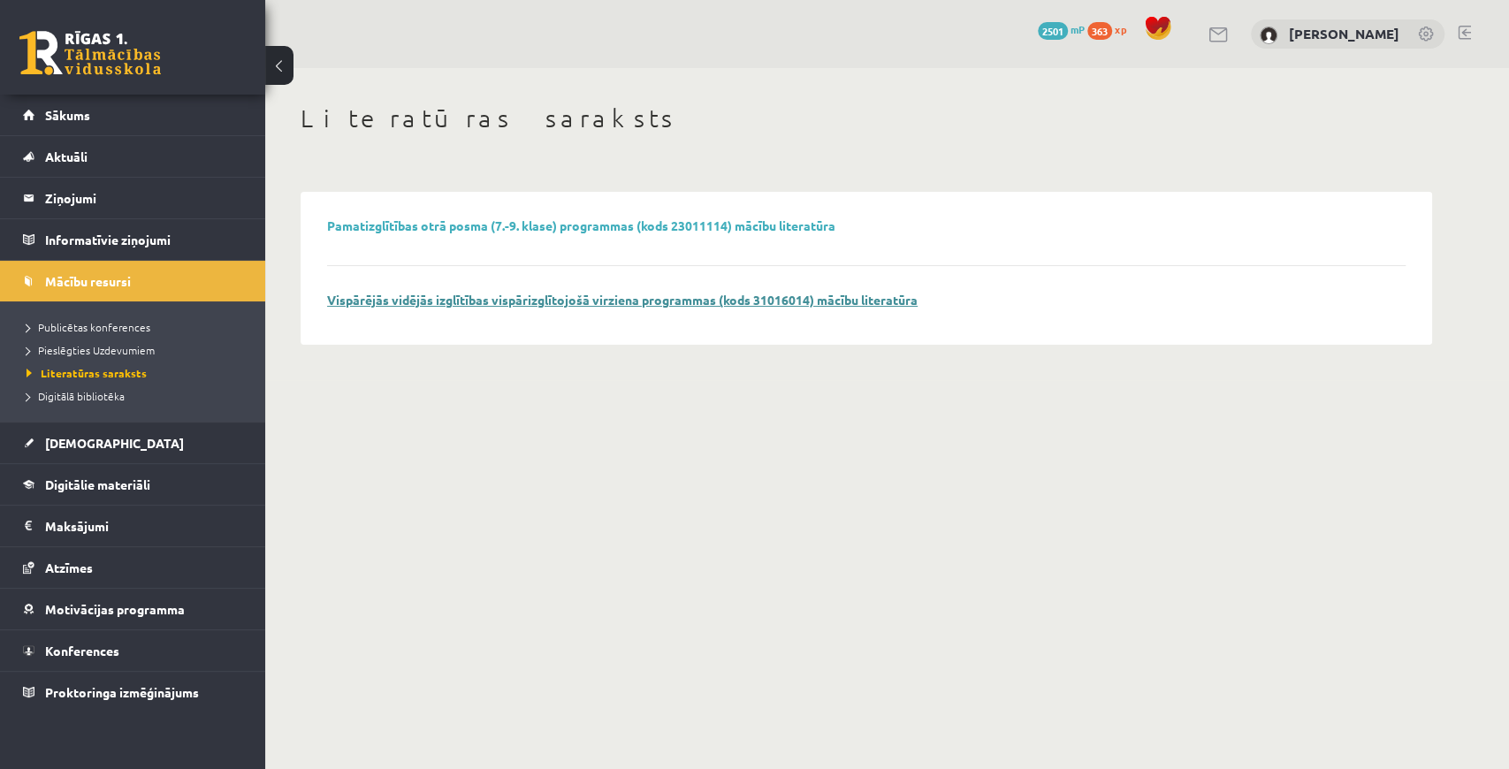
click at [514, 299] on link "Vispārējās vidējās izglītības vispārizglītojošā virziena programmas (kods 31016…" at bounding box center [622, 300] width 591 height 16
click at [94, 385] on li "Digitālā bibliotēka" at bounding box center [137, 396] width 221 height 23
click at [101, 416] on ul "Publicētas konferences Pieslēgties Uzdevumiem Literatūras saraksts Digitālā bib…" at bounding box center [132, 361] width 265 height 120
click at [101, 400] on link "Digitālā bibliotēka" at bounding box center [137, 396] width 221 height 16
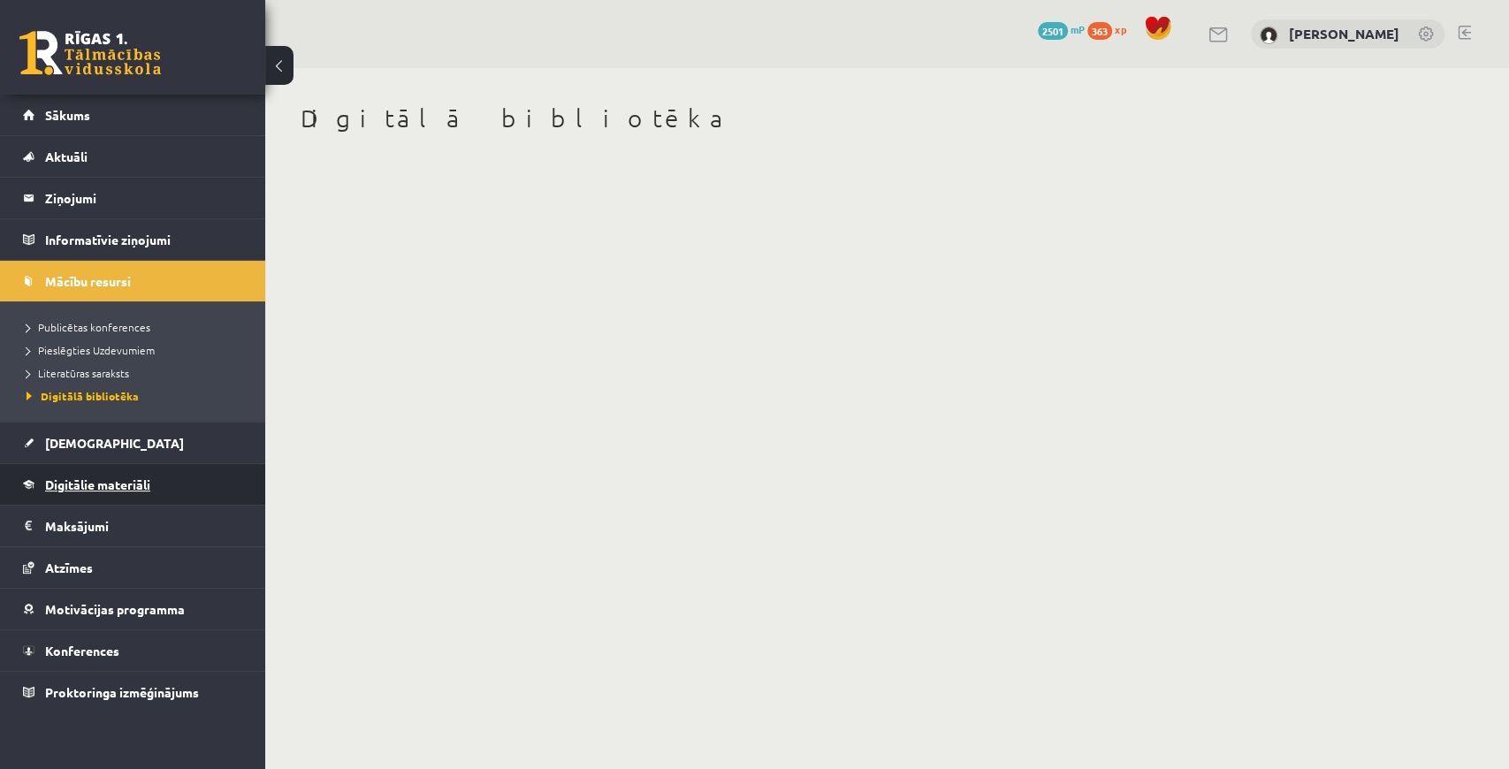
click at [89, 484] on span "Digitālie materiāli" at bounding box center [97, 485] width 105 height 16
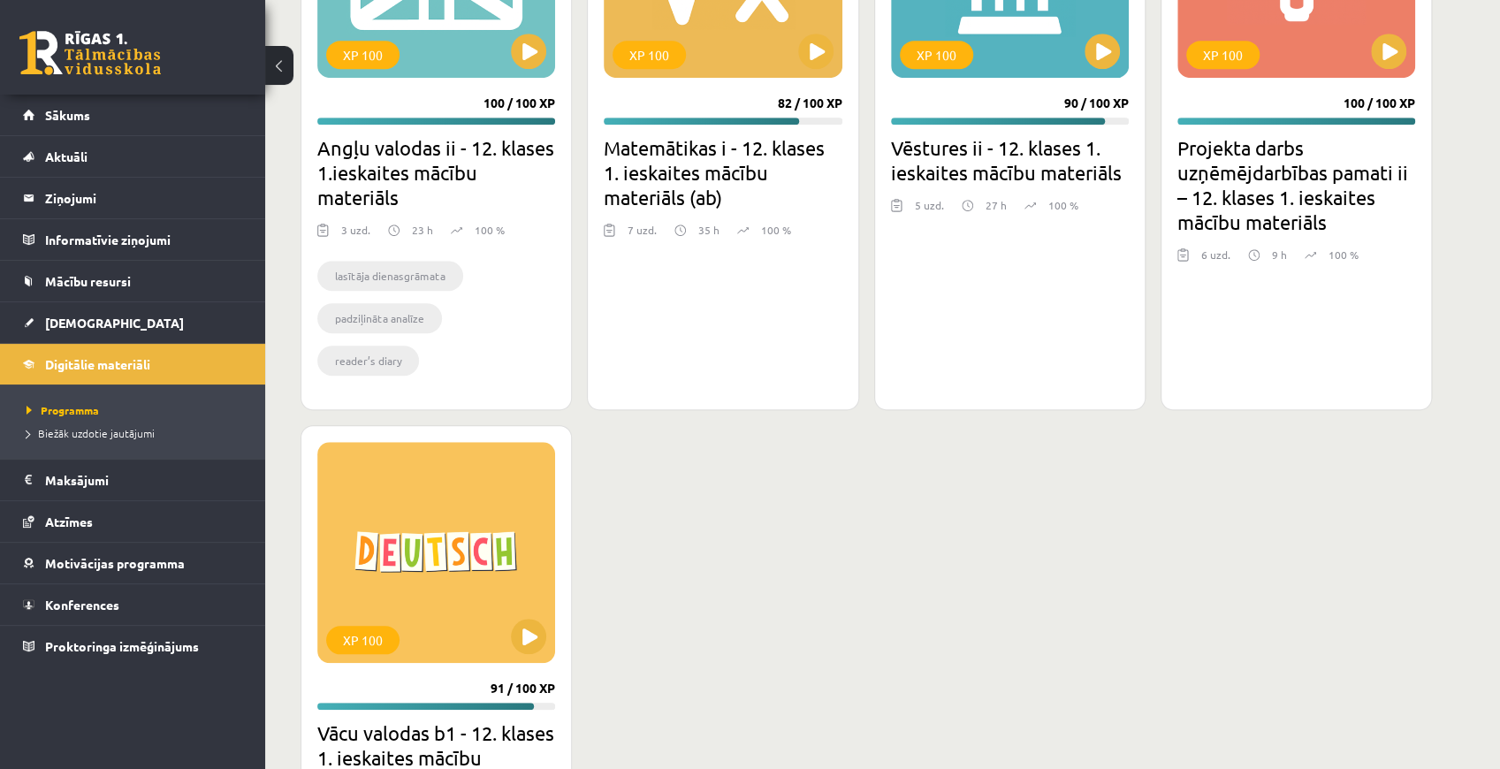
scroll to position [589, 0]
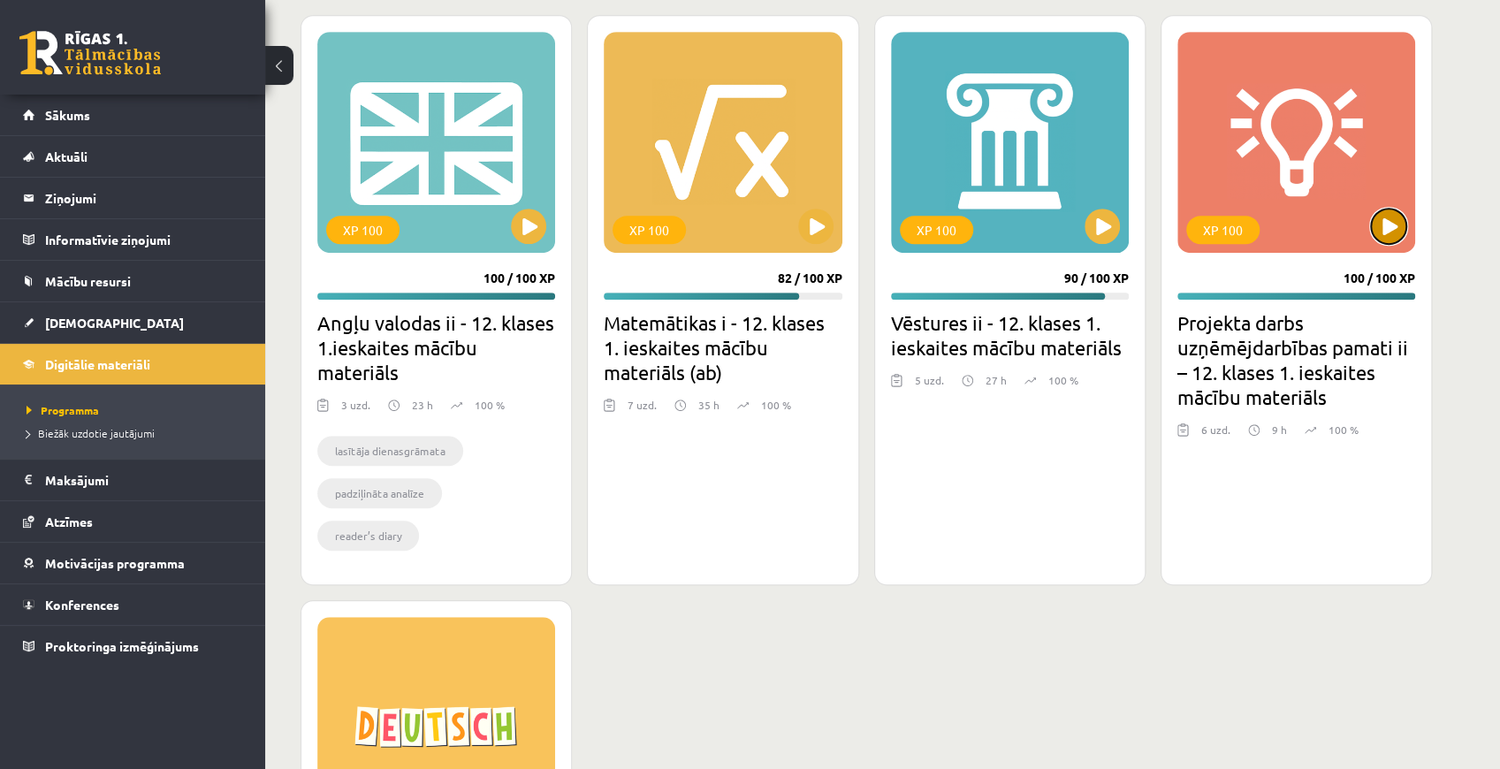
click at [1381, 217] on button at bounding box center [1388, 226] width 35 height 35
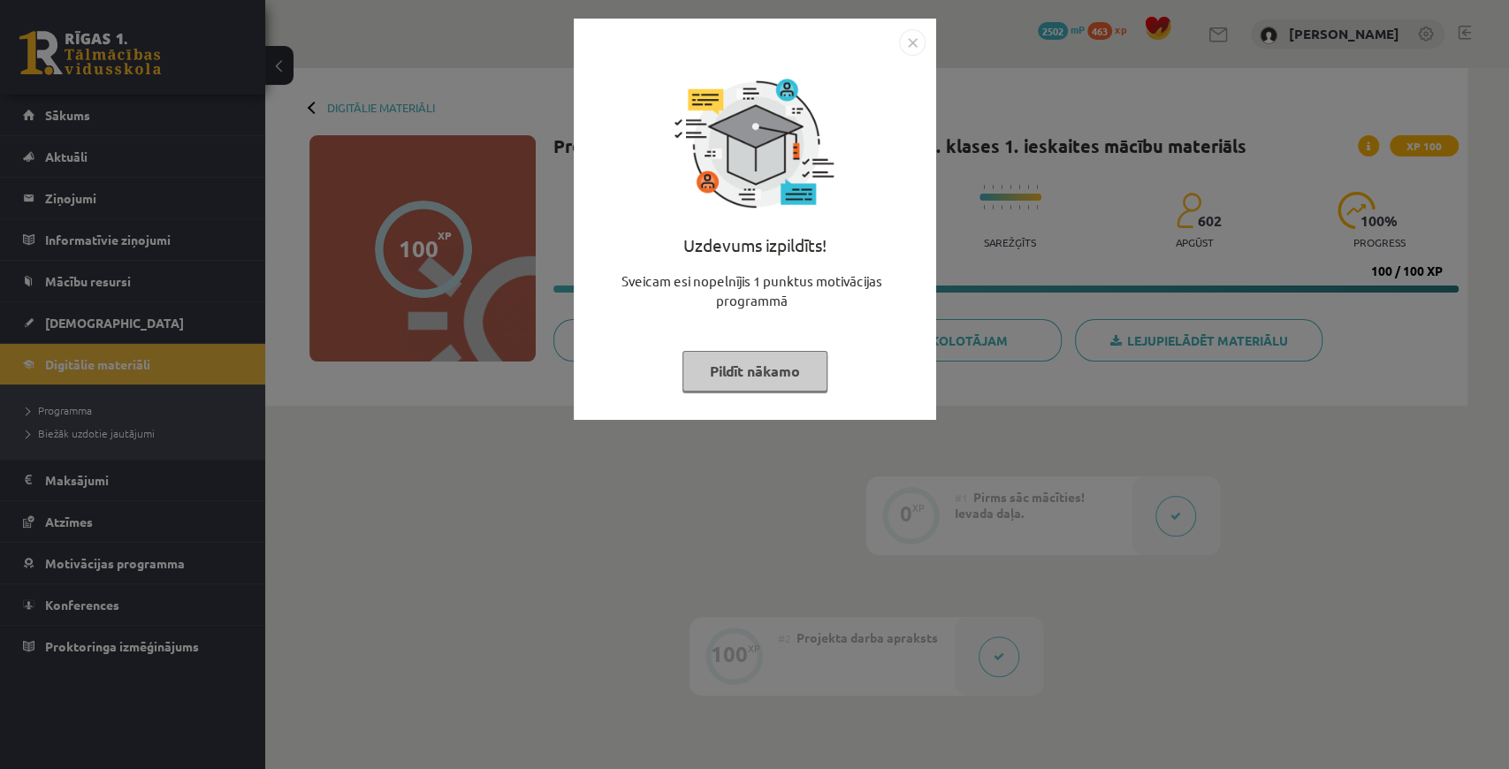
click at [789, 364] on button "Pildīt nākamo" at bounding box center [755, 371] width 145 height 41
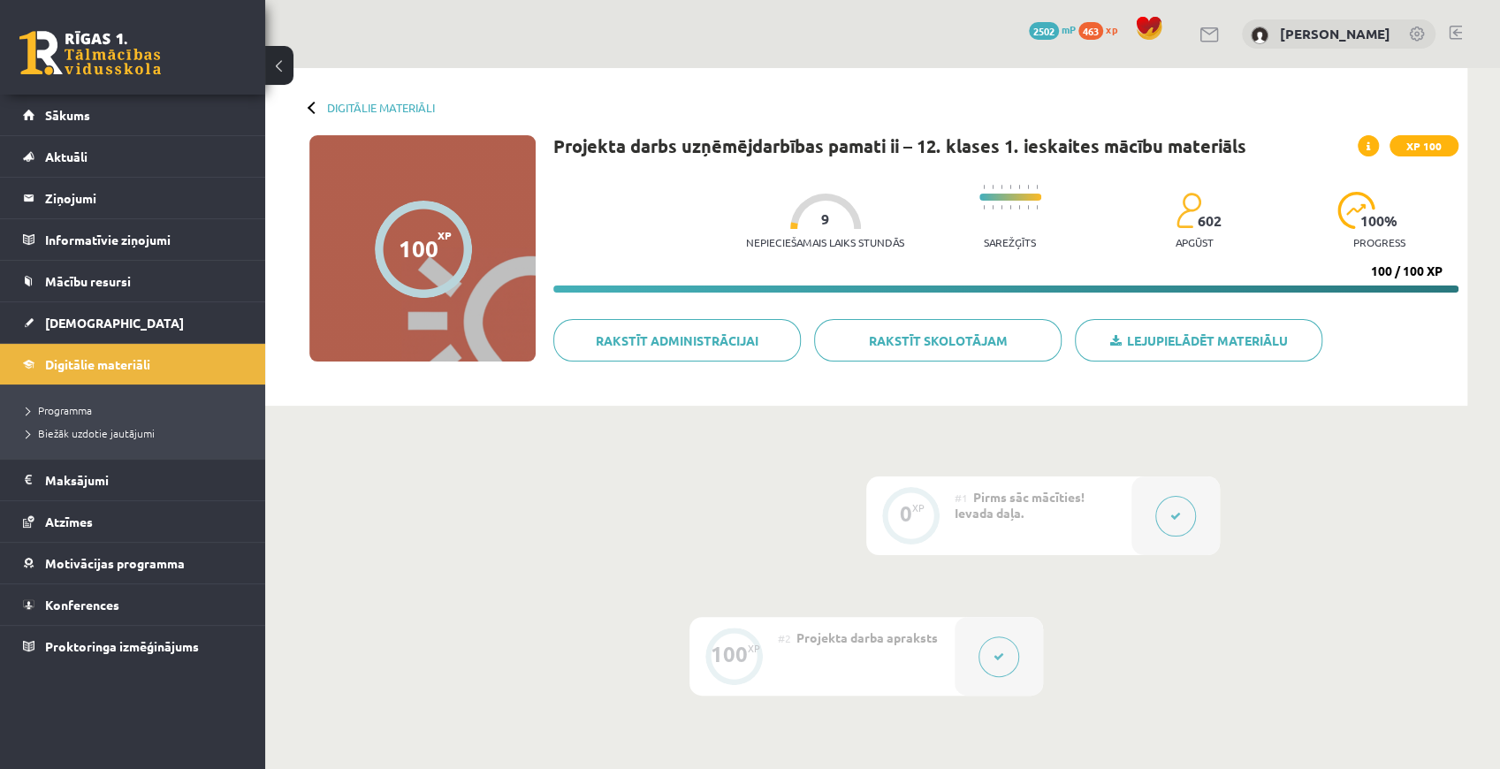
click at [991, 672] on button at bounding box center [999, 657] width 41 height 41
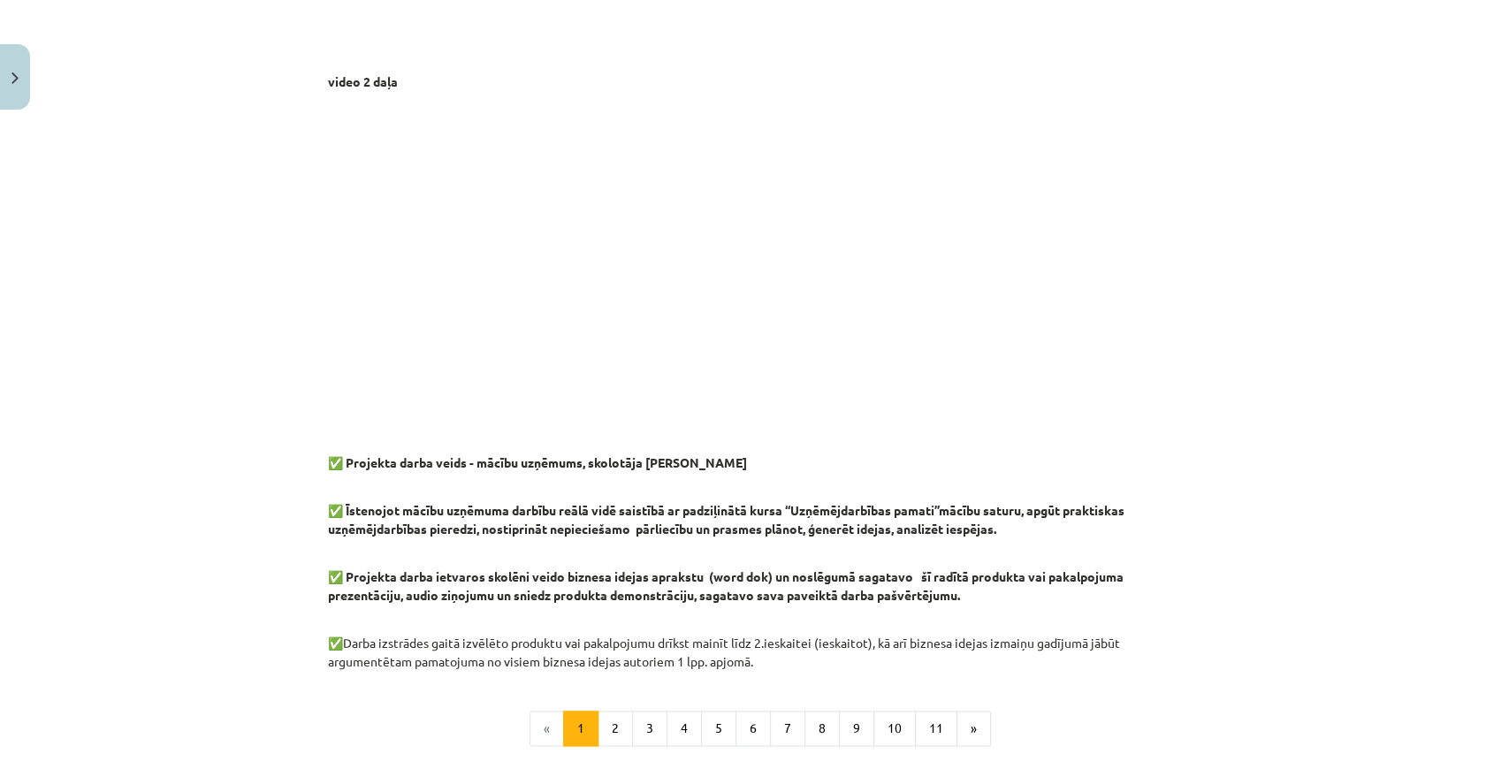
scroll to position [957, 0]
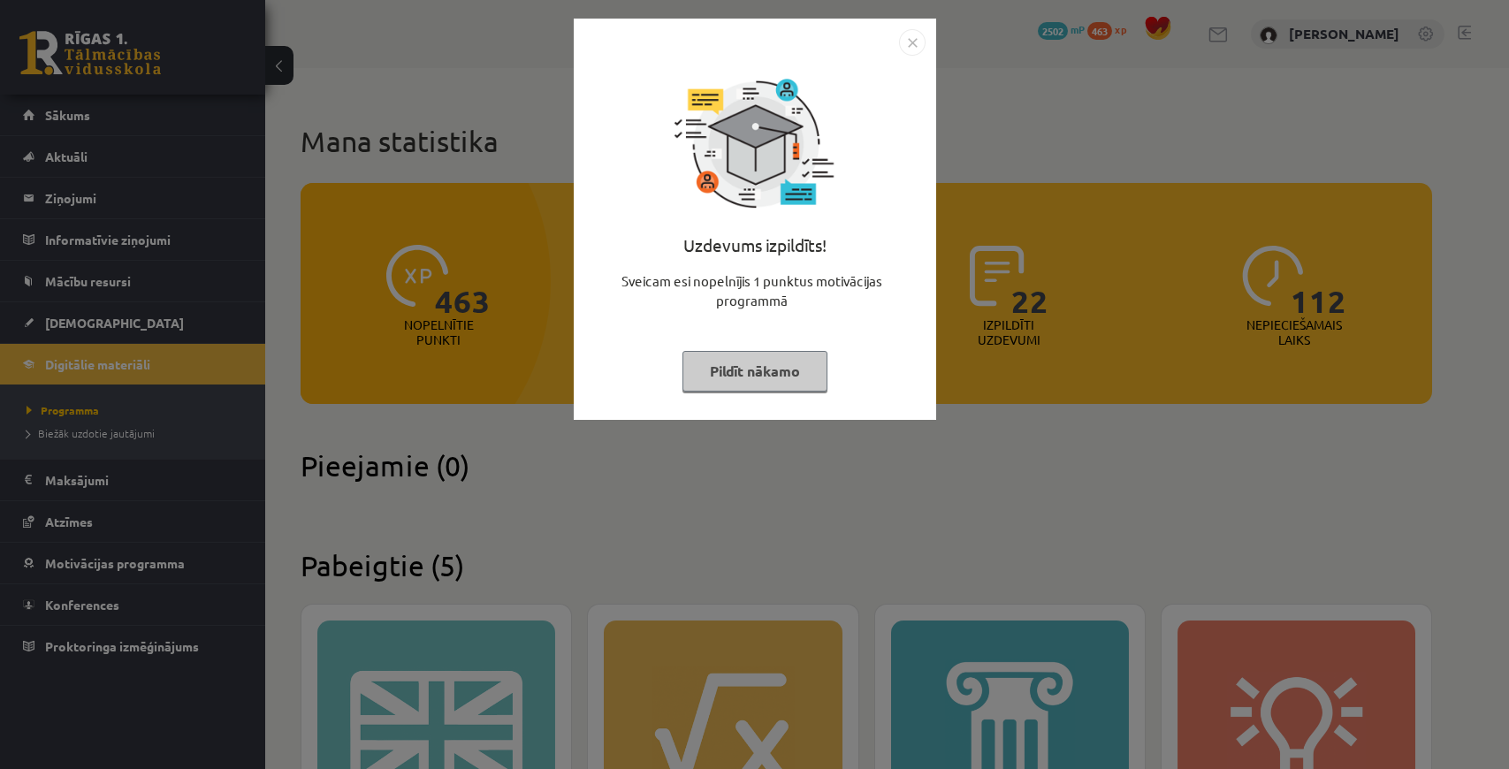
scroll to position [589, 0]
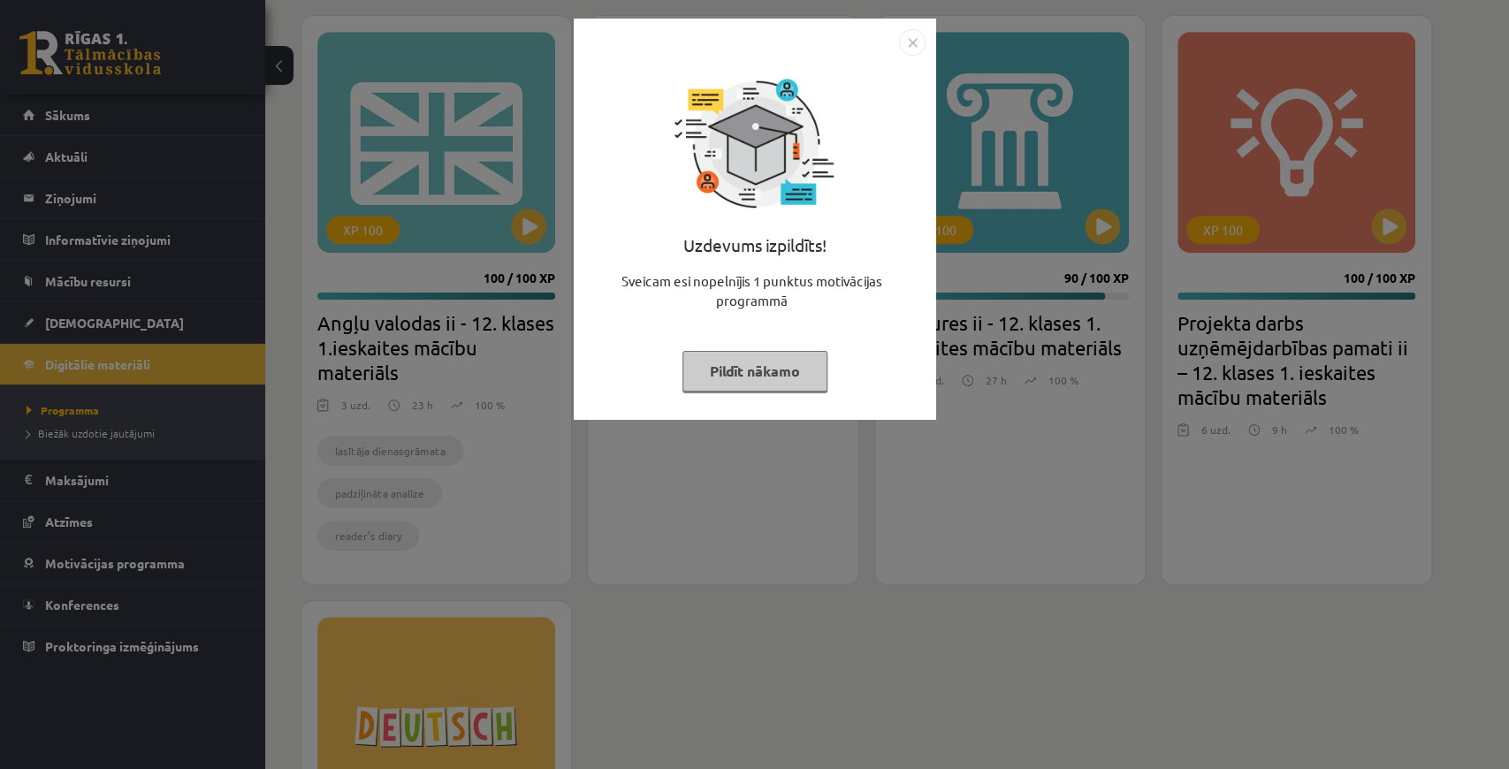
click at [779, 363] on button "Pildīt nākamo" at bounding box center [755, 371] width 145 height 41
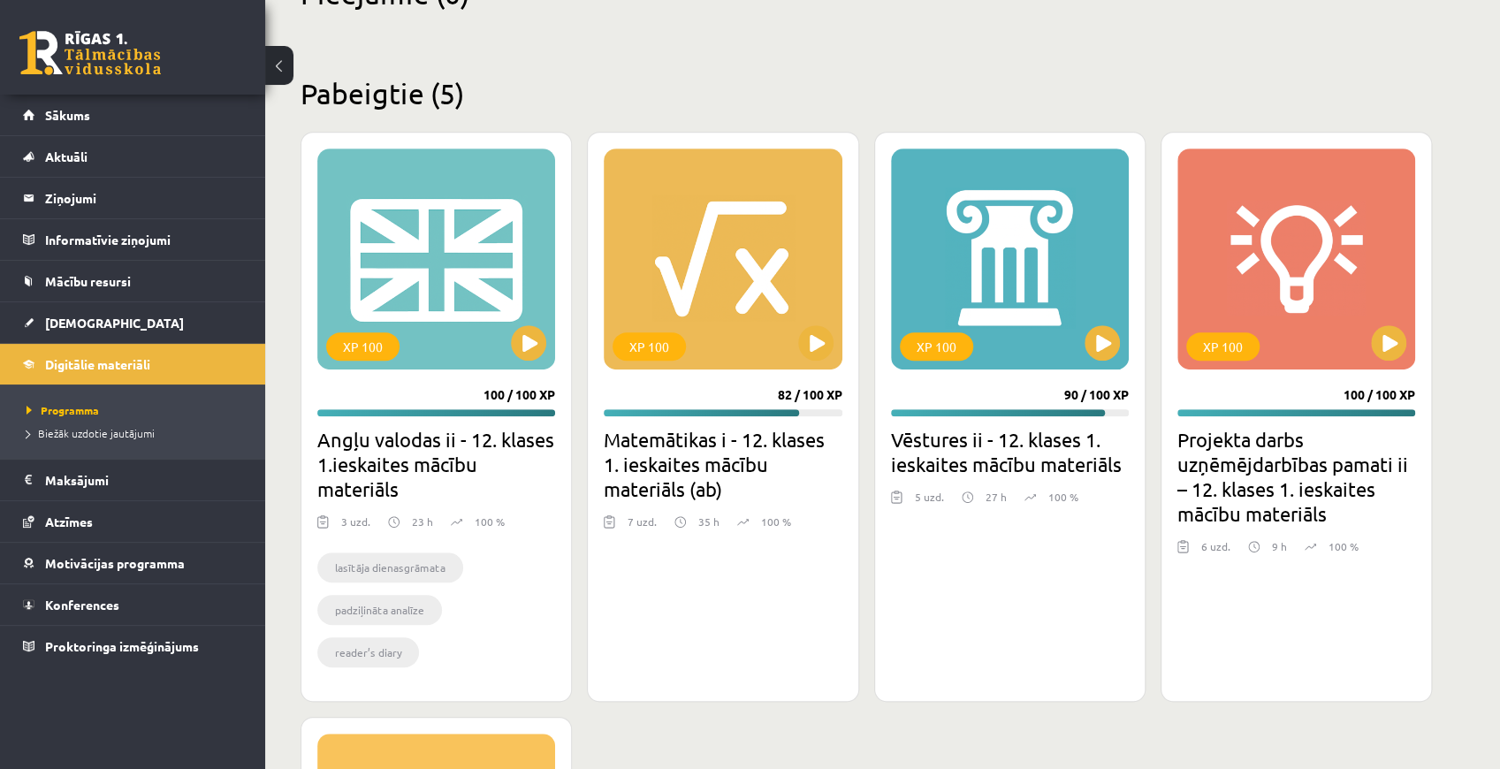
scroll to position [471, 0]
click at [64, 126] on link "Sākums" at bounding box center [133, 115] width 220 height 41
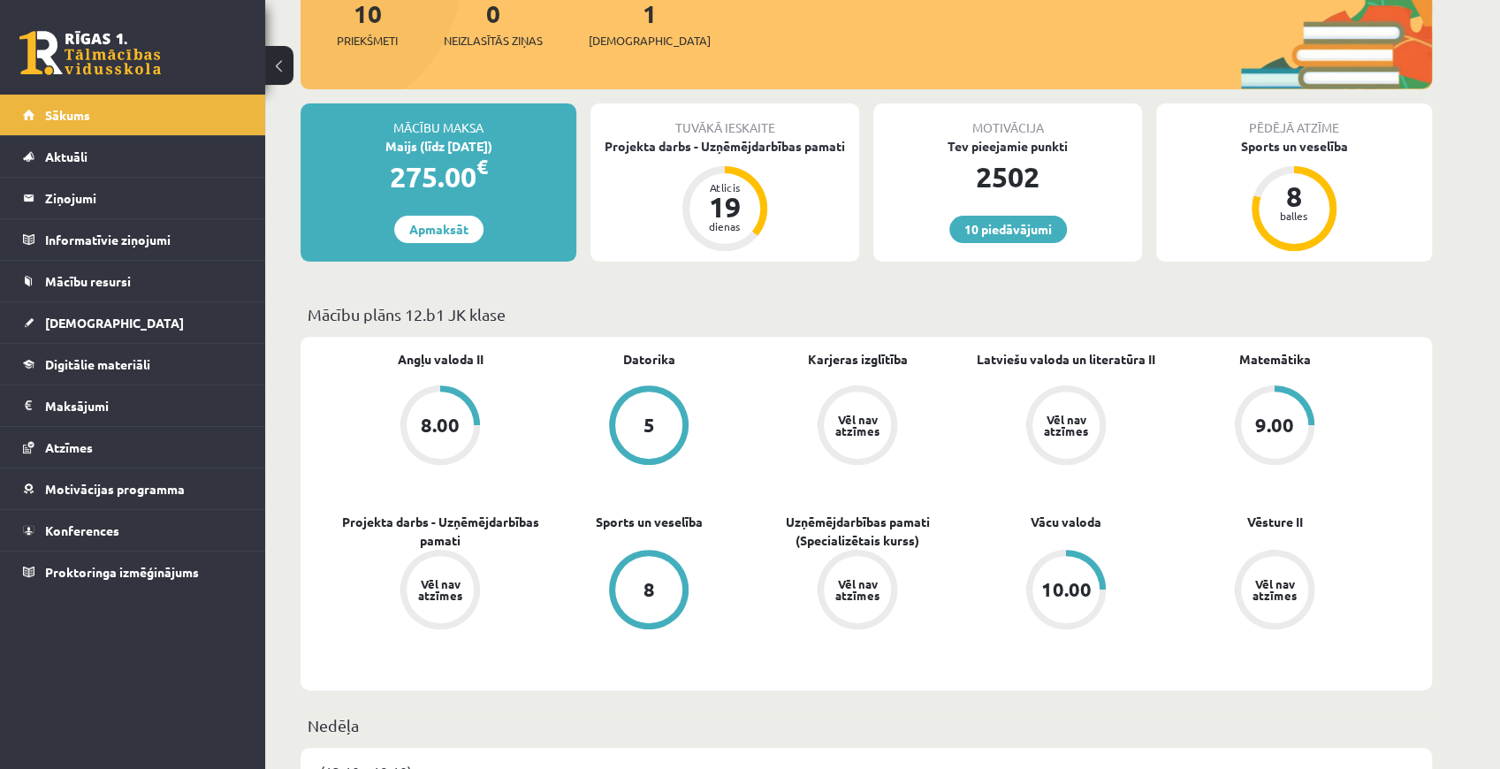
scroll to position [235, 0]
click at [85, 310] on link "[DEMOGRAPHIC_DATA]" at bounding box center [133, 322] width 220 height 41
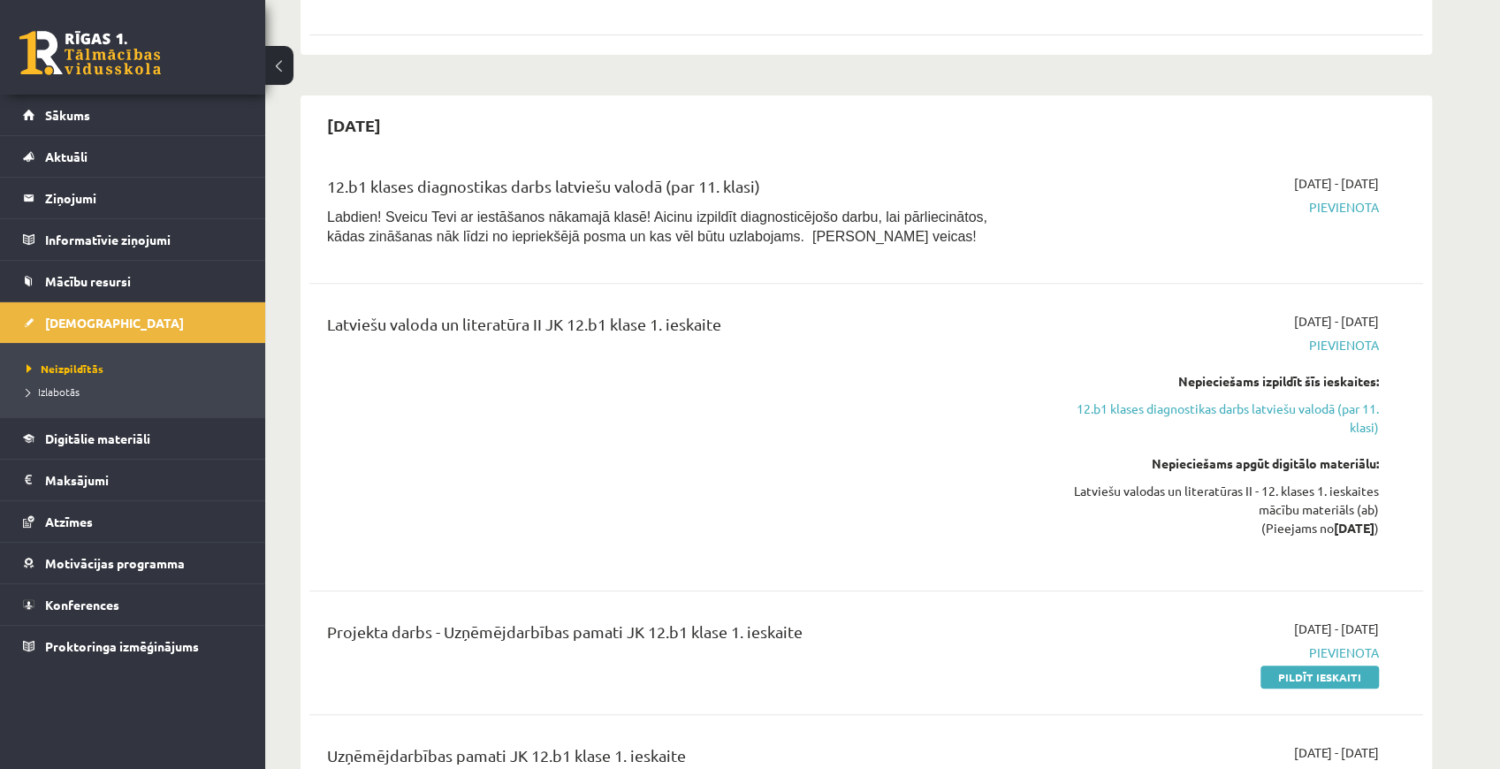
scroll to position [412, 0]
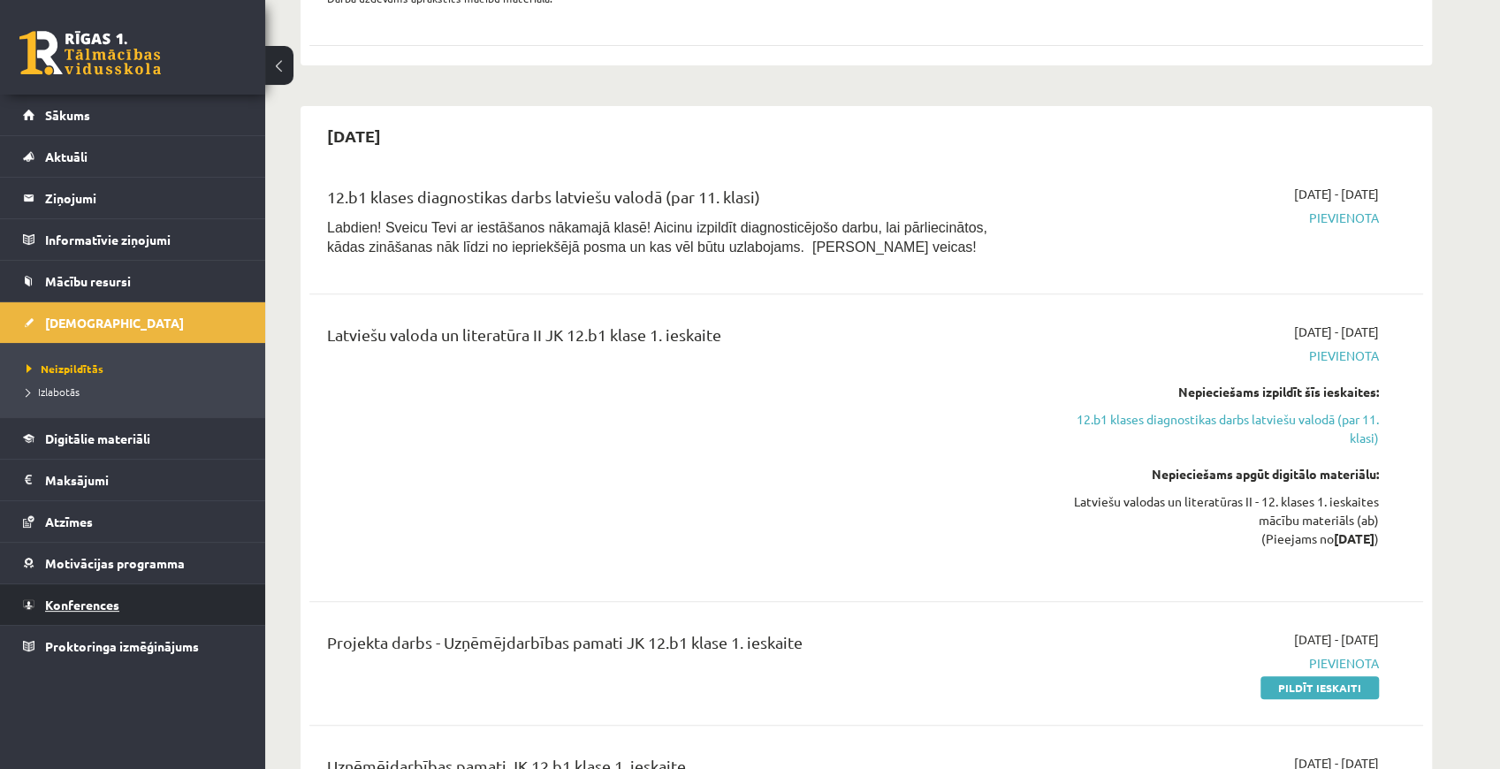
click at [60, 597] on span "Konferences" at bounding box center [82, 605] width 74 height 16
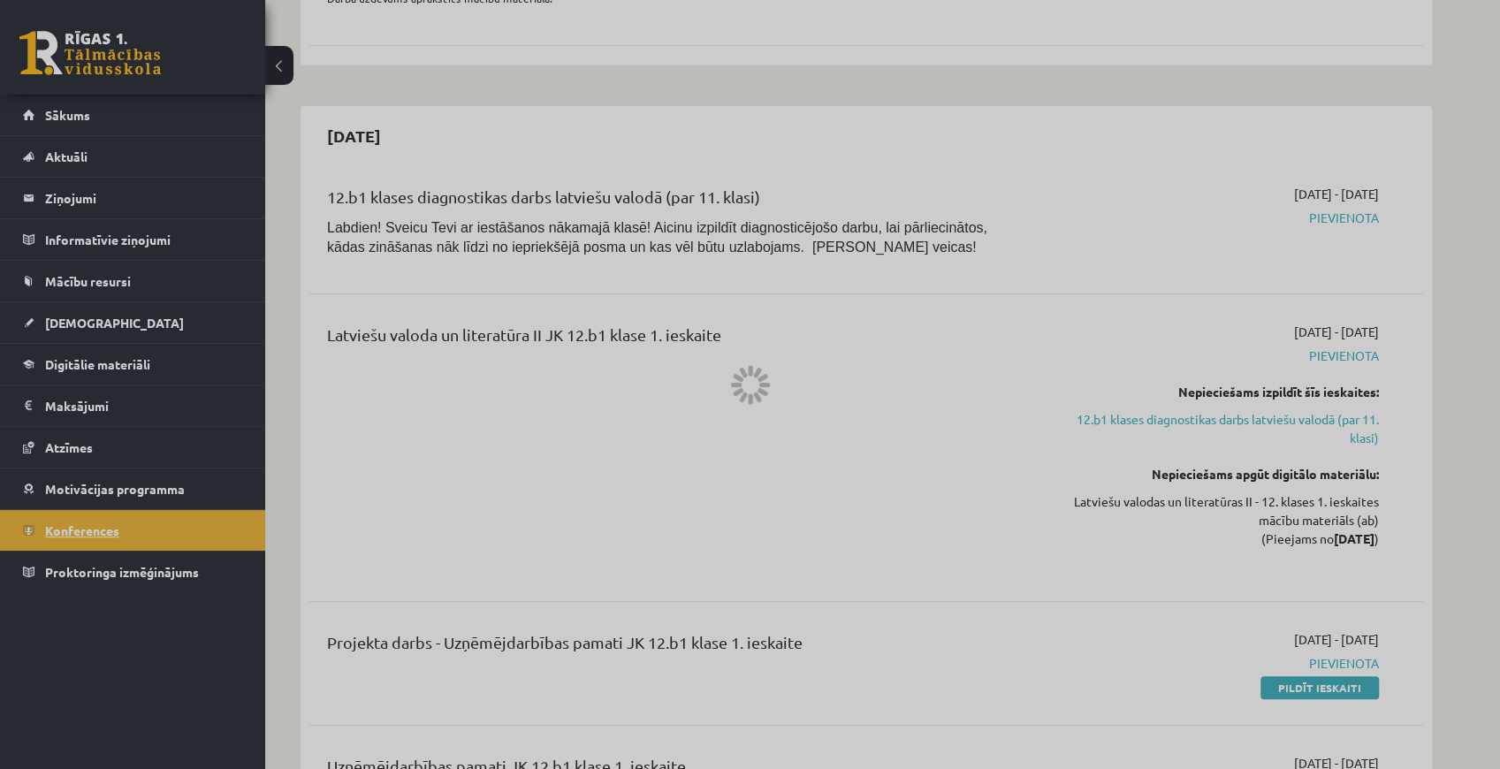
scroll to position [73, 0]
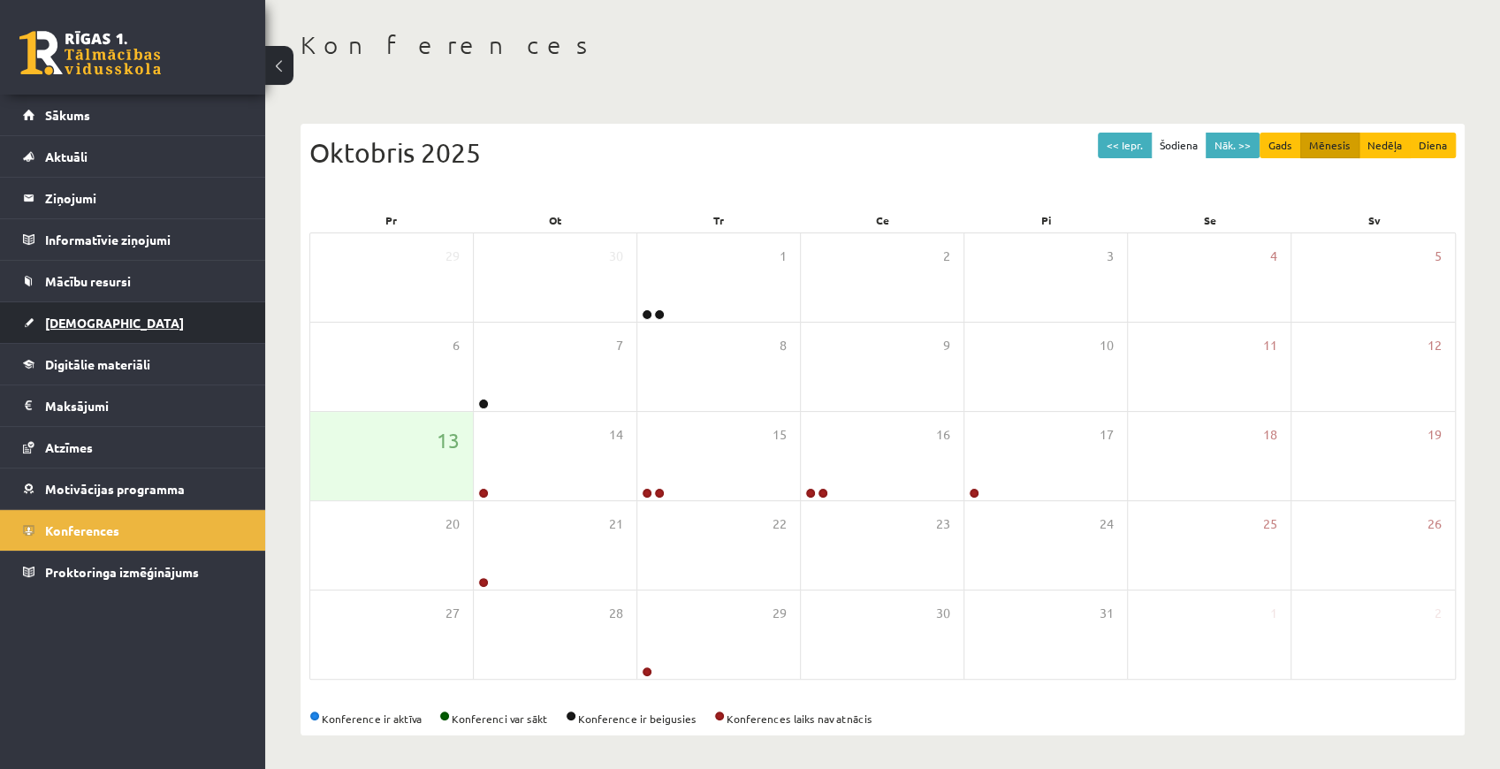
click at [120, 339] on link "[DEMOGRAPHIC_DATA]" at bounding box center [133, 322] width 220 height 41
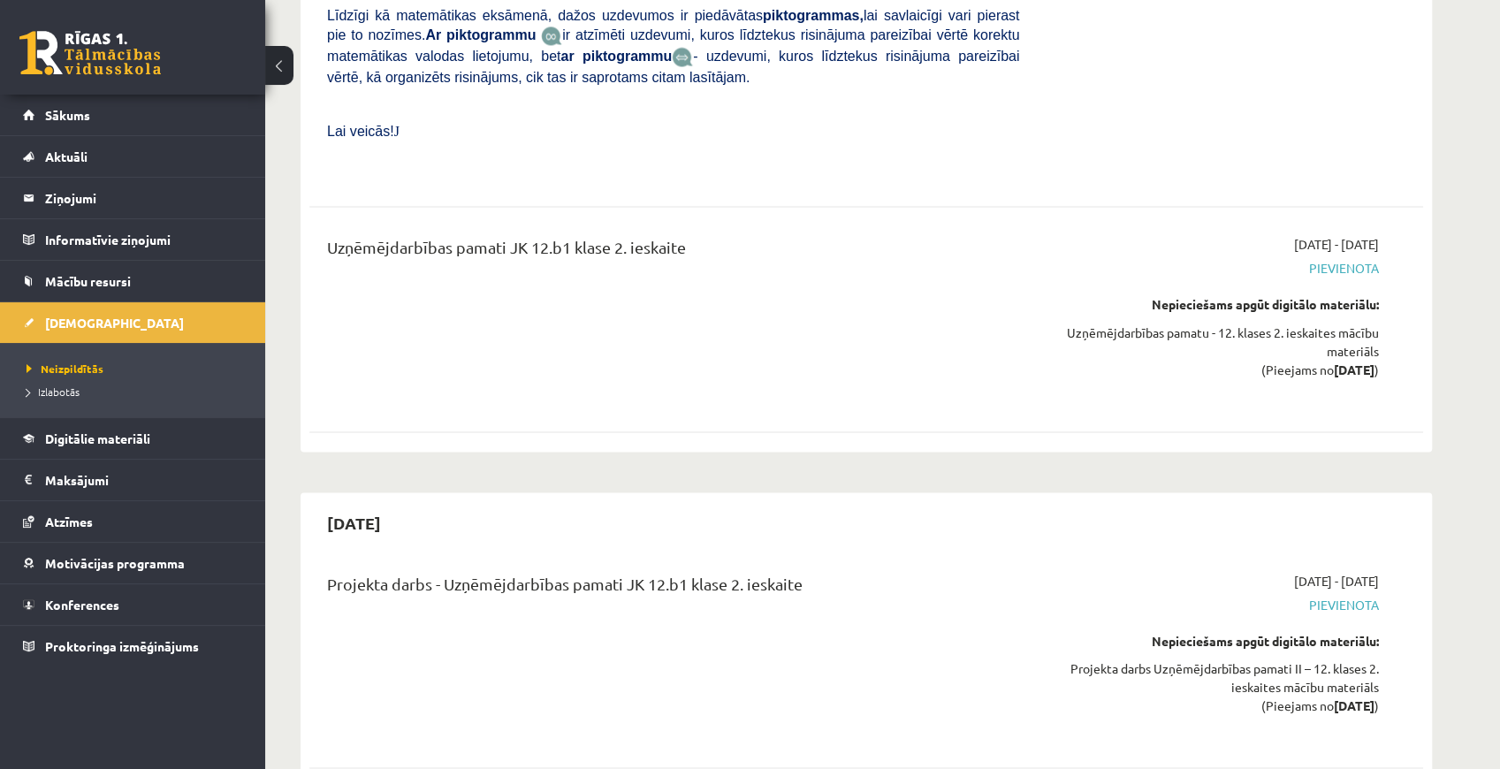
scroll to position [2180, 0]
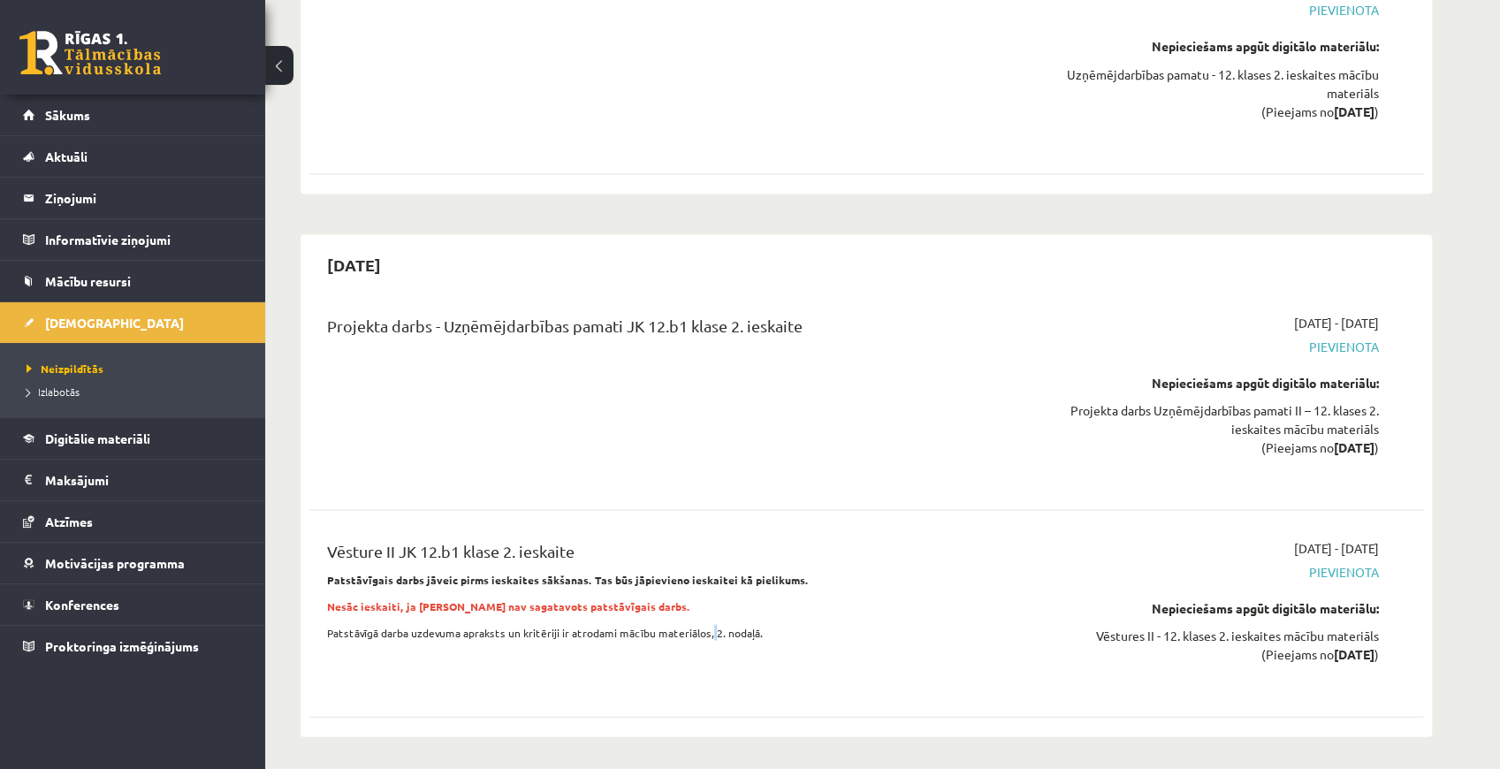
click at [701, 625] on span "Patstāvīgā darba uzdevuma apraksts un kritēriji ir atrodami mācību materiālos, …" at bounding box center [545, 632] width 436 height 14
click at [706, 624] on p "Patstāvīgā darba uzdevuma apraksts un kritēriji ir atrodami mācību materiālos, …" at bounding box center [673, 632] width 692 height 16
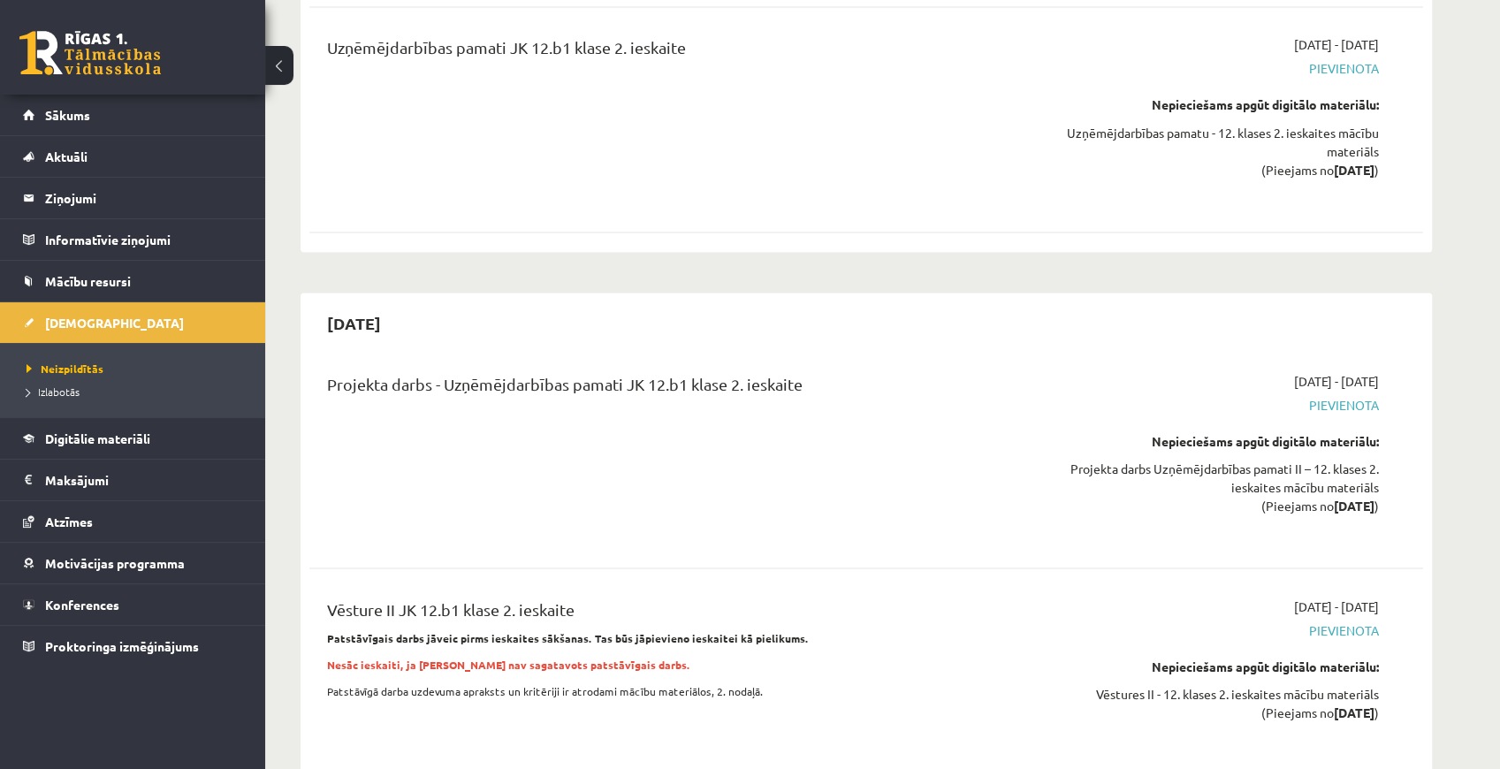
click at [715, 597] on div "Vēsture II JK 12.b1 klase 2. ieskaite Patstāvīgais darbs jāveic pirms ieskaites…" at bounding box center [673, 671] width 719 height 149
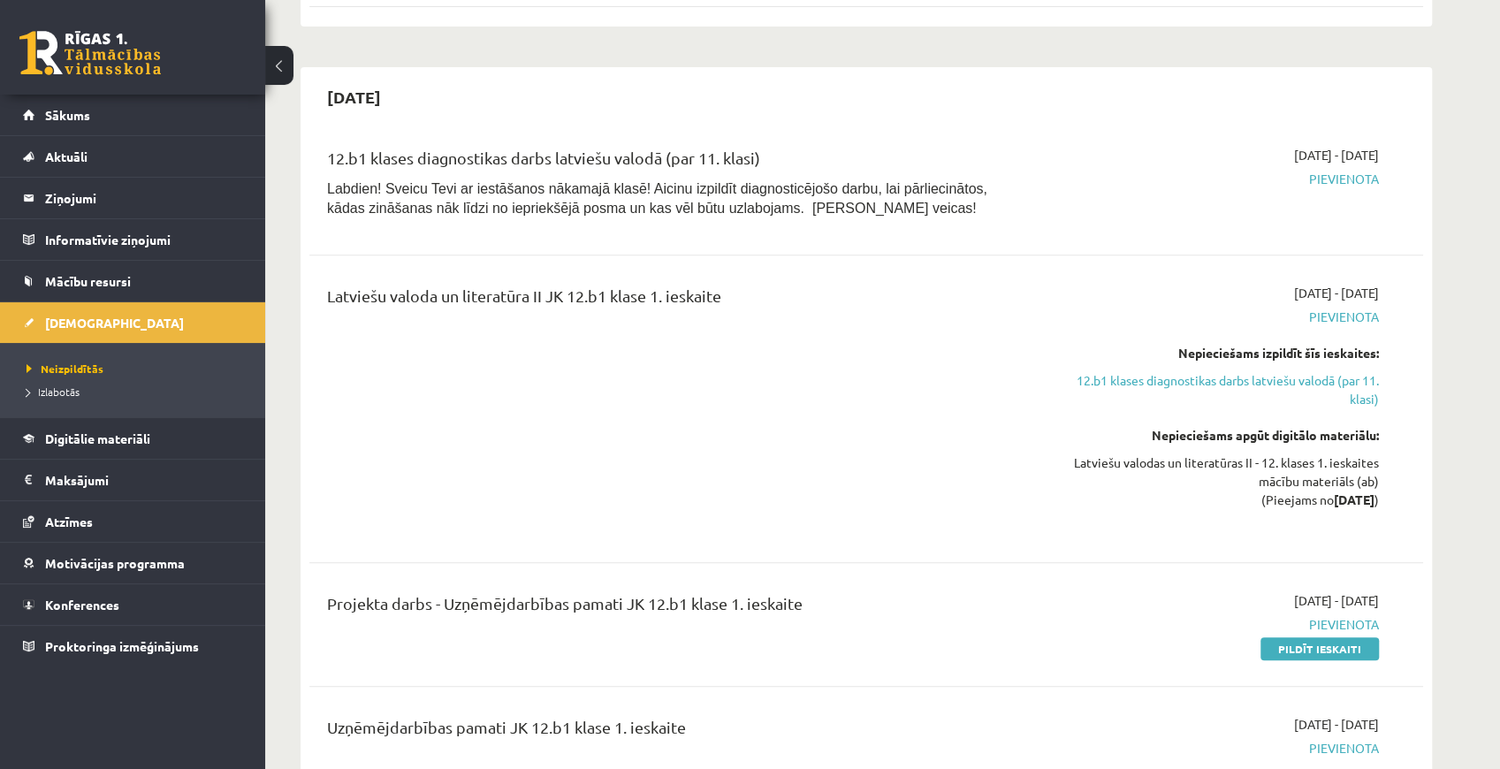
scroll to position [235, 0]
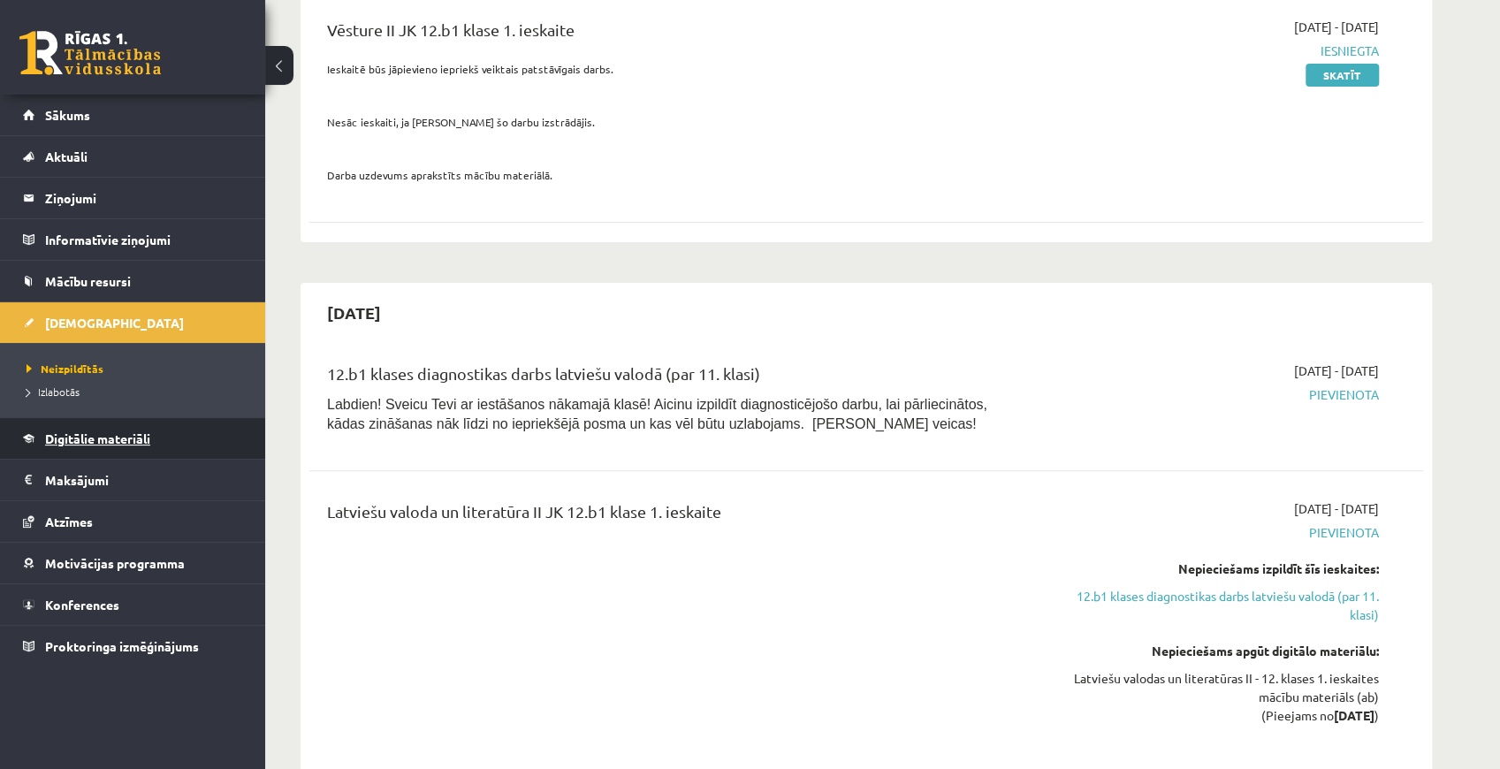
click at [74, 434] on span "Digitālie materiāli" at bounding box center [97, 439] width 105 height 16
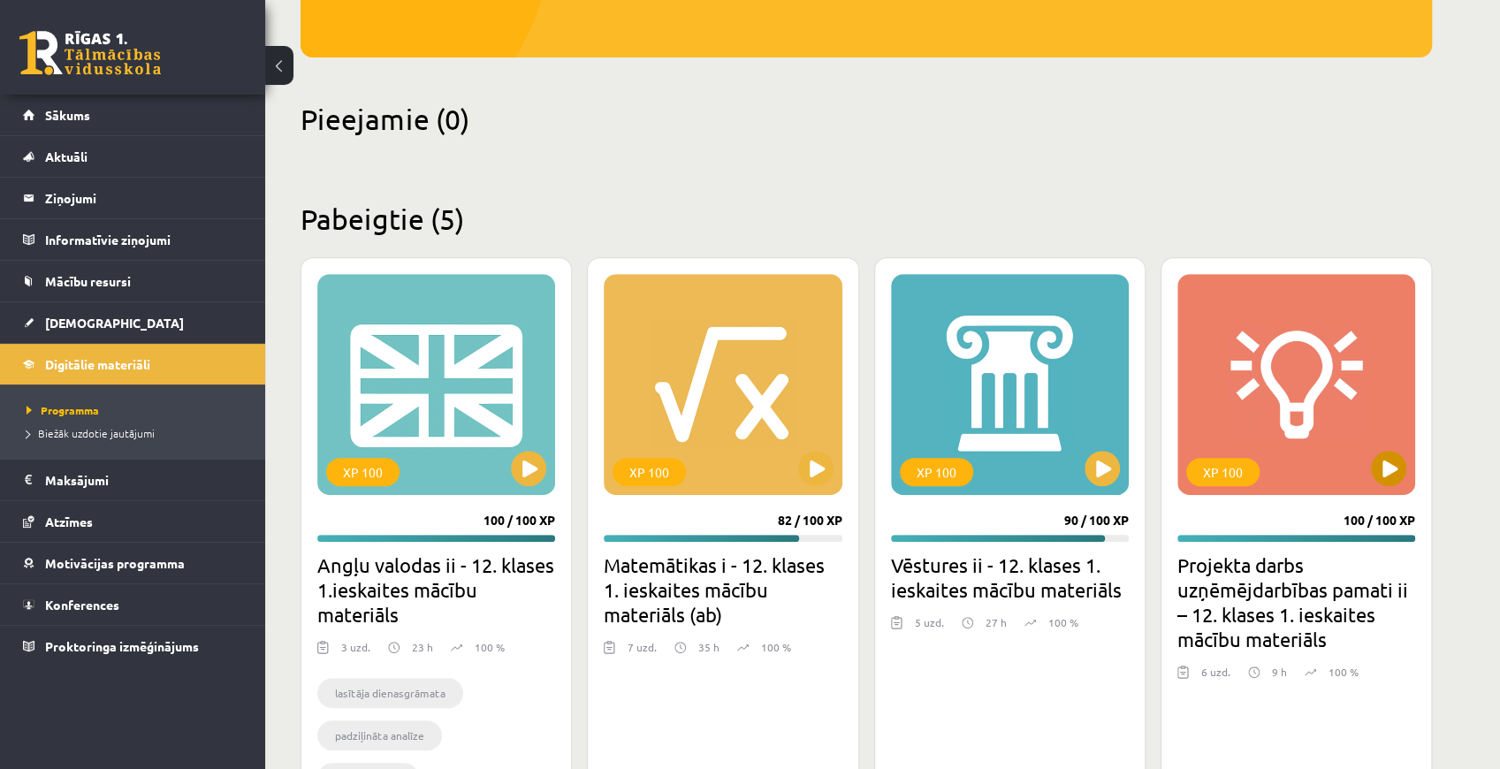
scroll to position [354, 0]
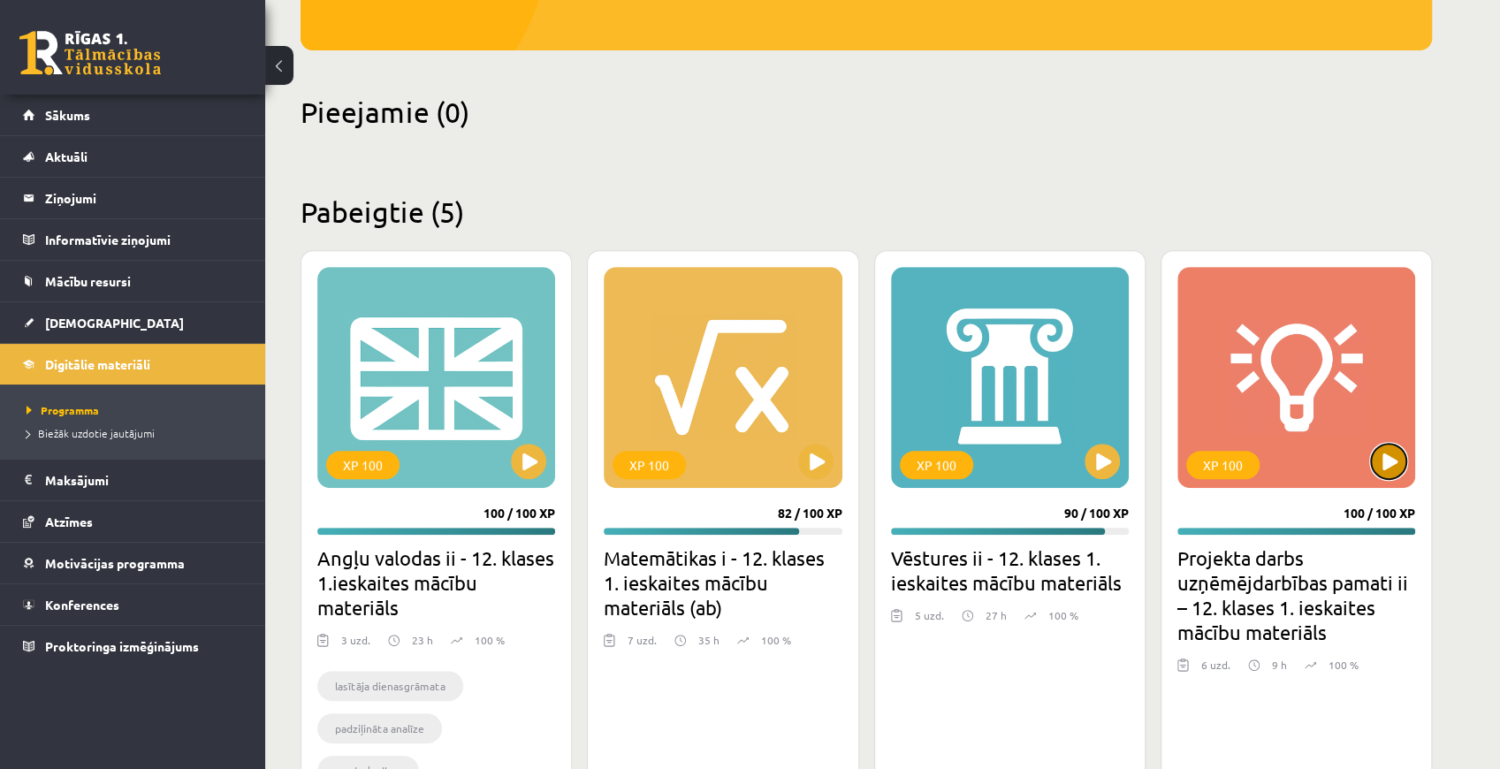
click at [1383, 467] on button at bounding box center [1388, 461] width 35 height 35
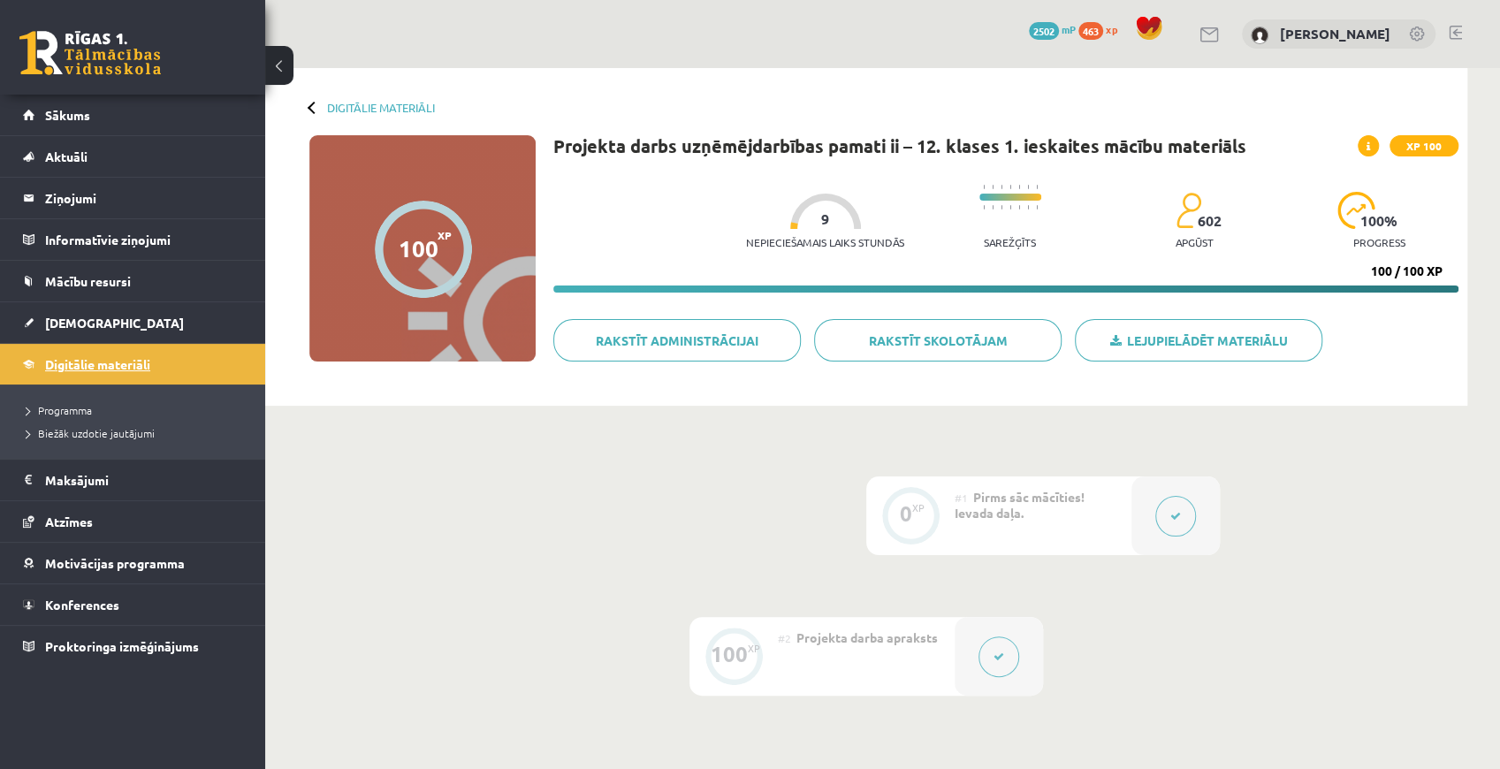
click at [27, 363] on link "Digitālie materiāli" at bounding box center [133, 364] width 220 height 41
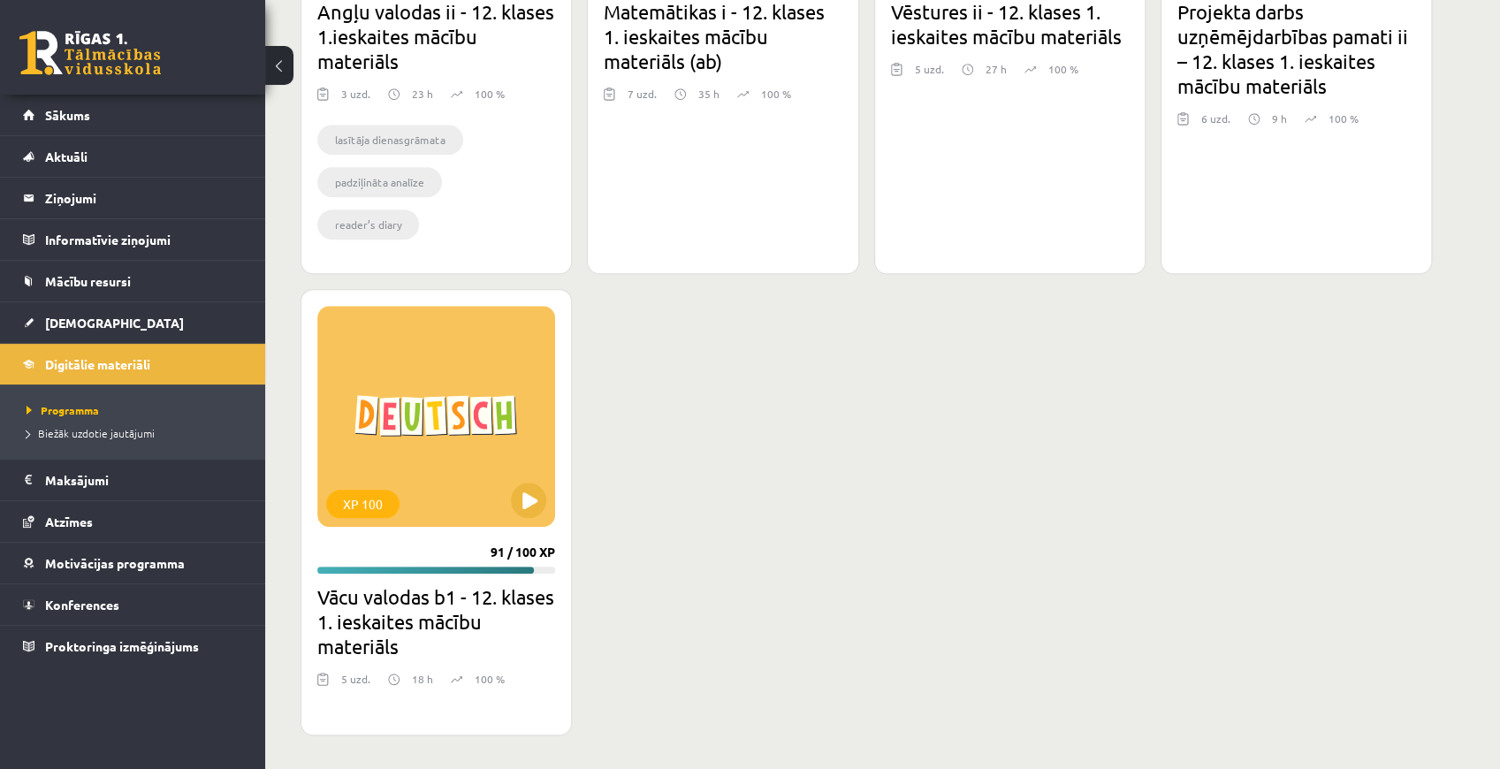
scroll to position [606, 0]
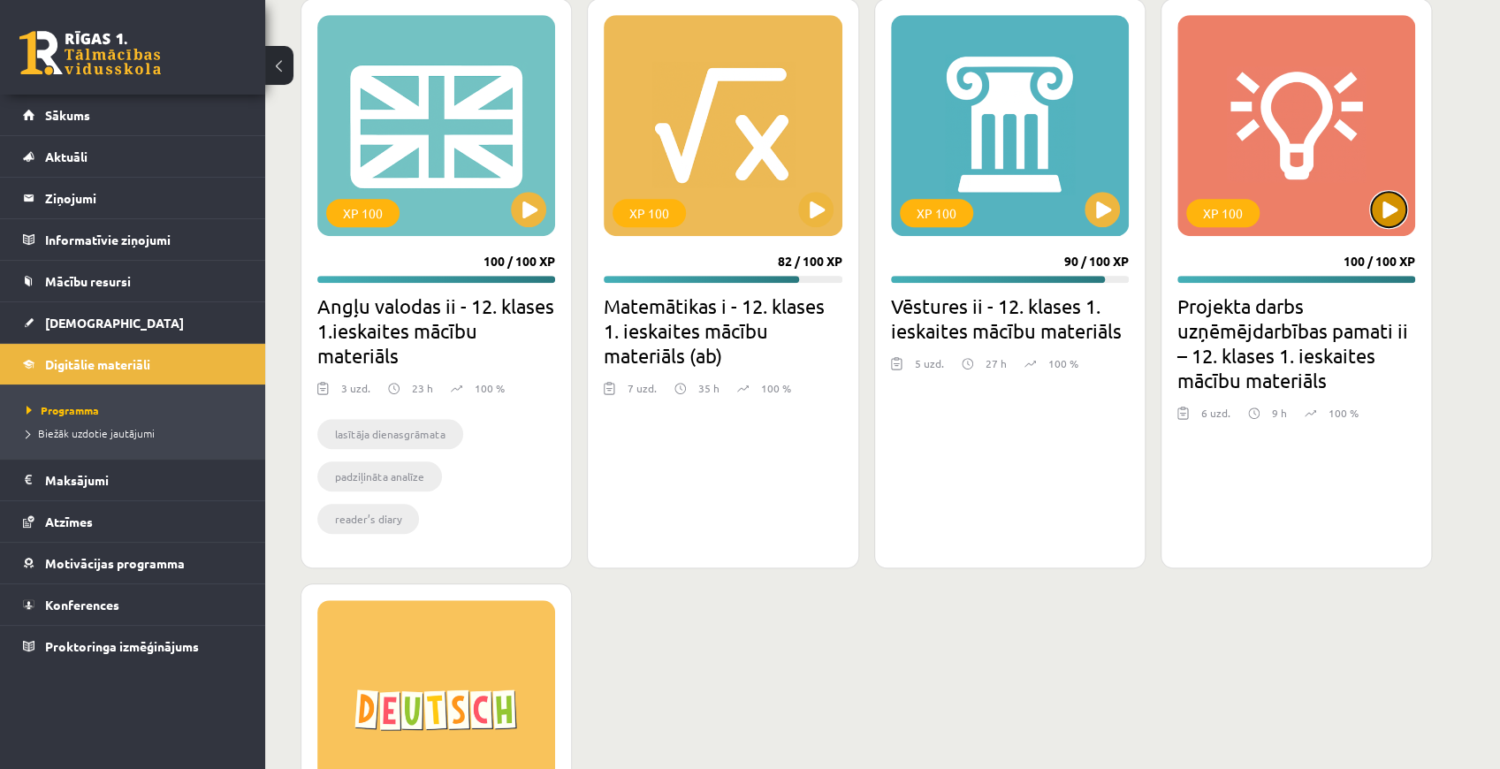
click at [1384, 218] on button at bounding box center [1388, 209] width 35 height 35
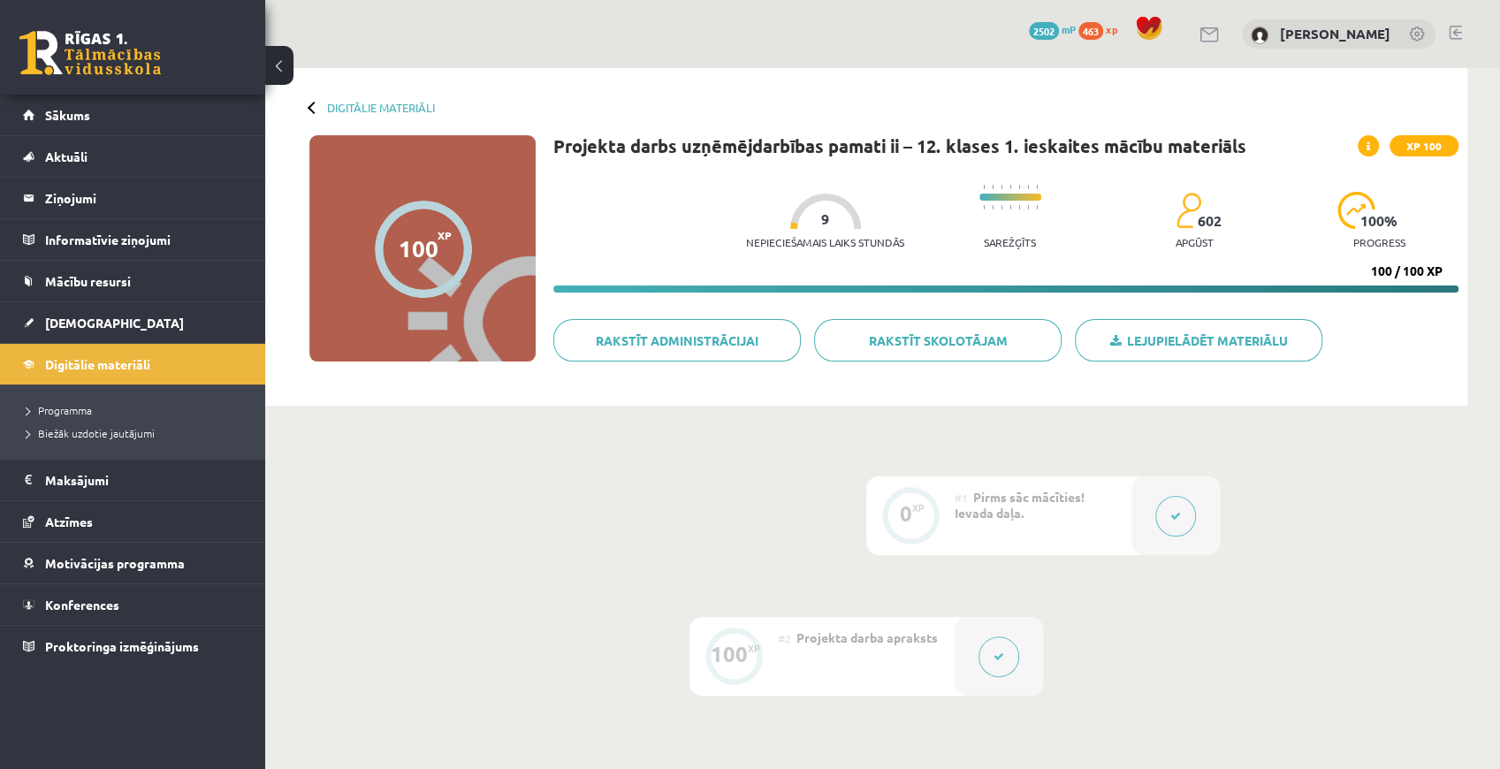
click at [981, 667] on button at bounding box center [999, 657] width 41 height 41
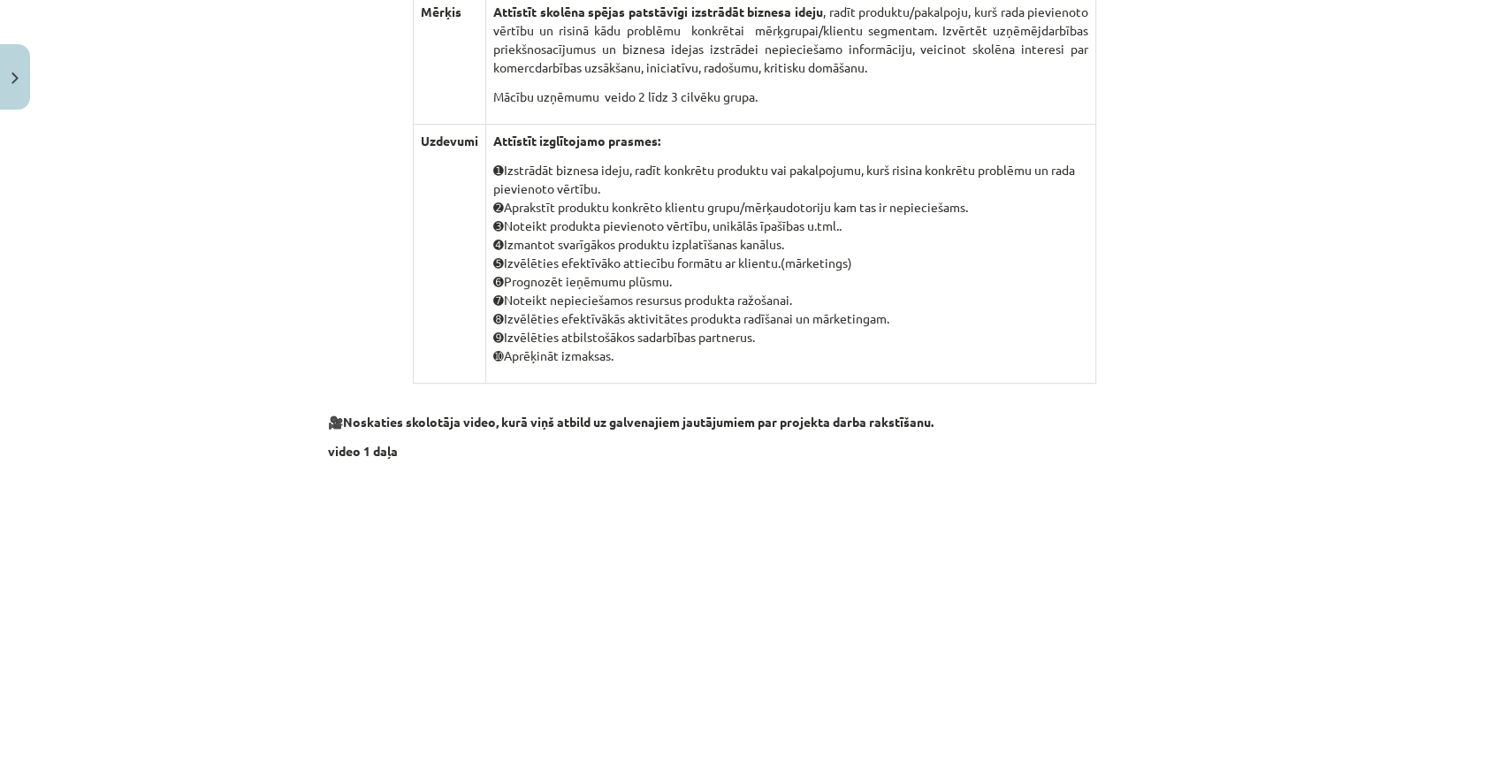
scroll to position [177, 0]
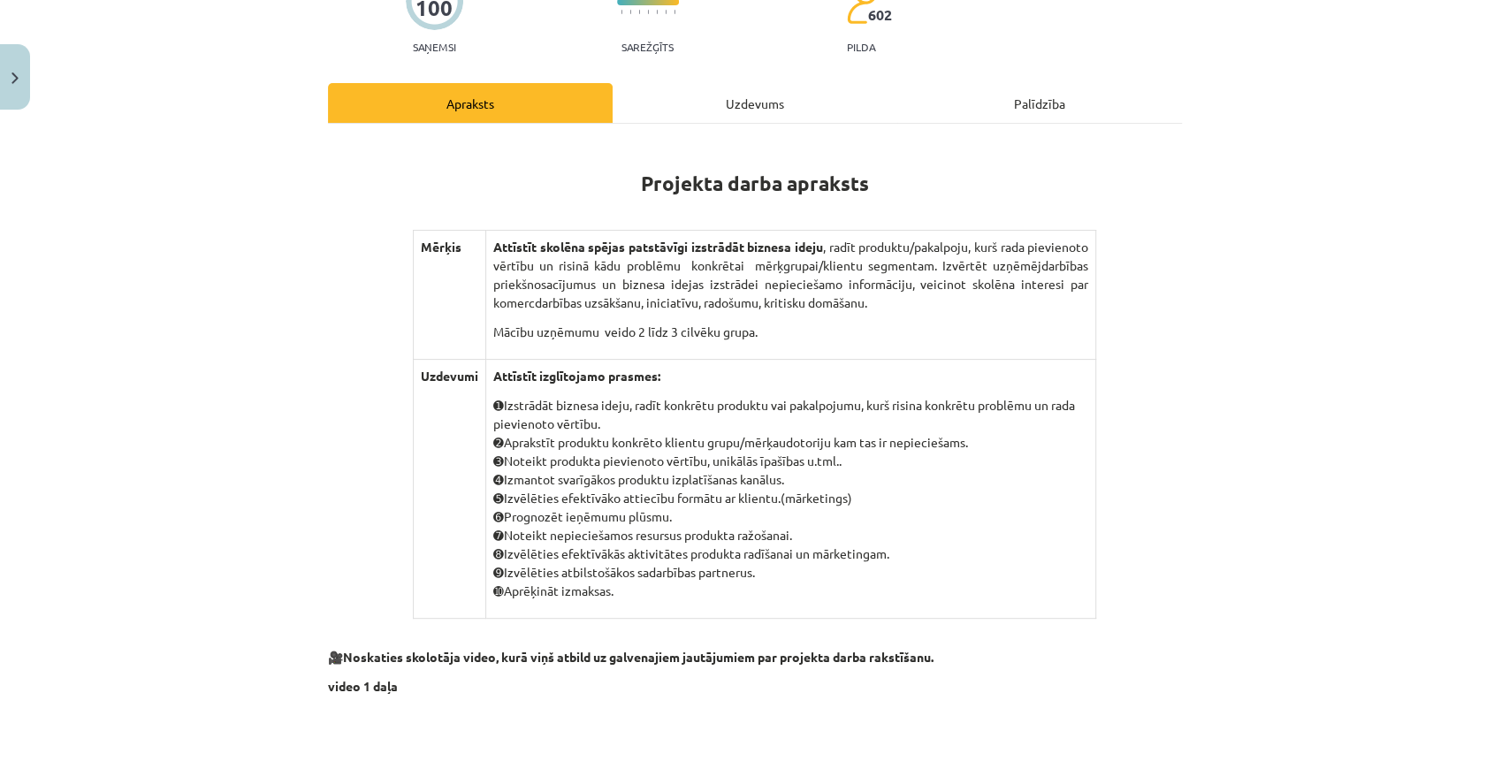
drag, startPoint x: 622, startPoint y: 177, endPoint x: 824, endPoint y: 596, distance: 465.0
copy div "Loremips dolor sitametc Adipis Elitsedd eiusmod tempor incididunt utlaboree dol…"
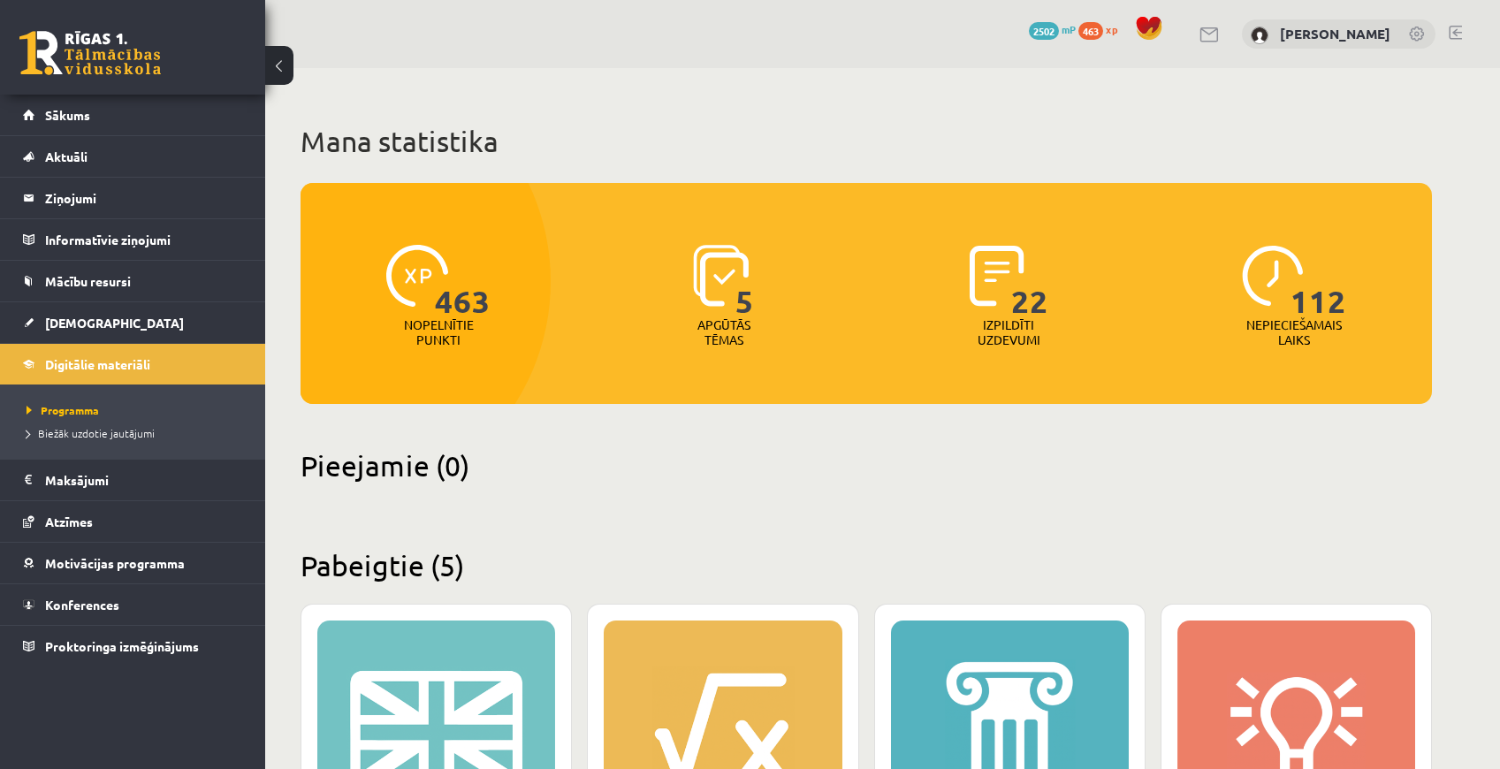
scroll to position [606, 0]
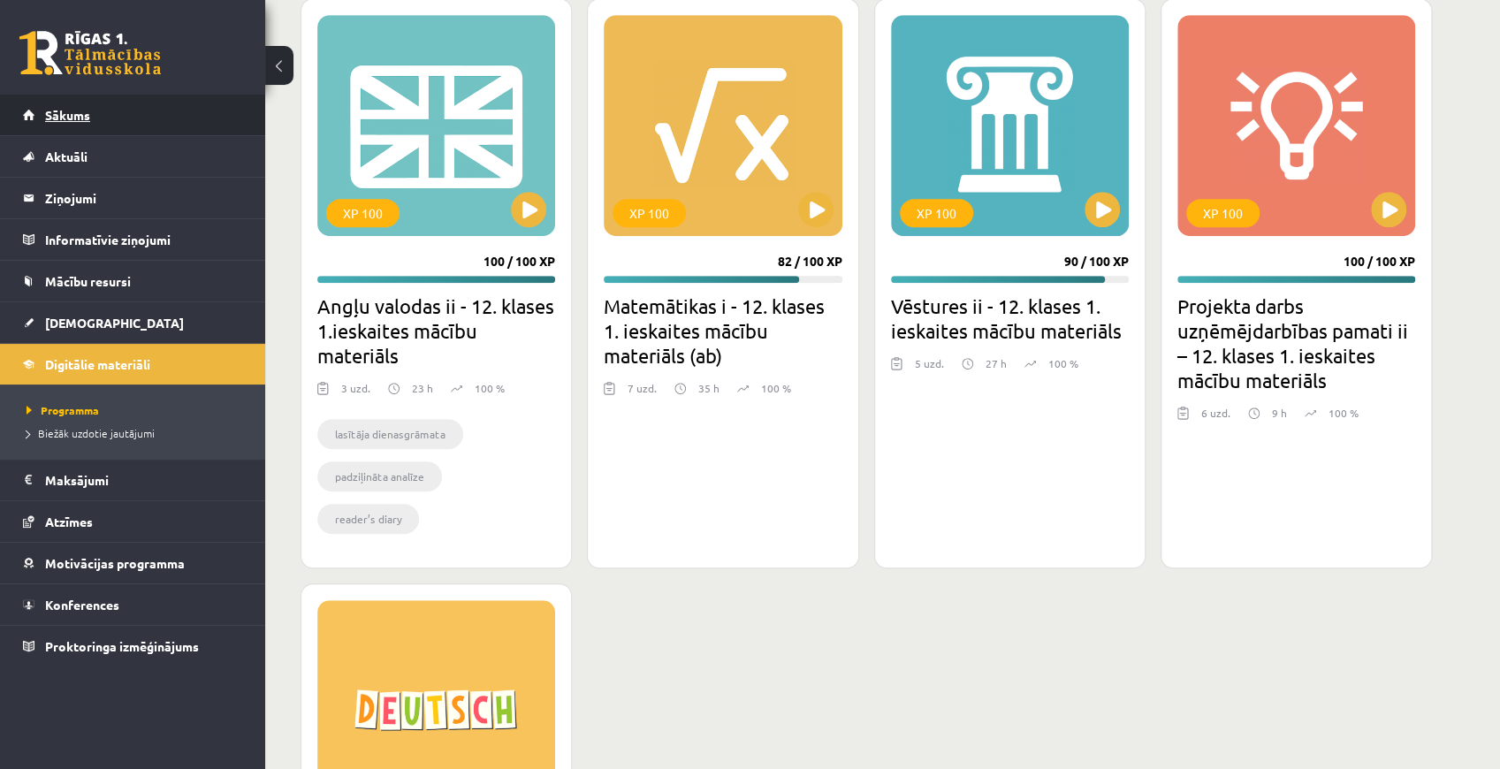
click at [75, 103] on link "Sākums" at bounding box center [133, 115] width 220 height 41
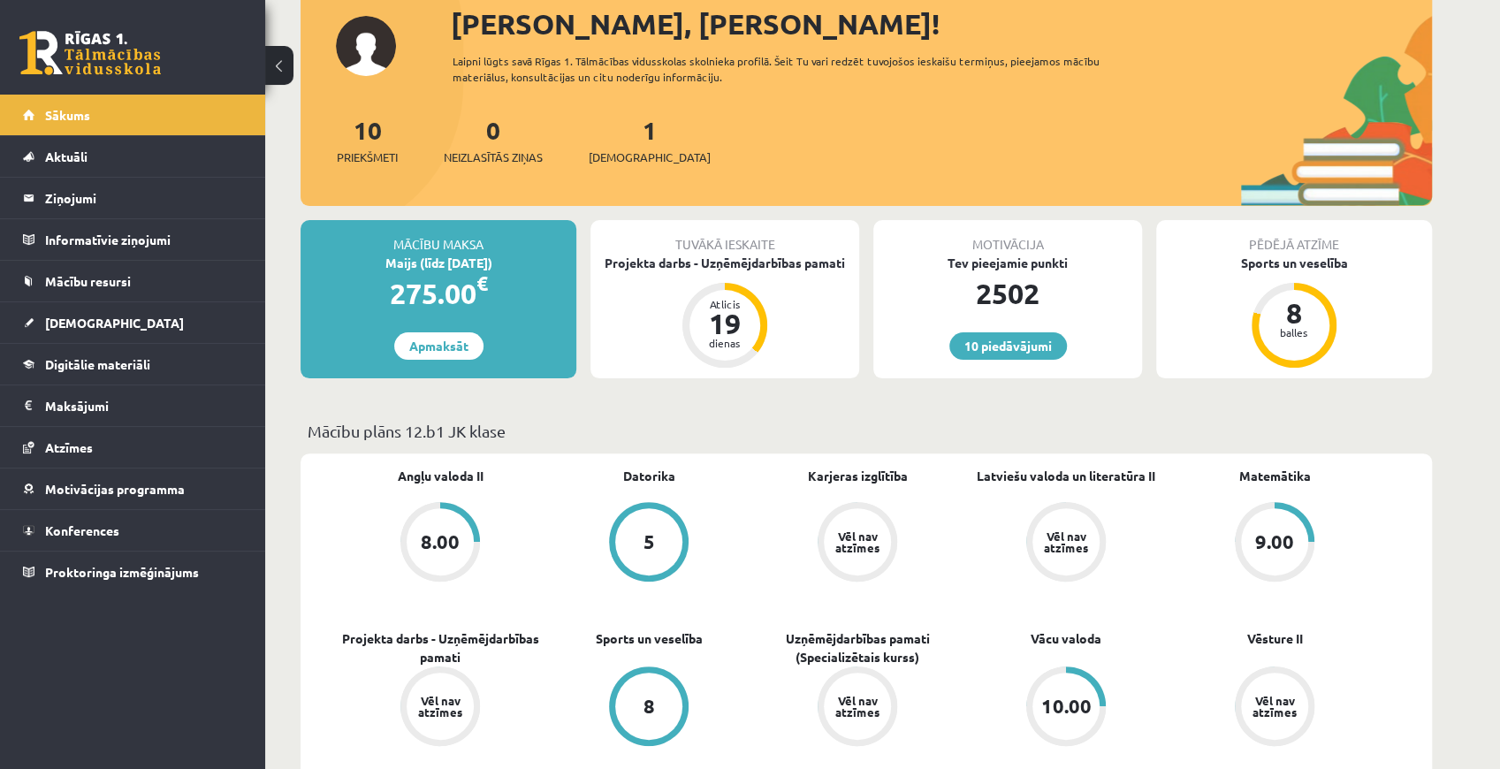
scroll to position [118, 0]
click at [178, 329] on link "[DEMOGRAPHIC_DATA]" at bounding box center [133, 322] width 220 height 41
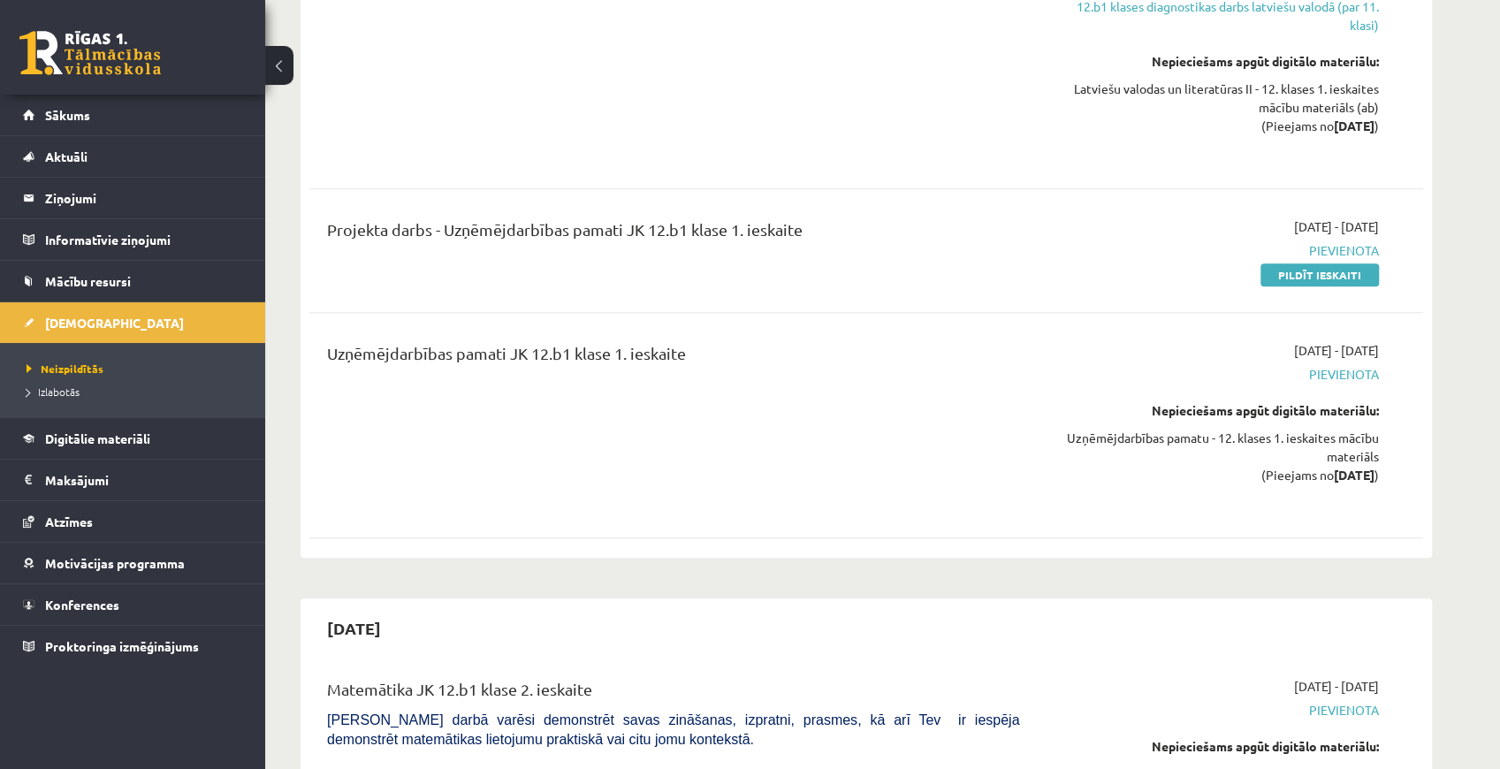
scroll to position [471, 0]
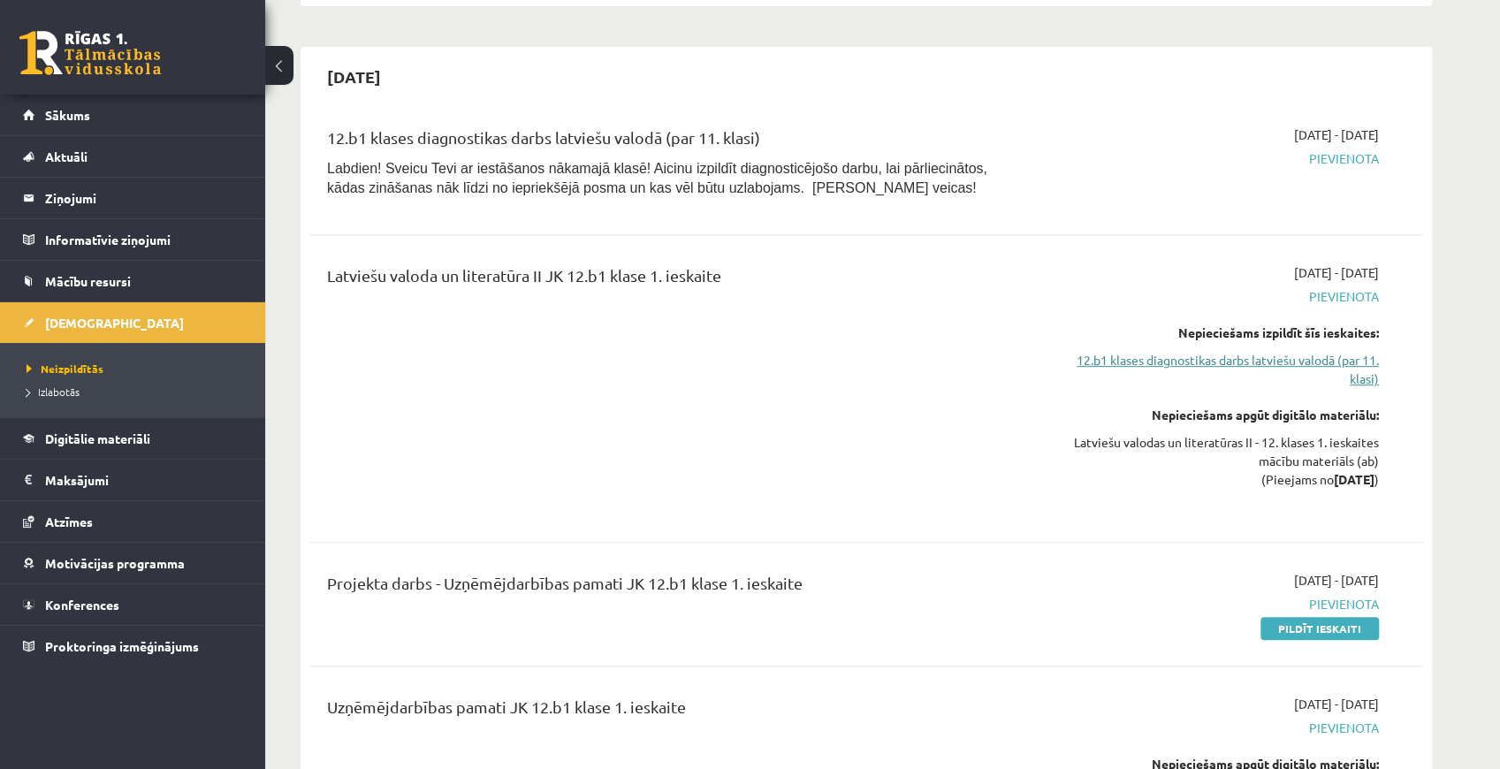
click at [1144, 351] on link "12.b1 klases diagnostikas darbs latviešu valodā (par 11. klasi)" at bounding box center [1212, 369] width 333 height 37
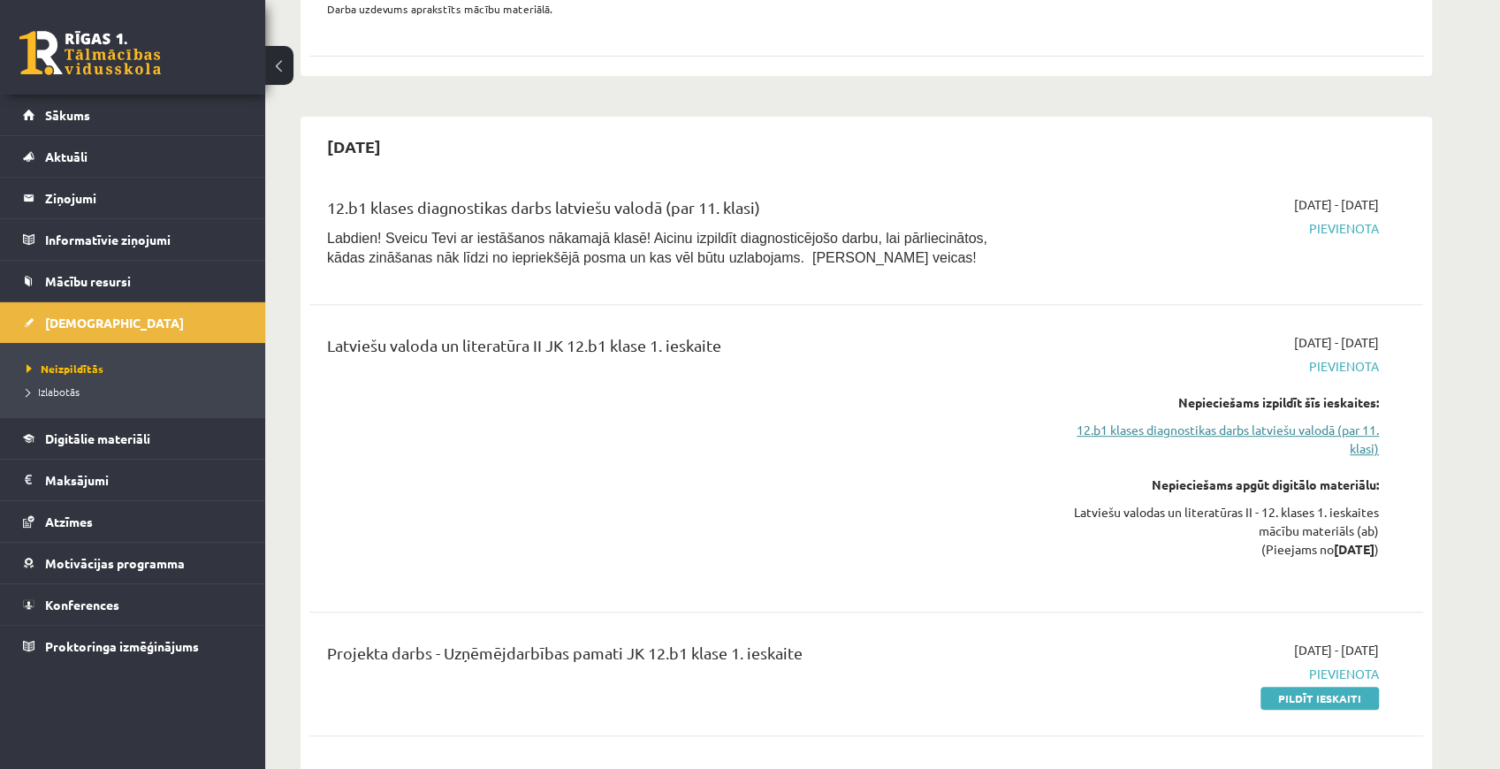
click at [1149, 432] on link "12.b1 klases diagnostikas darbs latviešu valodā (par 11. klasi)" at bounding box center [1212, 439] width 333 height 37
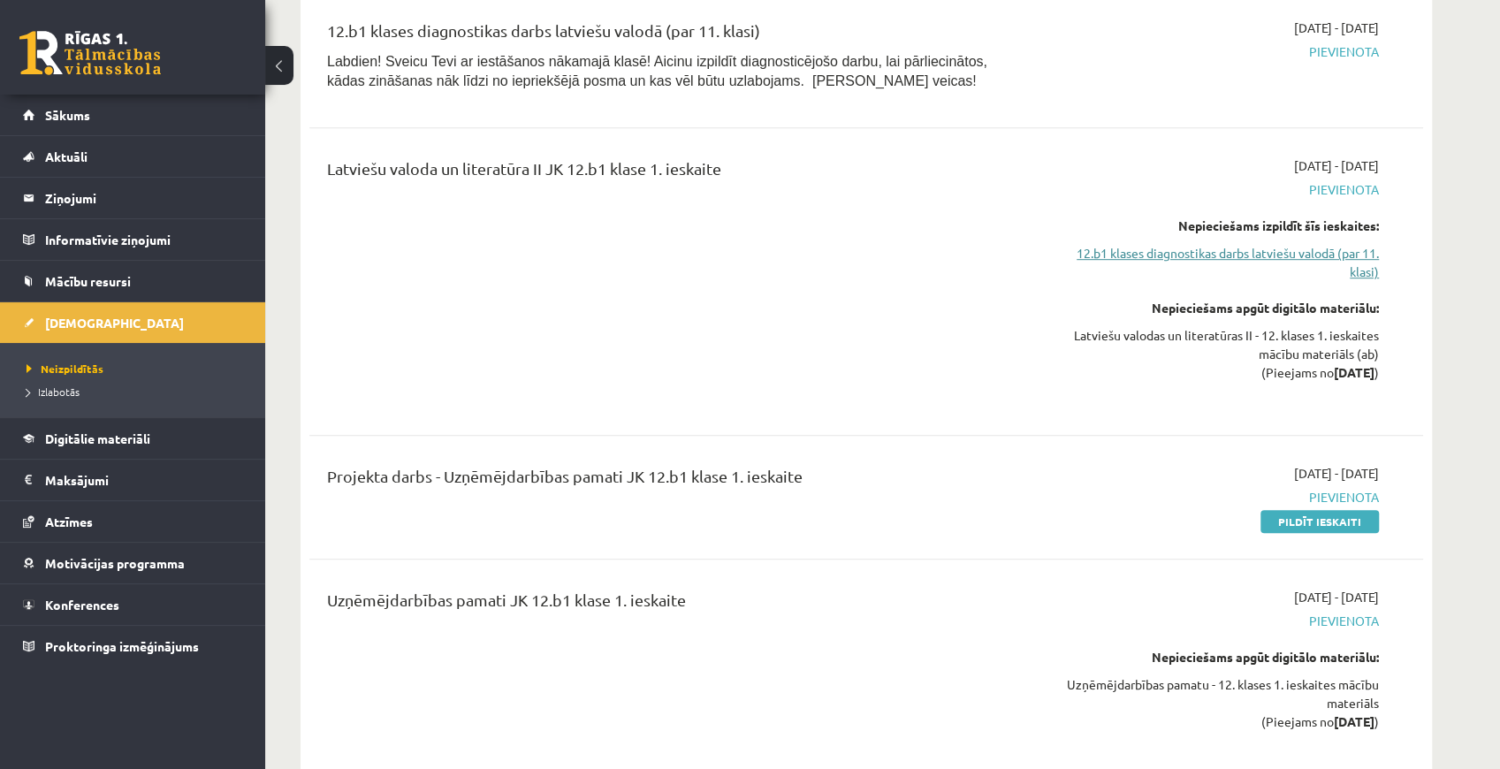
click at [1188, 255] on link "12.b1 klases diagnostikas darbs latviešu valodā (par 11. klasi)" at bounding box center [1212, 262] width 333 height 37
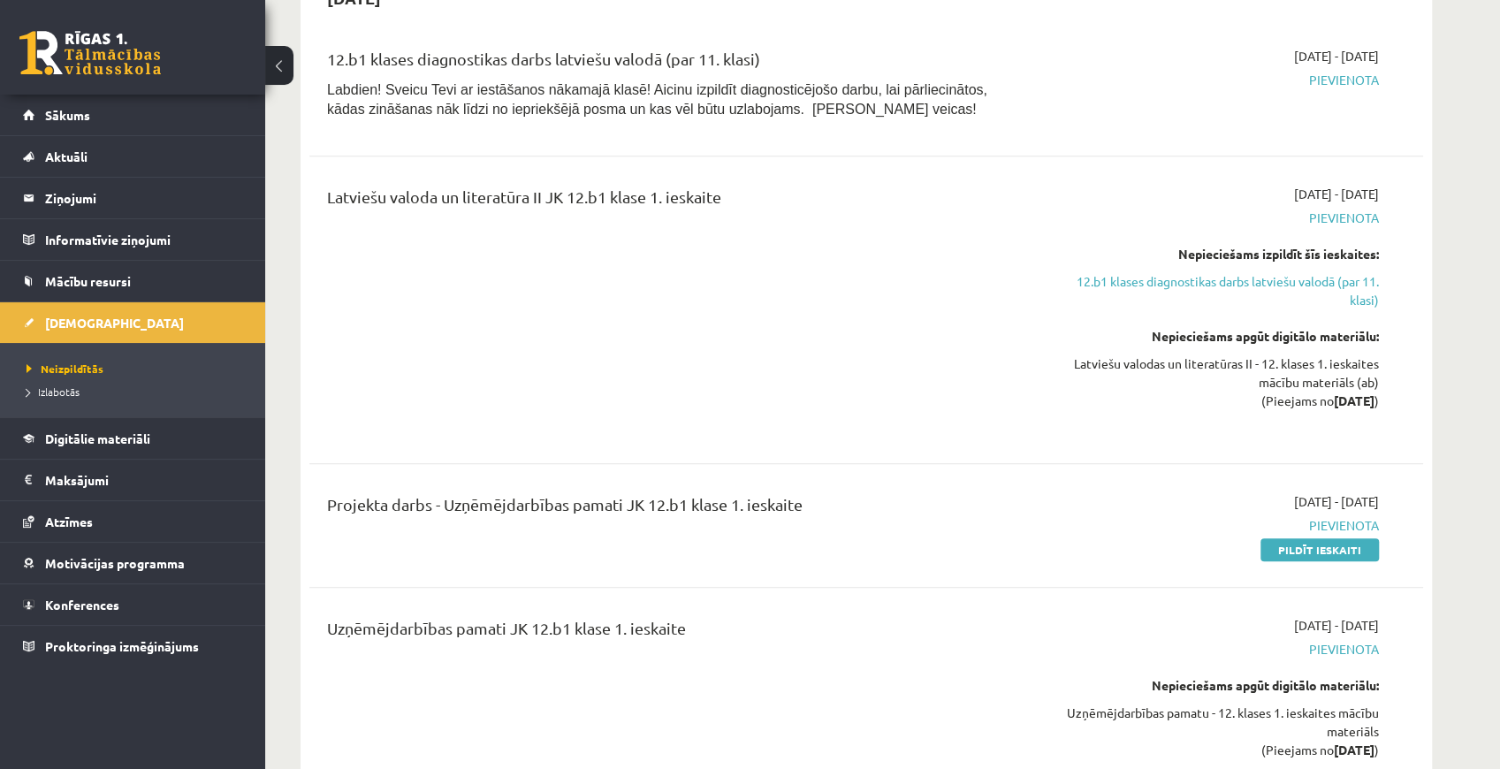
scroll to position [519, 0]
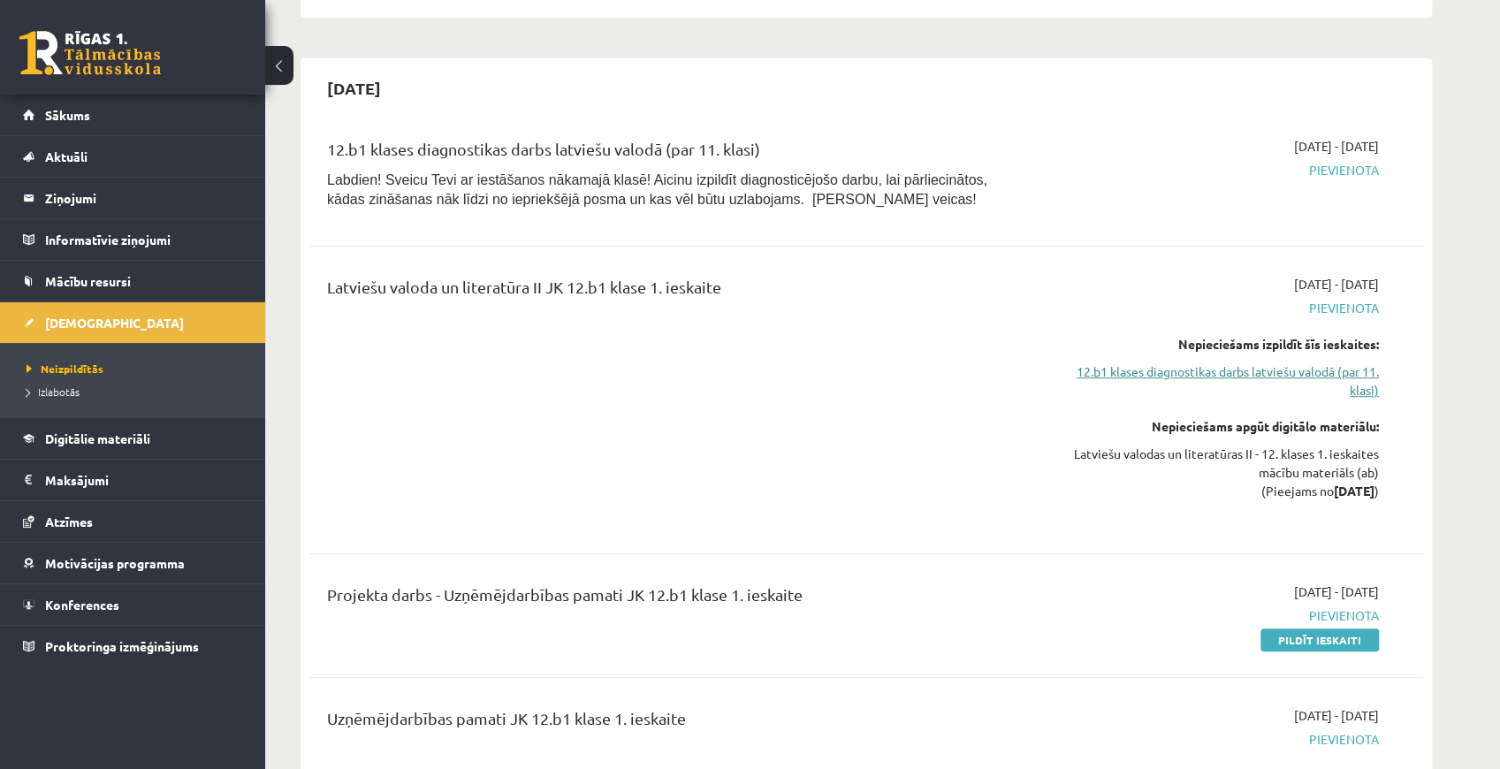
click at [1260, 362] on link "12.b1 klases diagnostikas darbs latviešu valodā (par 11. klasi)" at bounding box center [1212, 380] width 333 height 37
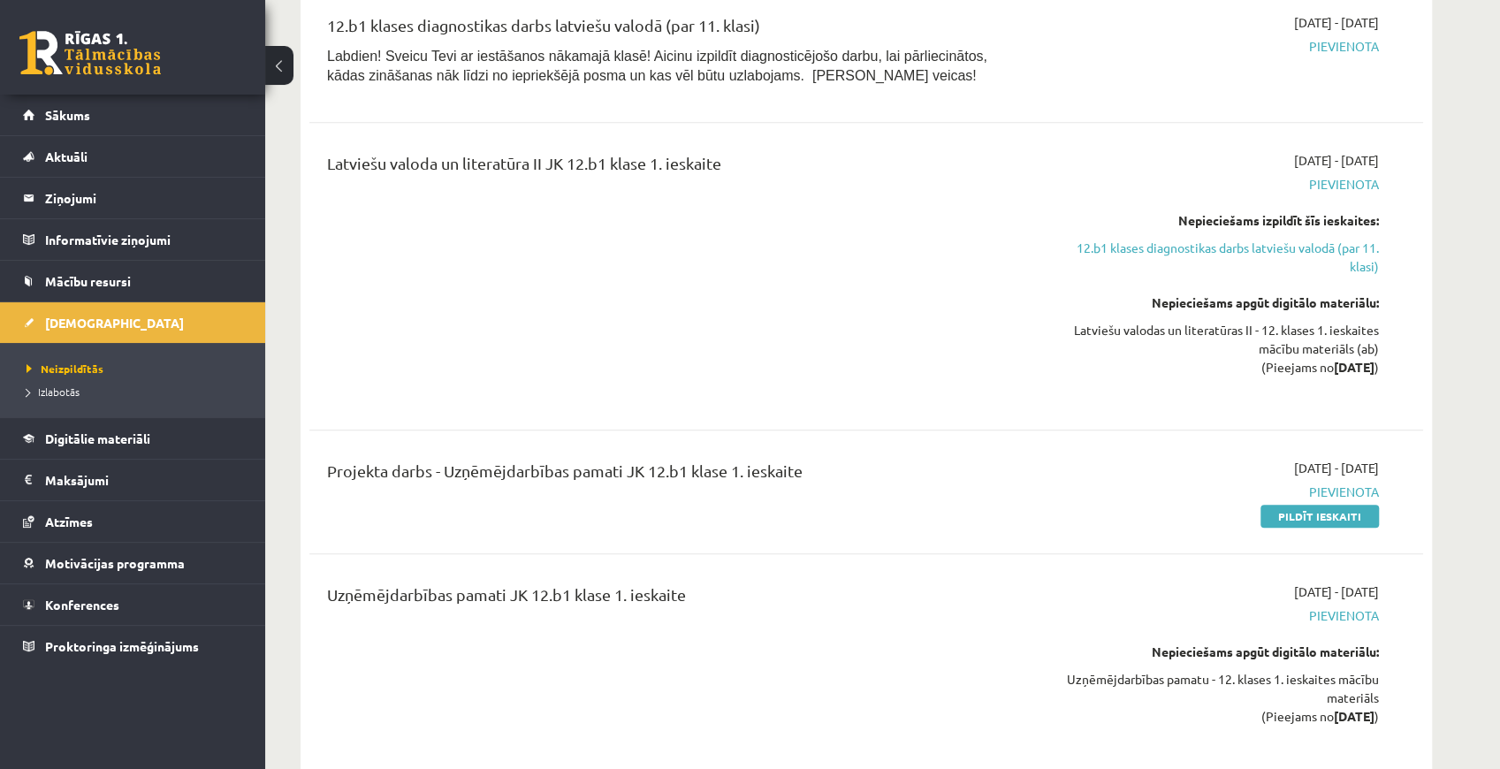
scroll to position [460, 0]
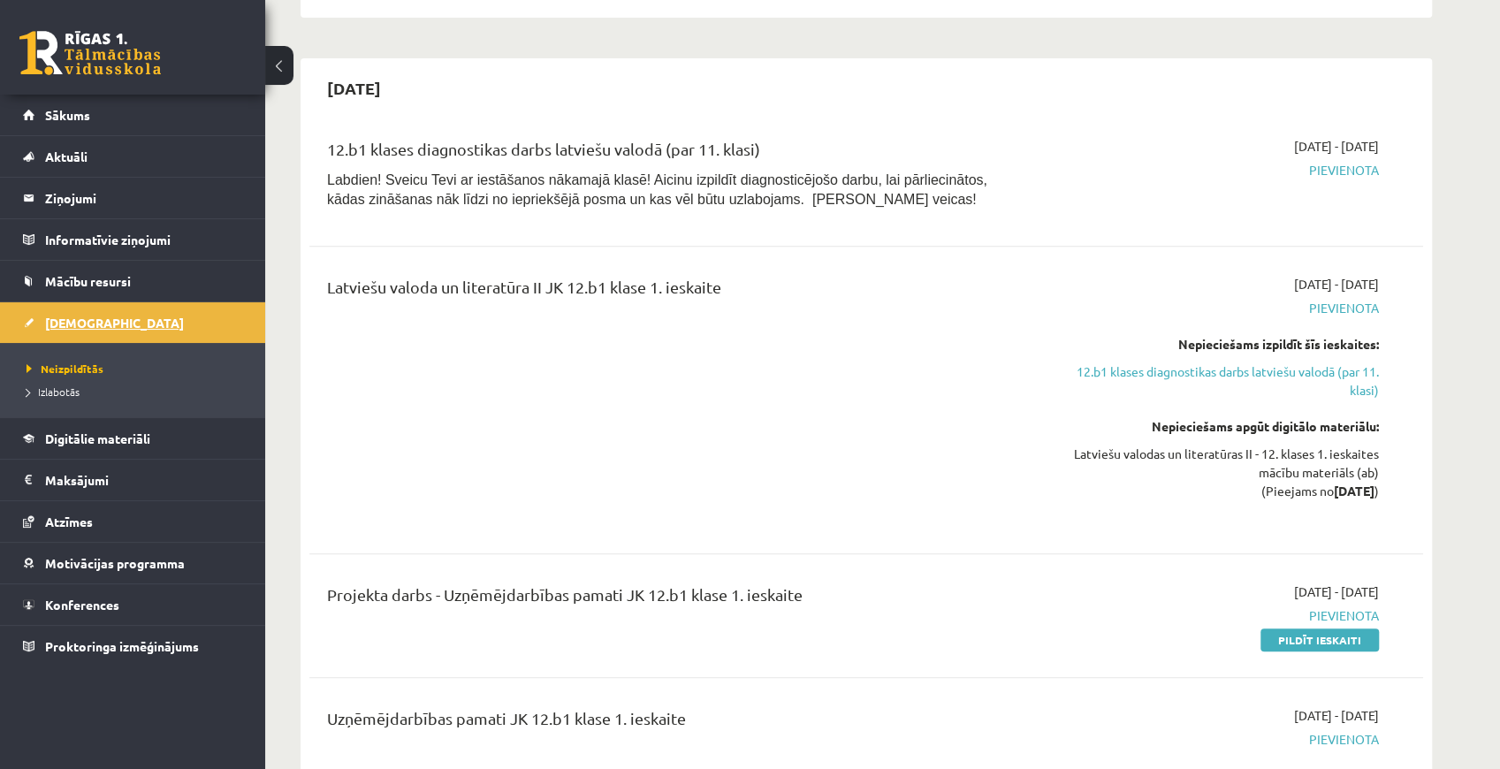
click at [36, 309] on link "[DEMOGRAPHIC_DATA]" at bounding box center [133, 322] width 220 height 41
click at [1102, 373] on link "12.b1 klases diagnostikas darbs latviešu valodā (par 11. klasi)" at bounding box center [1212, 380] width 333 height 37
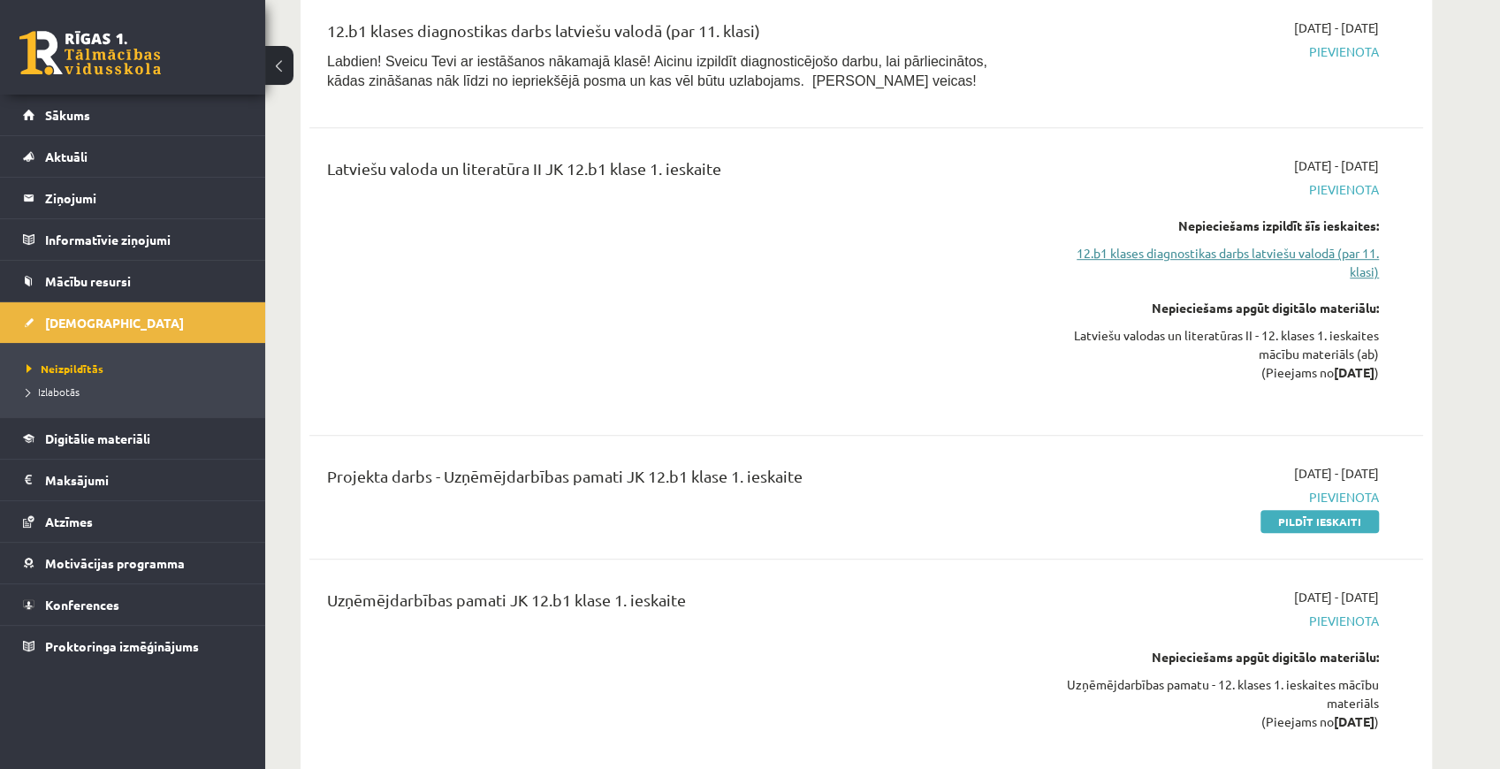
click at [1144, 250] on link "12.b1 klases diagnostikas darbs latviešu valodā (par 11. klasi)" at bounding box center [1212, 262] width 333 height 37
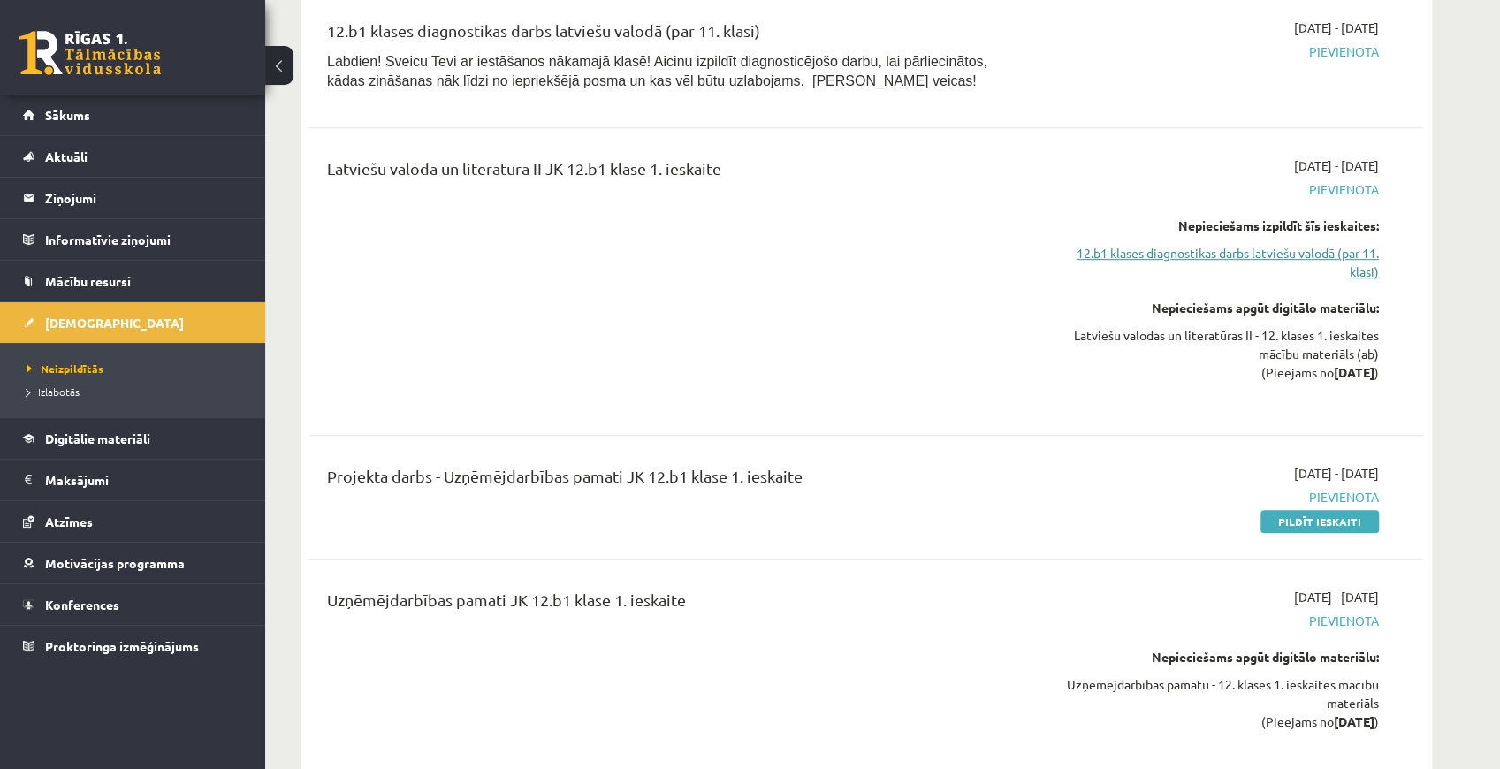
drag, startPoint x: 1214, startPoint y: 260, endPoint x: 1185, endPoint y: 246, distance: 32.4
click at [1185, 246] on link "12.b1 klases diagnostikas darbs latviešu valodā (par 11. klasi)" at bounding box center [1212, 262] width 333 height 37
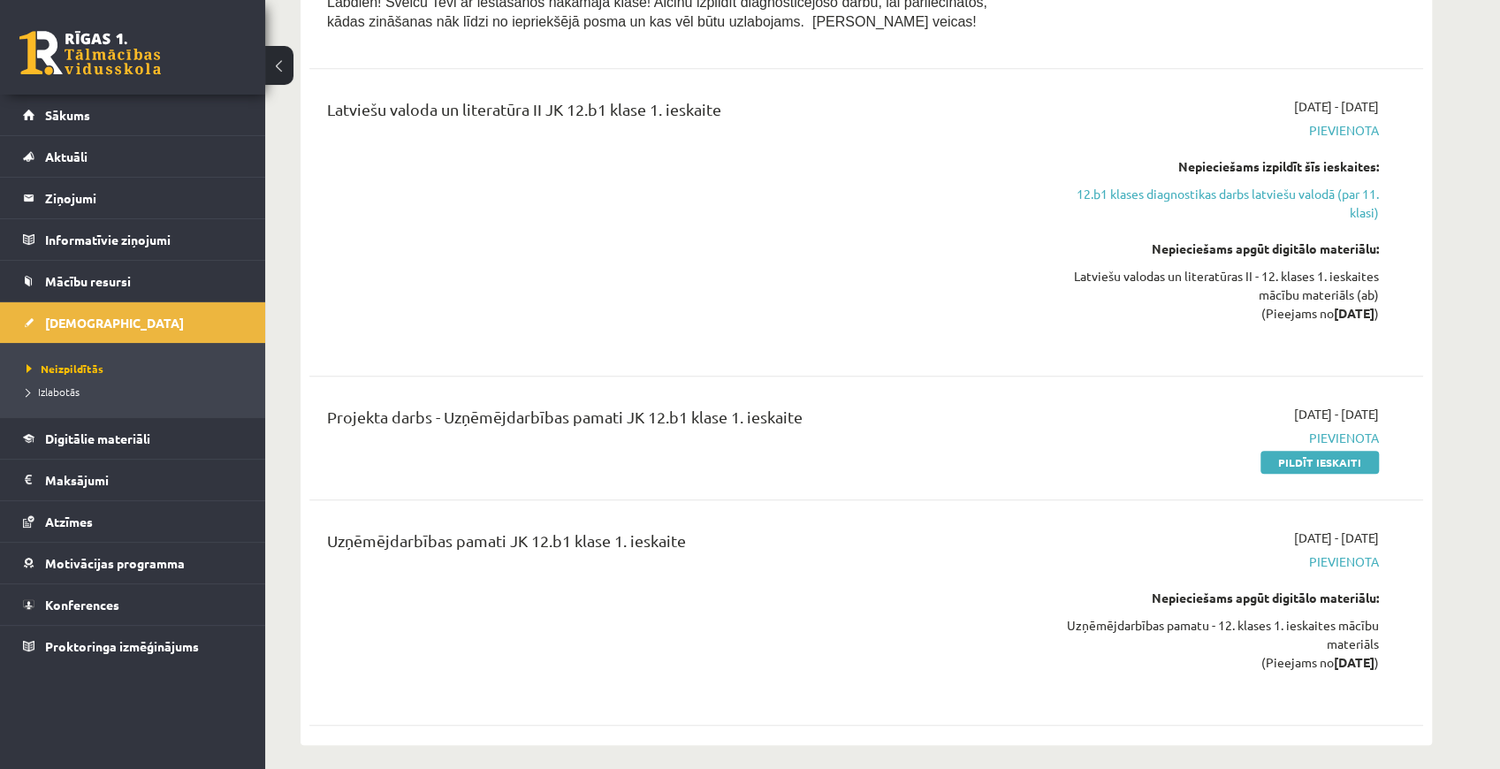
scroll to position [637, 0]
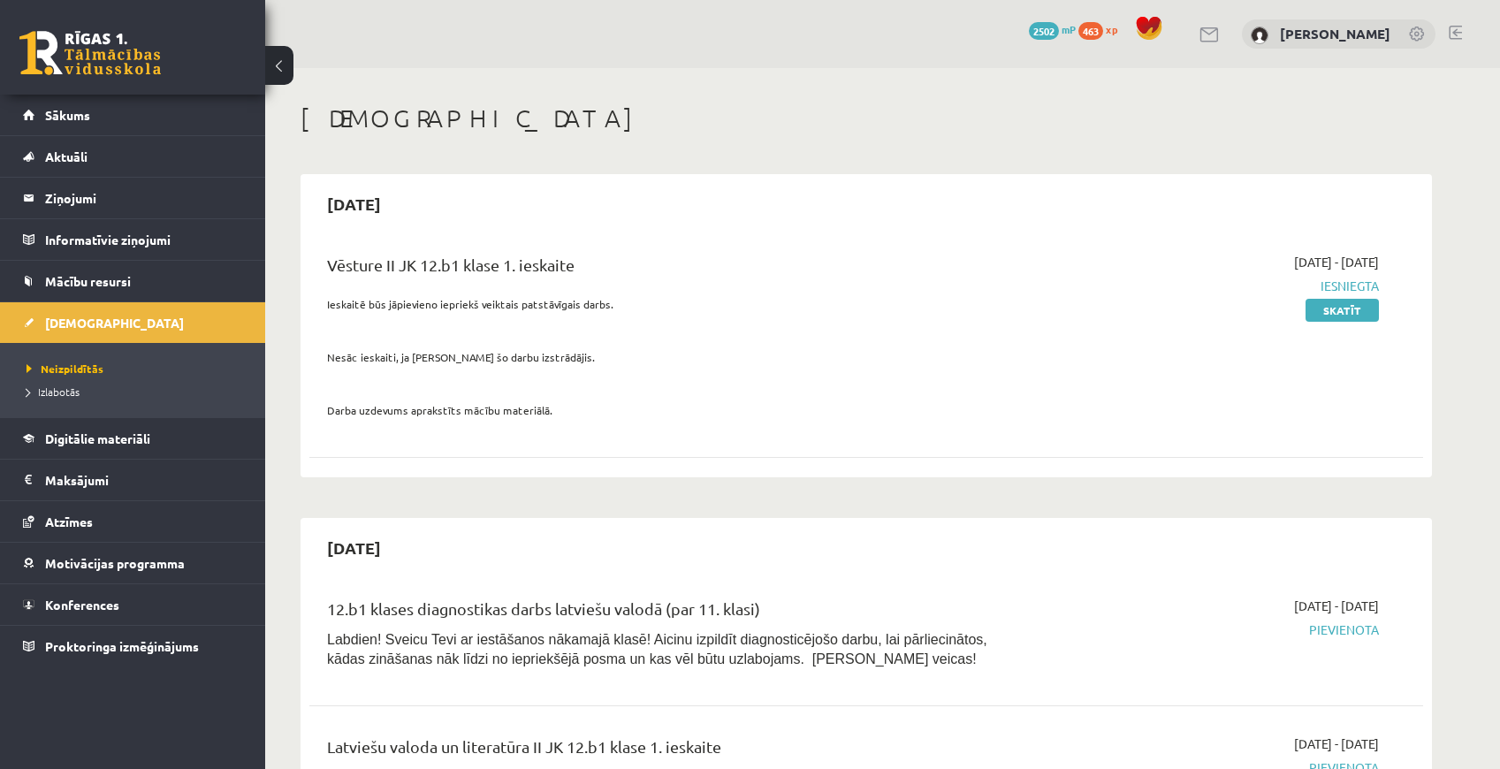
scroll to position [578, 0]
